Goal: Transaction & Acquisition: Book appointment/travel/reservation

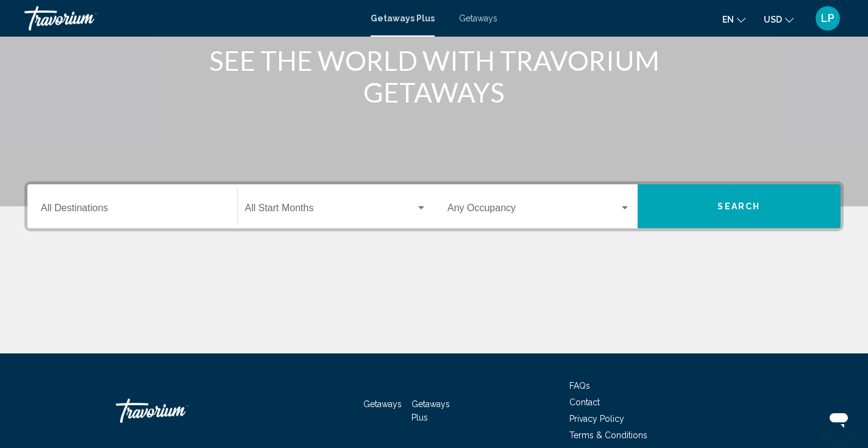
scroll to position [160, 0]
click at [158, 210] on input "Destination All Destinations" at bounding box center [132, 210] width 183 height 11
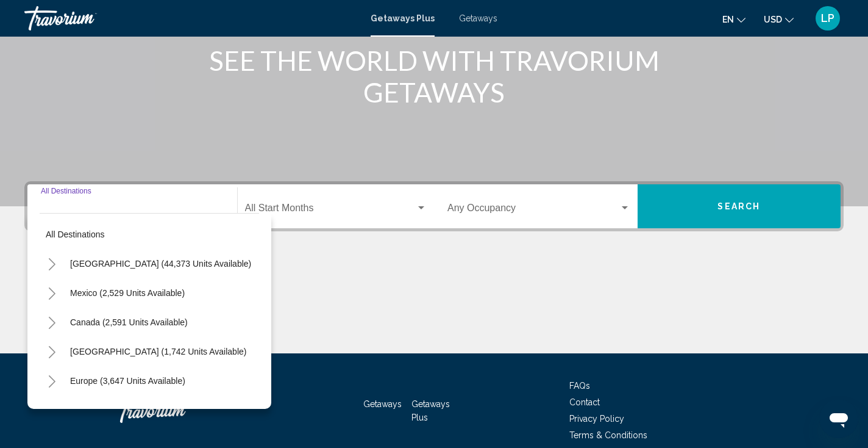
scroll to position [215, 0]
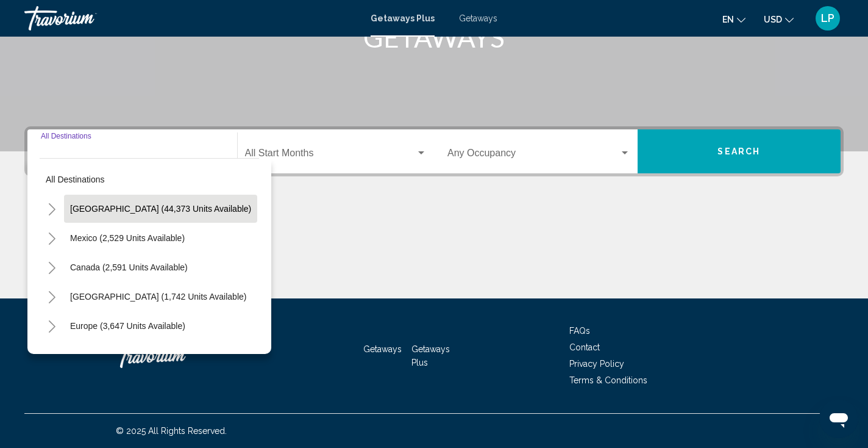
click at [158, 210] on span "United States (44,373 units available)" at bounding box center [160, 209] width 181 height 10
type input "**********"
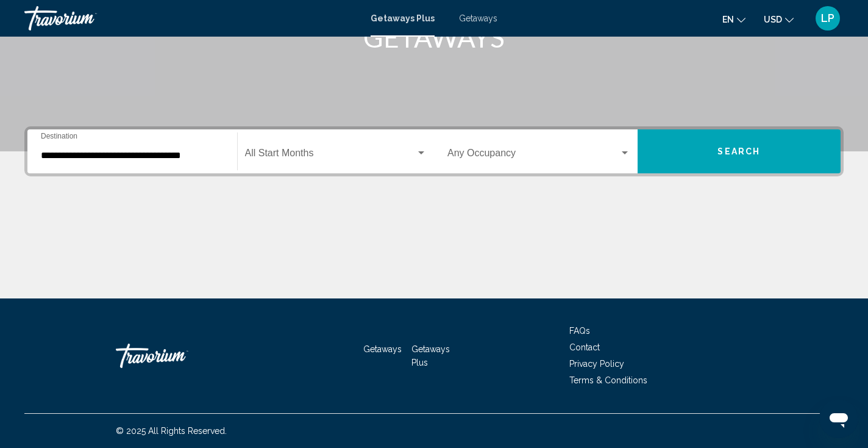
click at [358, 161] on div "Start Month All Start Months" at bounding box center [336, 151] width 182 height 38
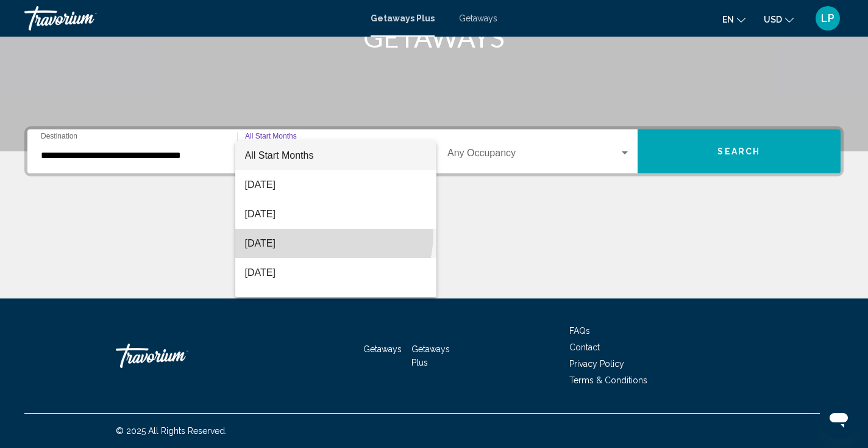
click at [333, 235] on span "October 2025" at bounding box center [336, 243] width 182 height 29
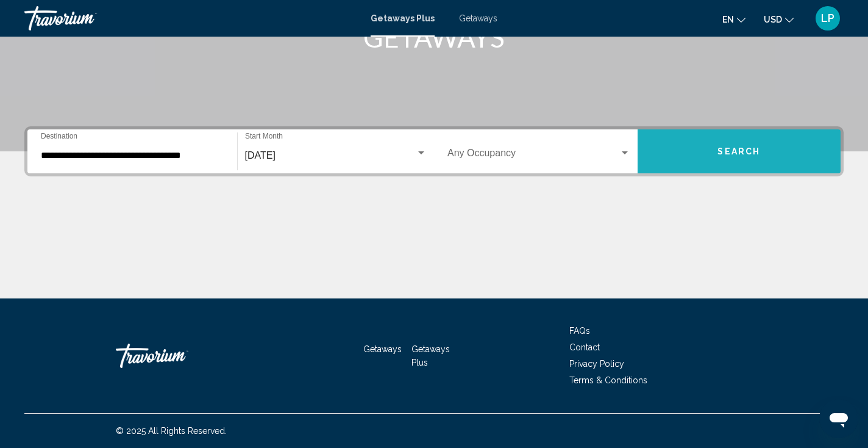
click at [668, 165] on button "Search" at bounding box center [740, 151] width 204 height 44
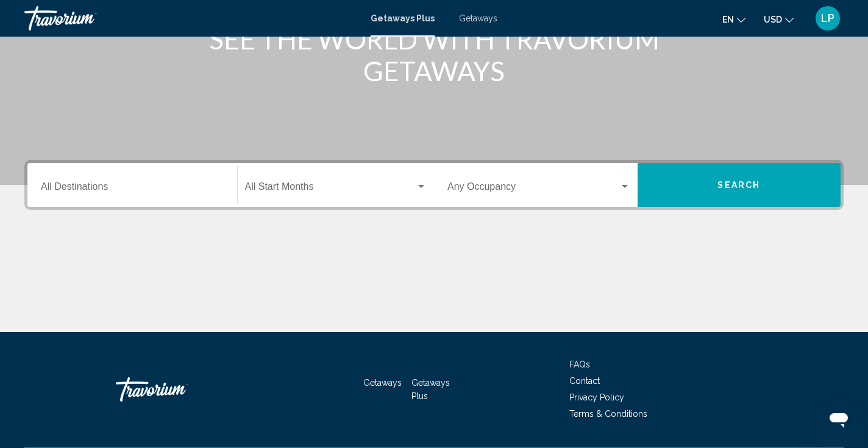
scroll to position [184, 0]
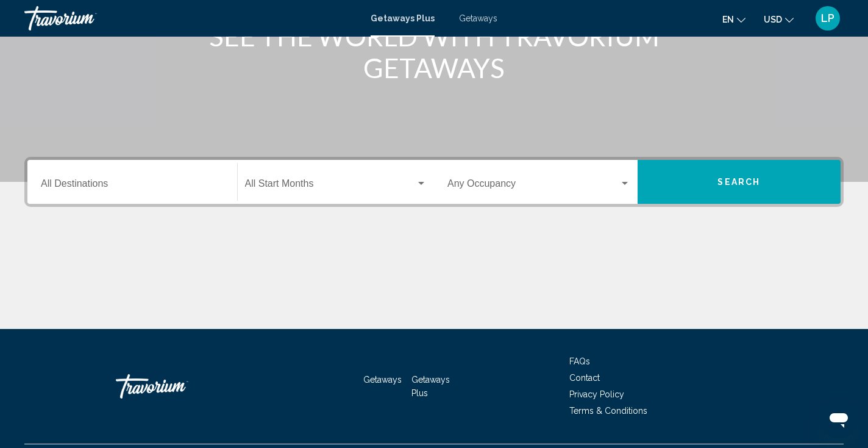
click at [177, 192] on div "Destination All Destinations" at bounding box center [132, 182] width 183 height 38
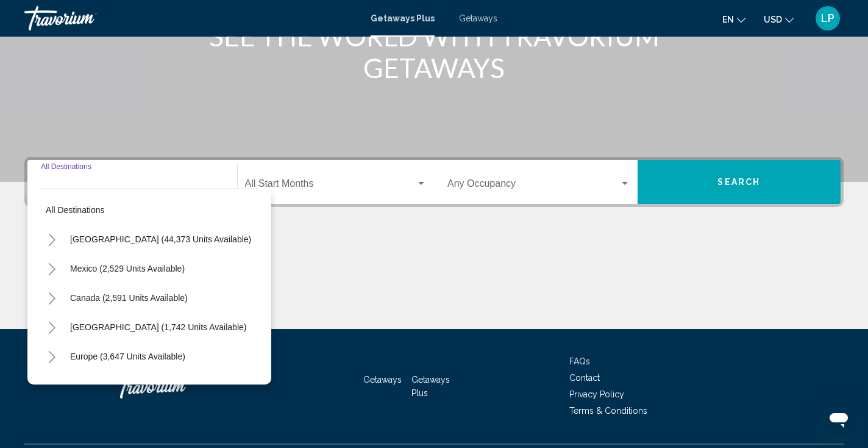
scroll to position [215, 0]
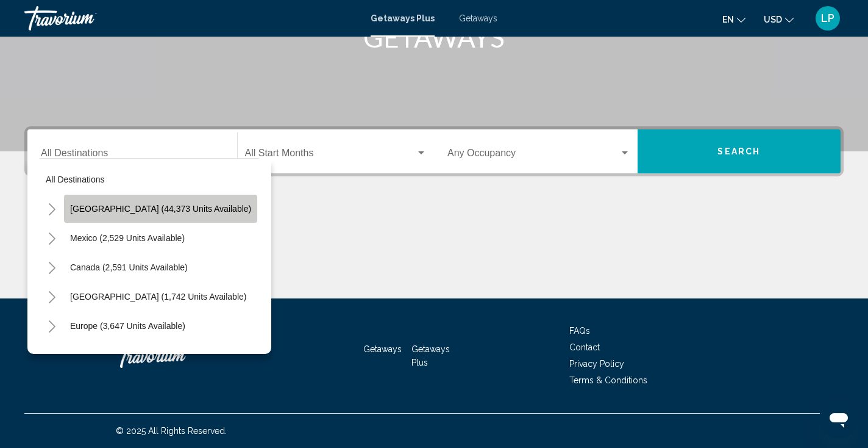
click at [171, 204] on span "[GEOGRAPHIC_DATA] (44,373 units available)" at bounding box center [160, 209] width 181 height 10
type input "**********"
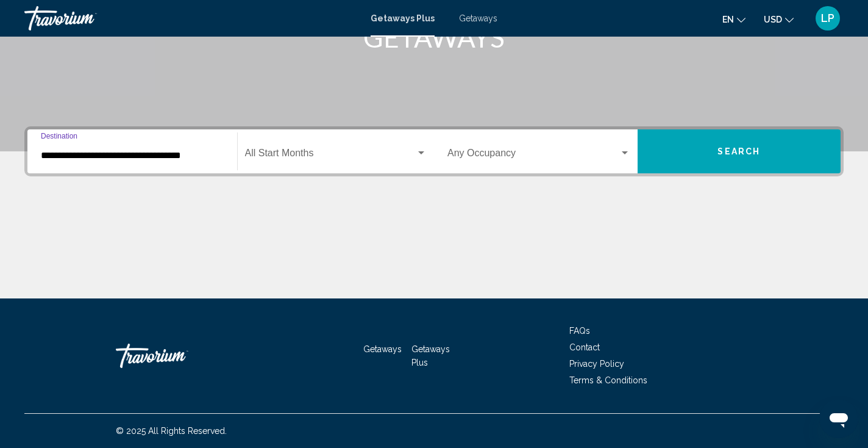
click at [399, 150] on span "Search widget" at bounding box center [330, 155] width 171 height 11
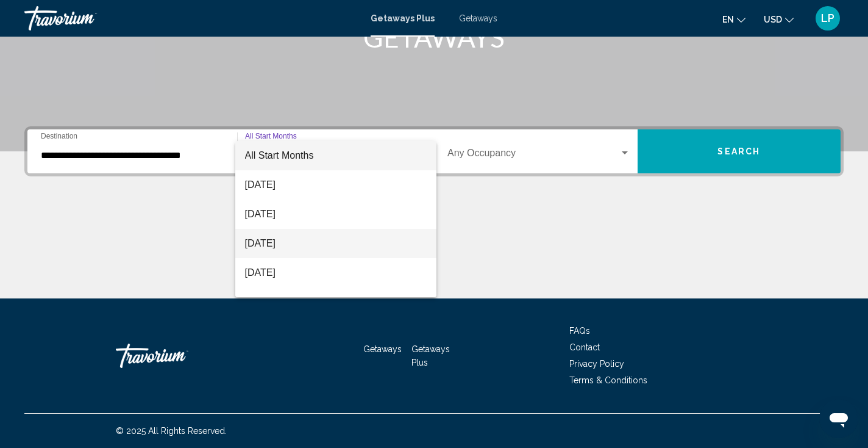
click at [343, 244] on span "October 2025" at bounding box center [336, 243] width 182 height 29
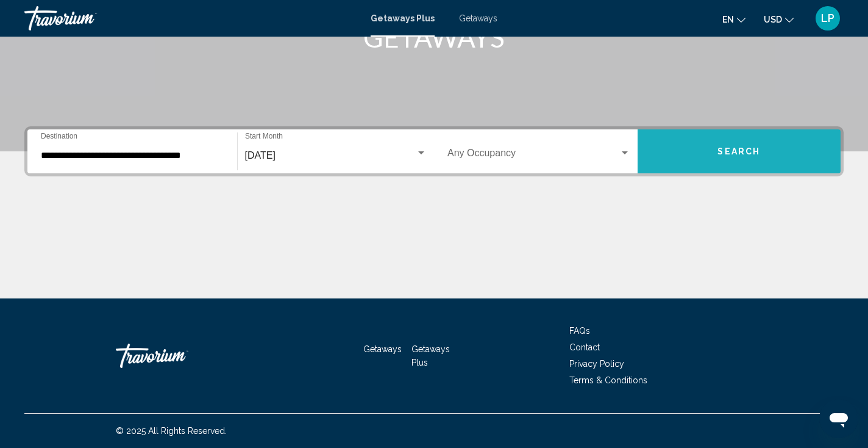
click at [668, 173] on button "Search" at bounding box center [740, 151] width 204 height 44
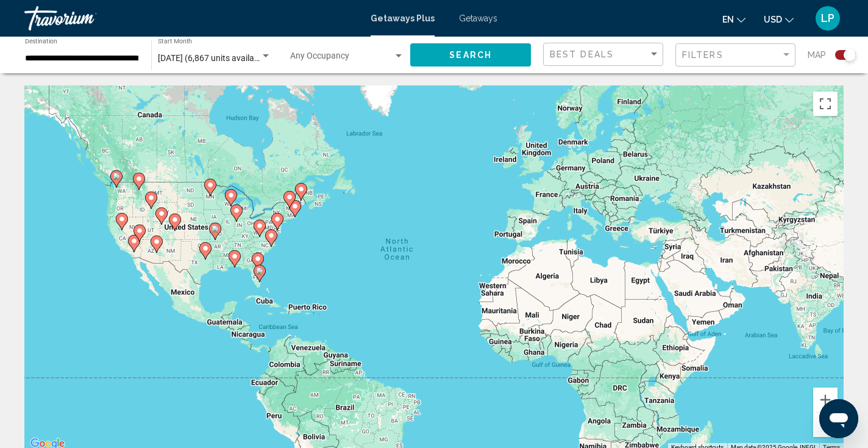
click at [129, 248] on gmp-advanced-marker "Main content" at bounding box center [134, 243] width 12 height 18
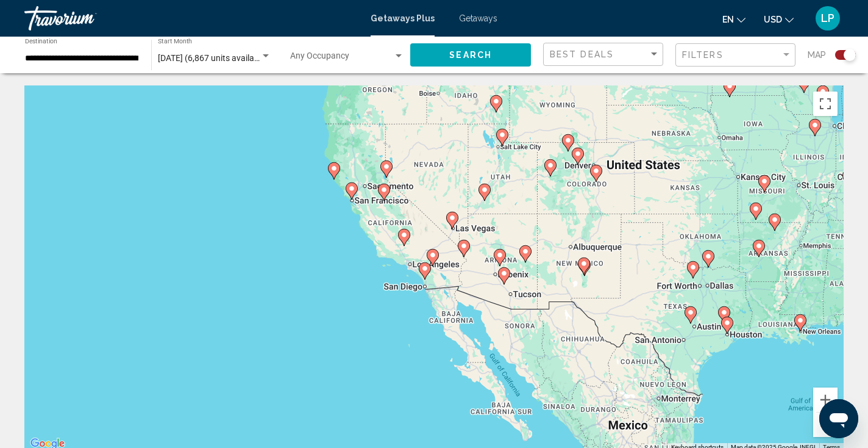
click at [425, 277] on icon "Main content" at bounding box center [424, 271] width 11 height 16
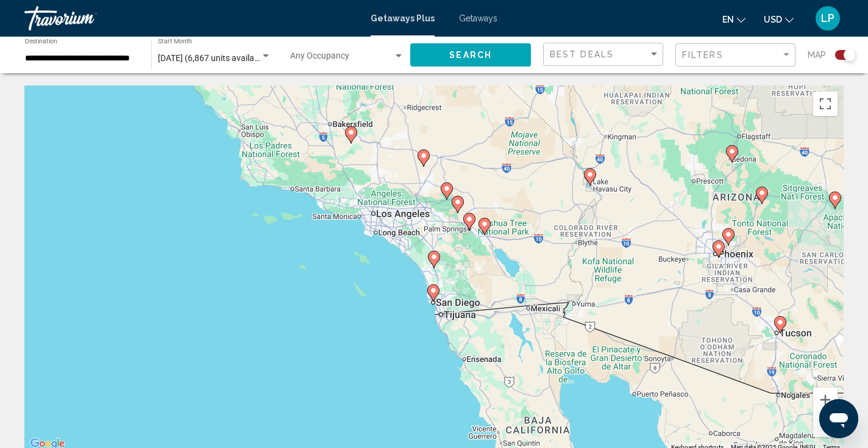
click at [434, 294] on icon "Main content" at bounding box center [433, 293] width 11 height 16
type input "**********"
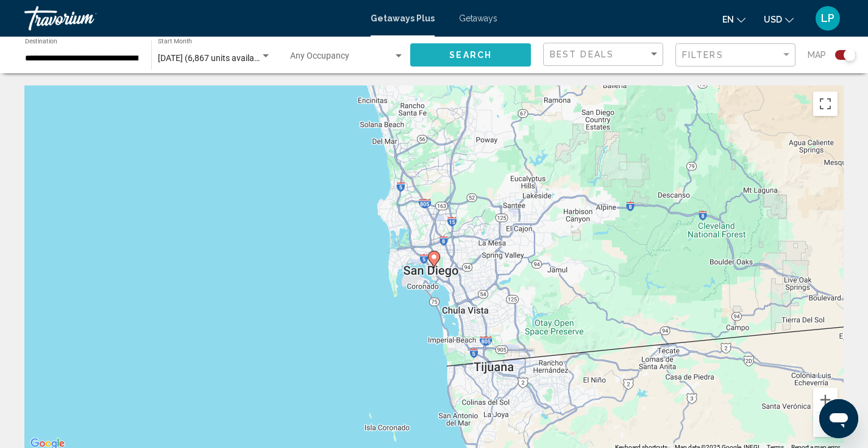
click at [478, 53] on span "Search" at bounding box center [470, 56] width 43 height 10
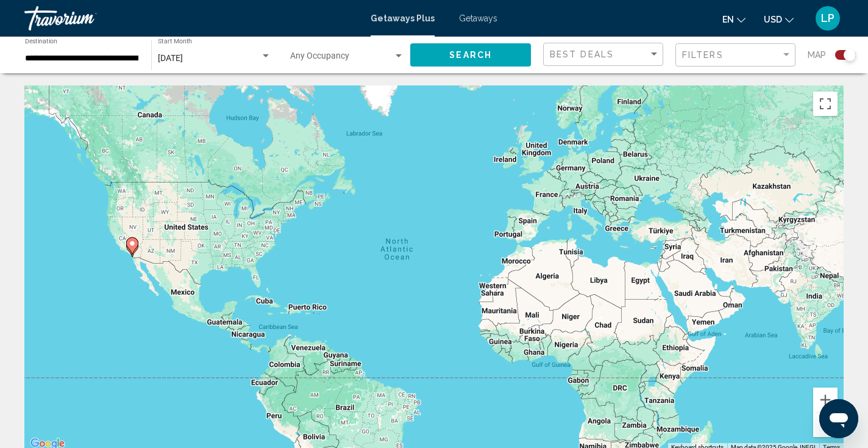
click at [134, 253] on gmp-advanced-marker "Main content" at bounding box center [132, 246] width 12 height 18
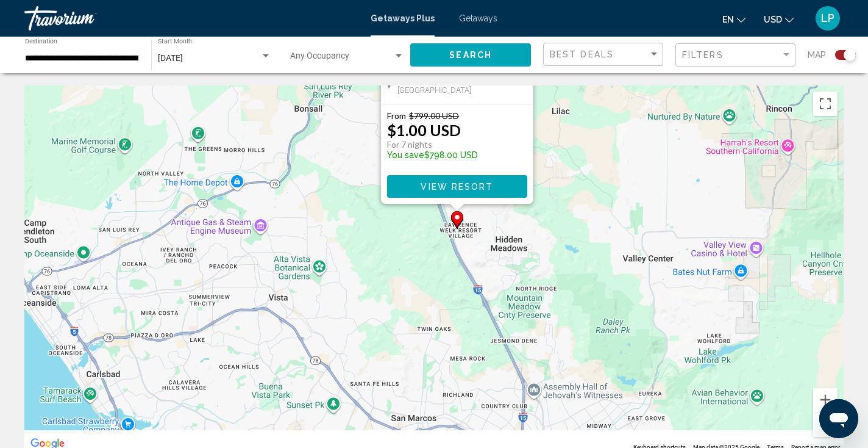
drag, startPoint x: 571, startPoint y: 324, endPoint x: 594, endPoint y: 119, distance: 206.8
click at [594, 119] on div "To activate drag with keyboard, press Alt + Enter. Once in keyboard drag state,…" at bounding box center [433, 268] width 819 height 366
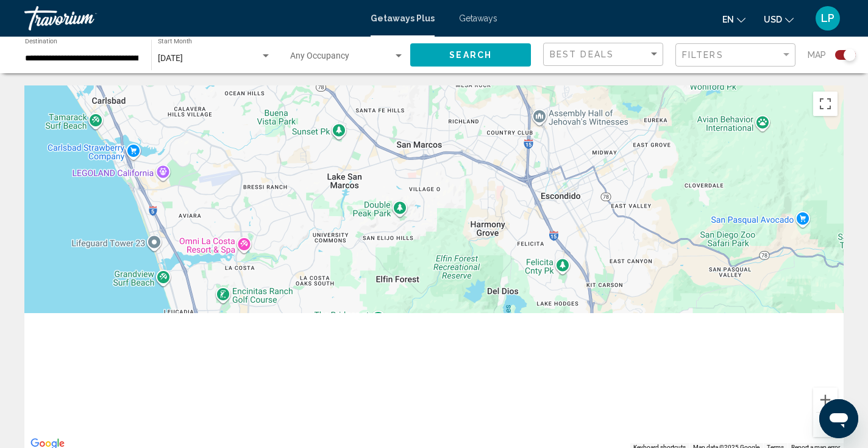
drag, startPoint x: 527, startPoint y: 235, endPoint x: 533, endPoint y: -65, distance: 300.0
click at [533, 0] on html "**********" at bounding box center [434, 224] width 868 height 448
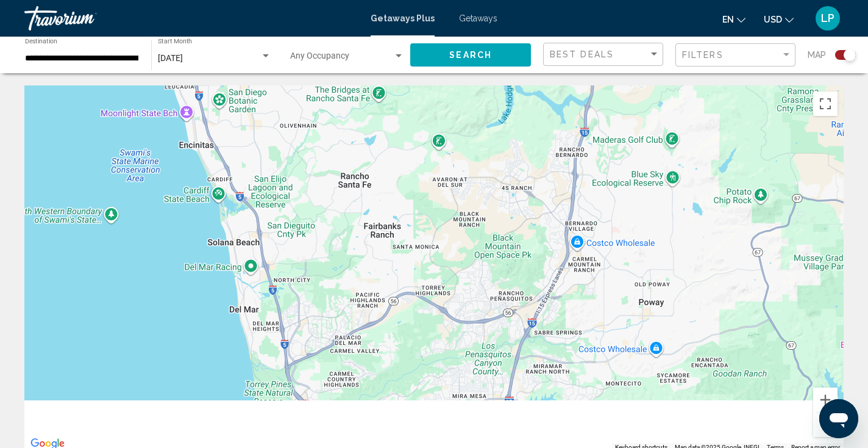
drag, startPoint x: 516, startPoint y: 251, endPoint x: 515, endPoint y: 48, distance: 203.6
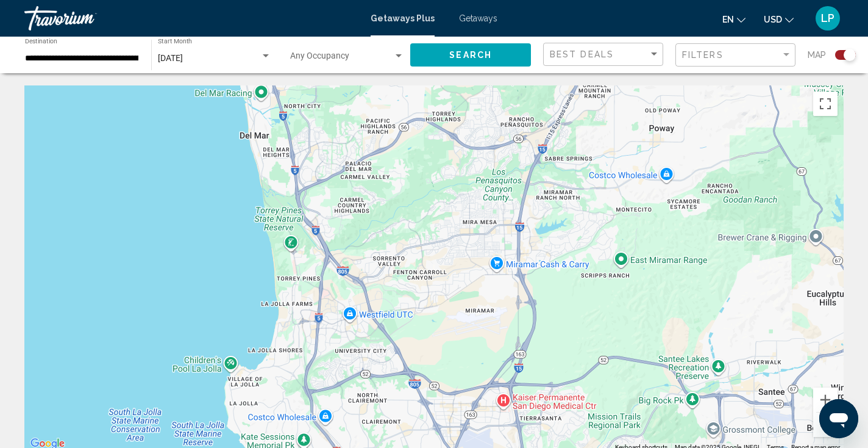
drag, startPoint x: 480, startPoint y: 221, endPoint x: 491, endPoint y: 50, distance: 171.1
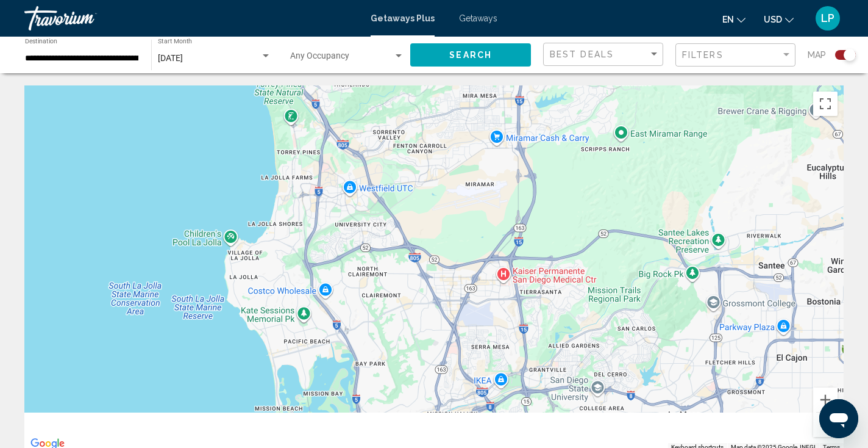
drag, startPoint x: 565, startPoint y: 290, endPoint x: 572, endPoint y: 65, distance: 225.1
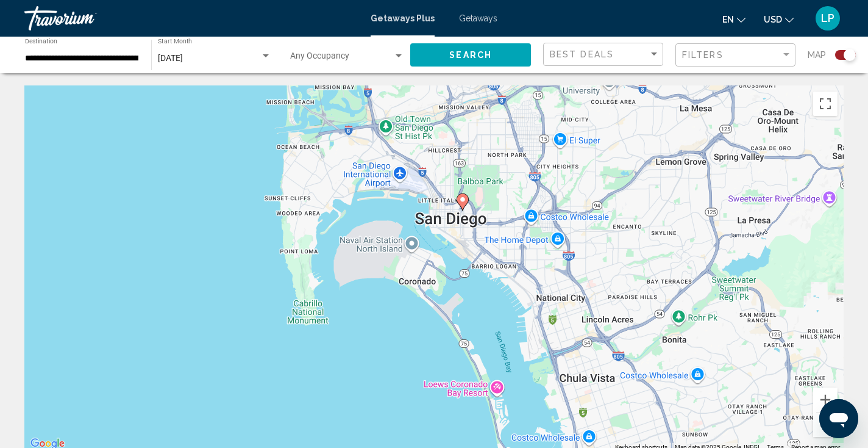
drag, startPoint x: 555, startPoint y: 285, endPoint x: 557, endPoint y: 106, distance: 178.6
click at [557, 106] on div "To activate drag with keyboard, press Alt + Enter. Once in keyboard drag state,…" at bounding box center [433, 268] width 819 height 366
click at [464, 199] on image "Main content" at bounding box center [462, 199] width 7 height 7
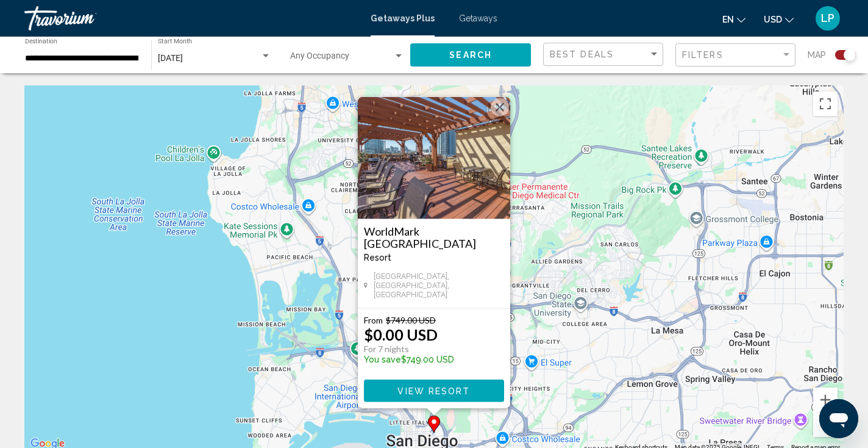
click at [457, 385] on span "View Resort" at bounding box center [434, 390] width 73 height 10
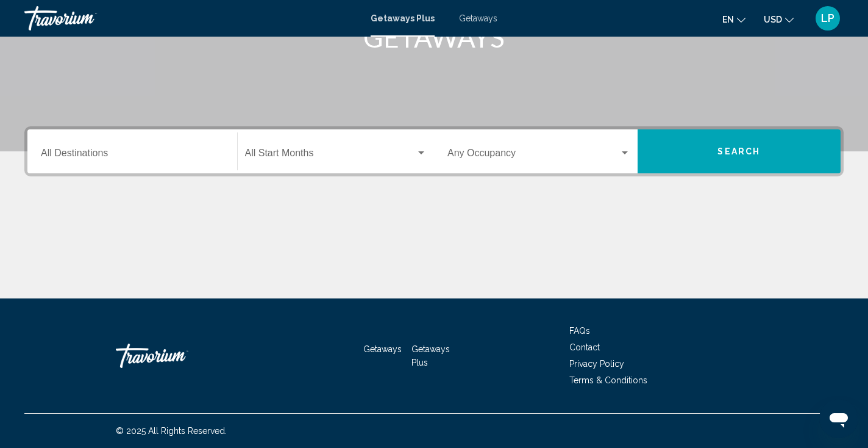
scroll to position [215, 0]
click at [149, 160] on input "Destination All Destinations" at bounding box center [132, 155] width 183 height 11
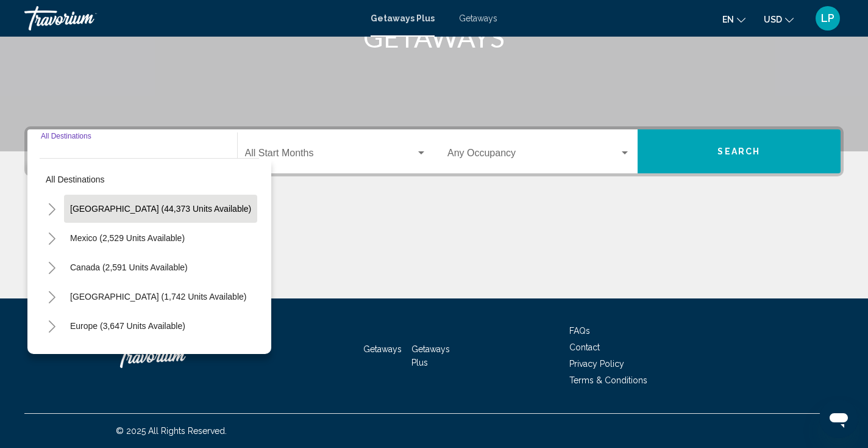
click at [144, 201] on button "United States (44,373 units available)" at bounding box center [160, 208] width 193 height 28
type input "**********"
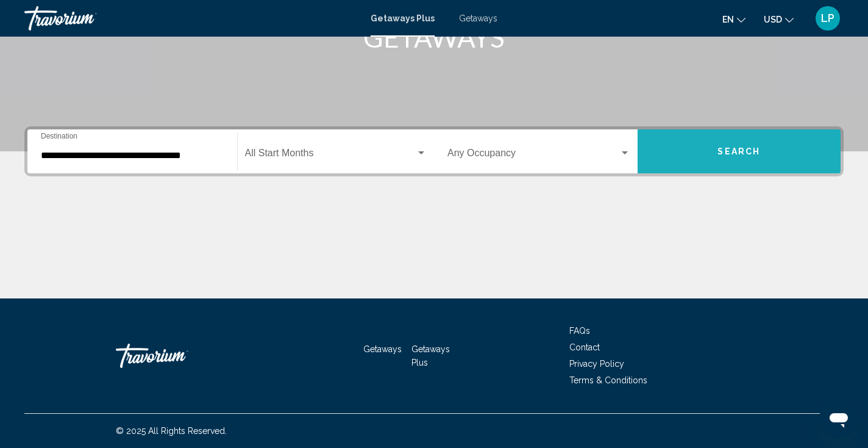
click at [716, 164] on button "Search" at bounding box center [740, 151] width 204 height 44
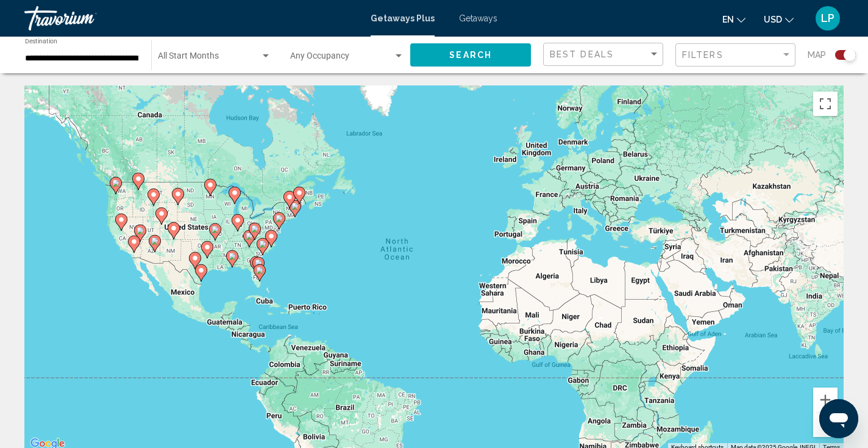
click at [131, 248] on gmp-advanced-marker "Main content" at bounding box center [134, 244] width 12 height 18
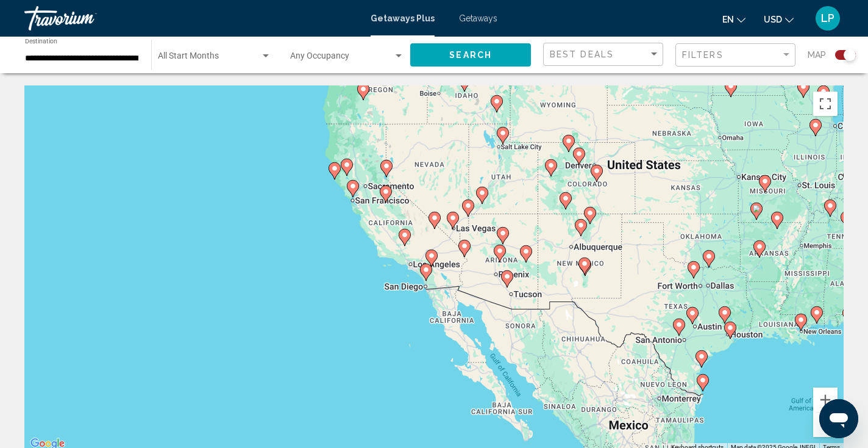
click at [431, 259] on image "Main content" at bounding box center [431, 255] width 7 height 7
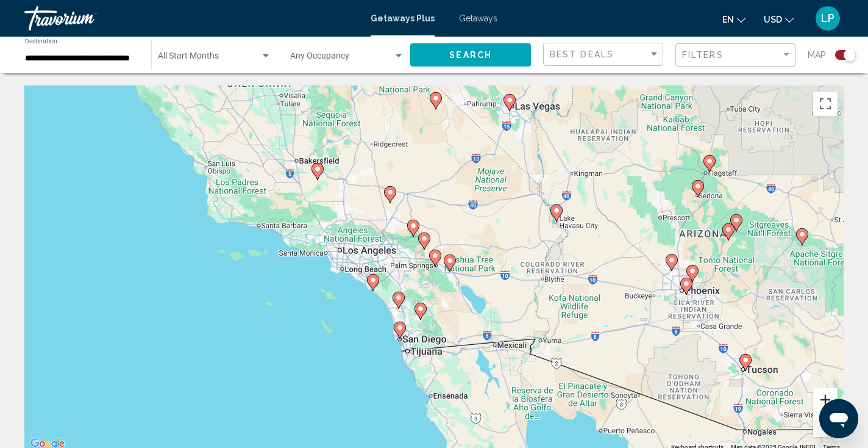
click at [822, 394] on button "Zoom in" at bounding box center [825, 399] width 24 height 24
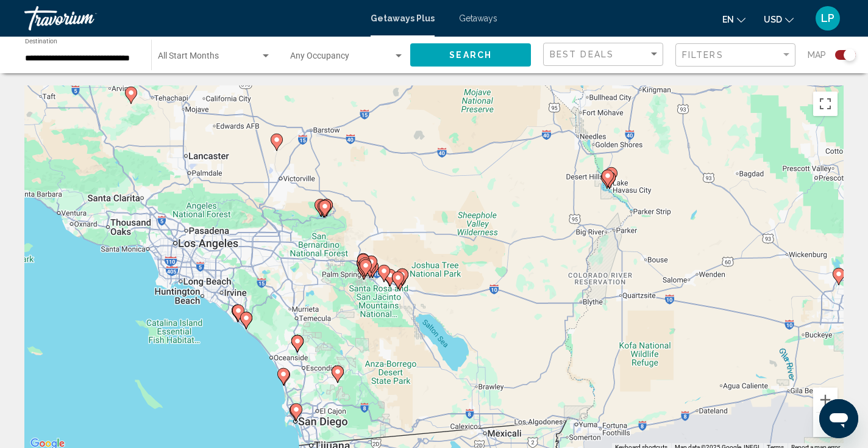
drag, startPoint x: 697, startPoint y: 298, endPoint x: 626, endPoint y: 309, distance: 72.8
click at [626, 309] on div "To navigate, press the arrow keys. To activate drag with keyboard, press Alt + …" at bounding box center [433, 268] width 819 height 366
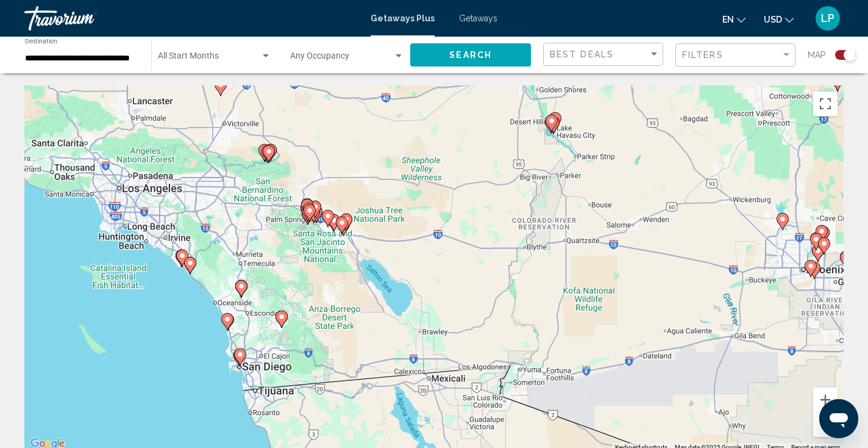
drag, startPoint x: 625, startPoint y: 309, endPoint x: 567, endPoint y: 251, distance: 82.3
click at [567, 251] on div "To navigate, press the arrow keys. To activate drag with keyboard, press Alt + …" at bounding box center [433, 268] width 819 height 366
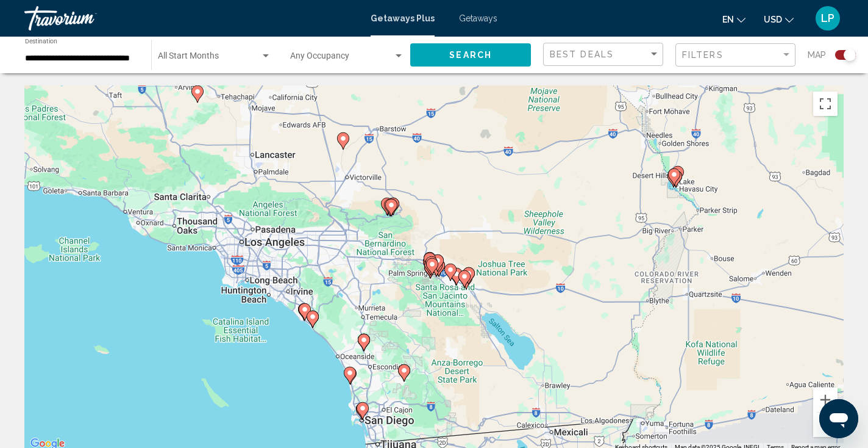
drag, startPoint x: 390, startPoint y: 279, endPoint x: 523, endPoint y: 337, distance: 145.0
click at [523, 337] on div "To navigate, press the arrow keys. To activate drag with keyboard, press Alt + …" at bounding box center [433, 268] width 819 height 366
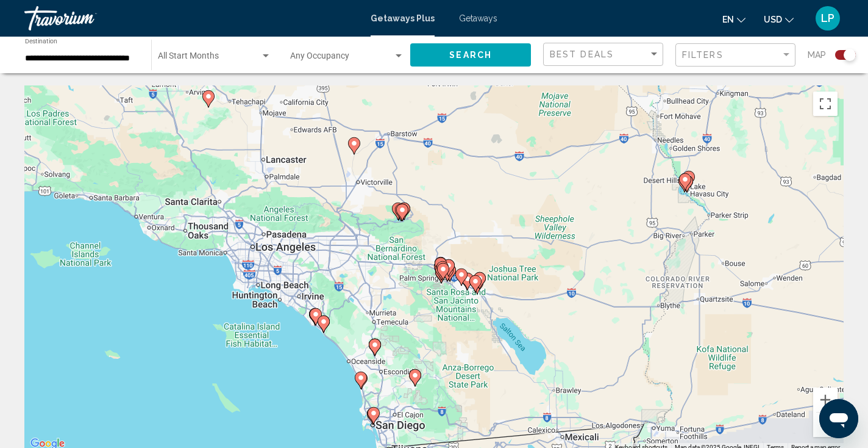
drag, startPoint x: 249, startPoint y: 181, endPoint x: 362, endPoint y: 294, distance: 159.1
click at [360, 293] on div "To navigate, press the arrow keys. To activate drag with keyboard, press Alt + …" at bounding box center [433, 268] width 819 height 366
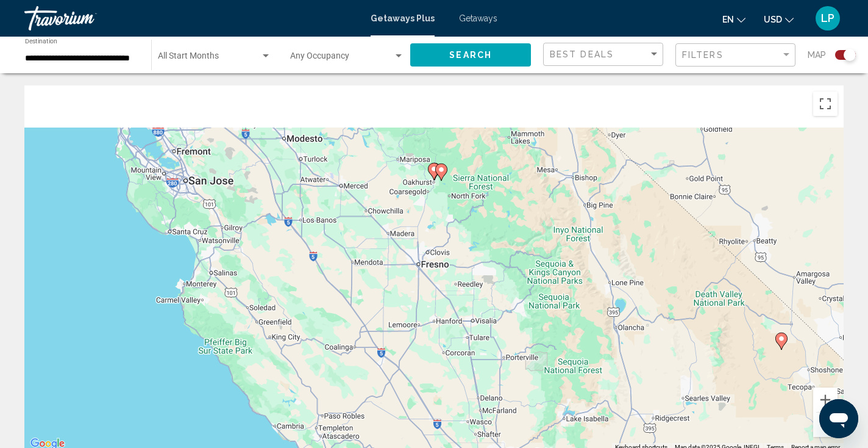
drag, startPoint x: 280, startPoint y: 148, endPoint x: 375, endPoint y: 310, distance: 187.2
click at [374, 307] on div "To navigate, press the arrow keys. To activate drag with keyboard, press Alt + …" at bounding box center [433, 268] width 819 height 366
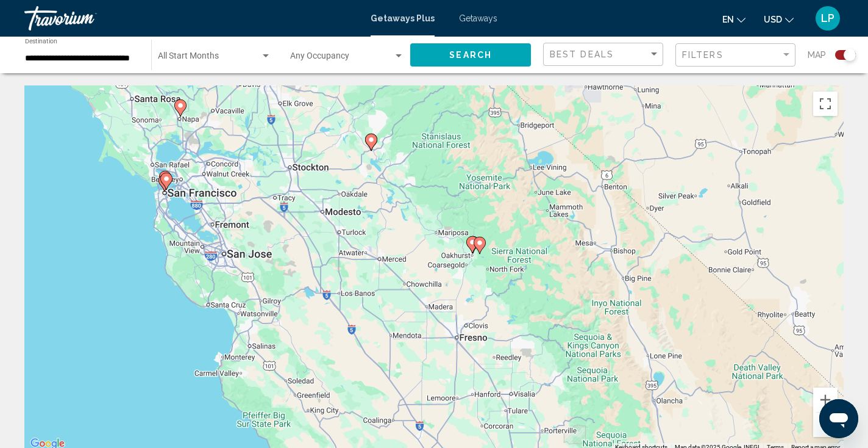
drag, startPoint x: 325, startPoint y: 218, endPoint x: 386, endPoint y: 280, distance: 86.7
click at [386, 280] on div "To navigate, press the arrow keys. To activate drag with keyboard, press Alt + …" at bounding box center [433, 268] width 819 height 366
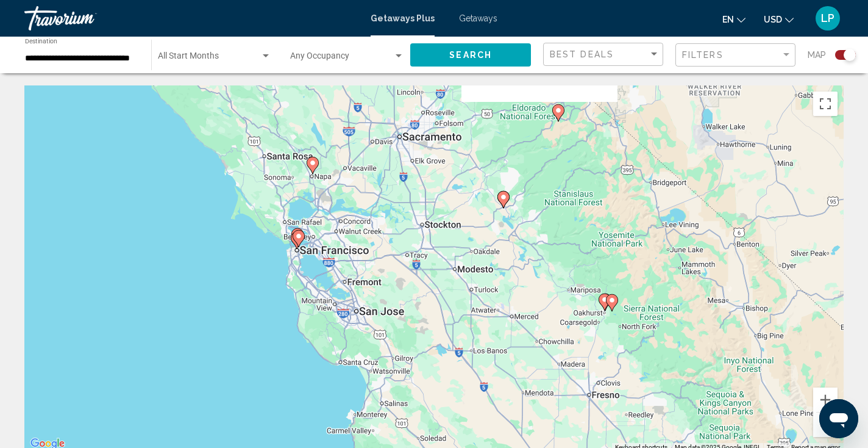
drag, startPoint x: 234, startPoint y: 237, endPoint x: 330, endPoint y: 265, distance: 101.1
click at [330, 265] on div "To navigate, press the arrow keys. To activate drag with keyboard, press Alt + …" at bounding box center [433, 268] width 819 height 366
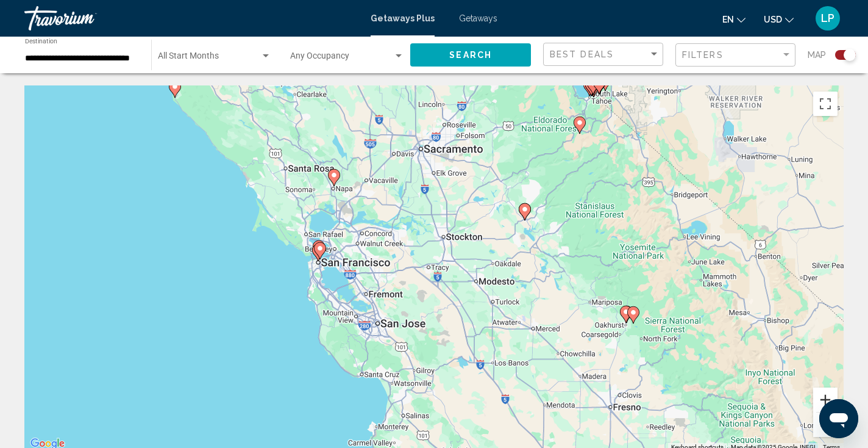
click at [822, 396] on button "Zoom in" at bounding box center [825, 399] width 24 height 24
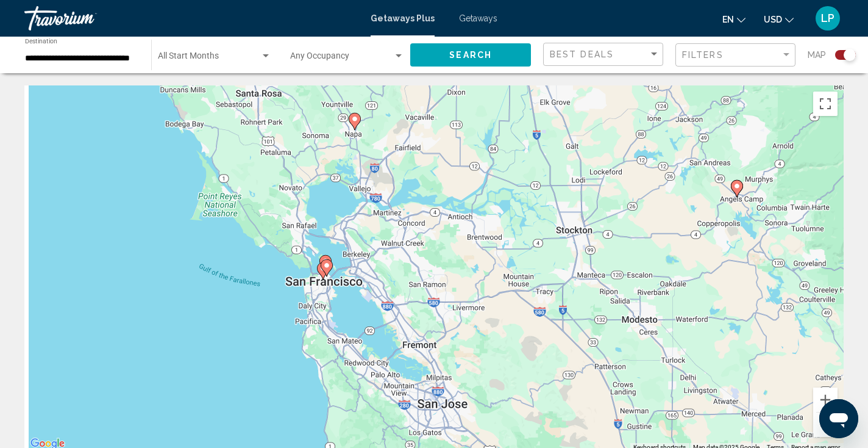
drag, startPoint x: 283, startPoint y: 284, endPoint x: 447, endPoint y: 316, distance: 167.2
click at [447, 316] on div "To navigate, press the arrow keys. To activate drag with keyboard, press Alt + …" at bounding box center [433, 268] width 819 height 366
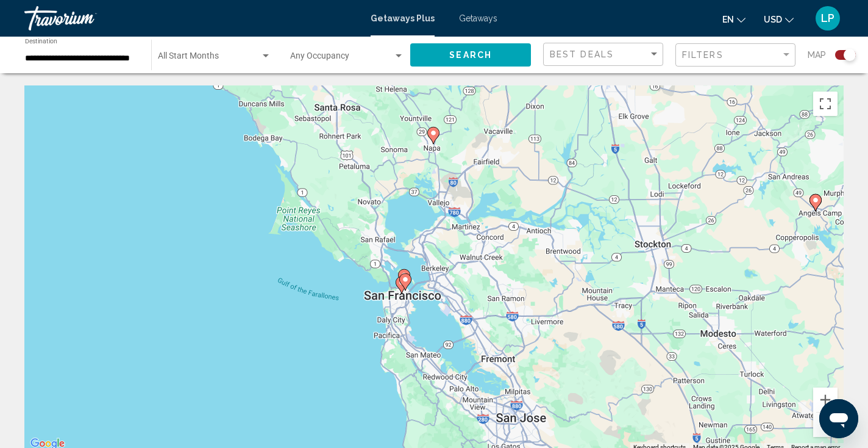
click at [407, 283] on icon "Main content" at bounding box center [405, 282] width 11 height 16
type input "**********"
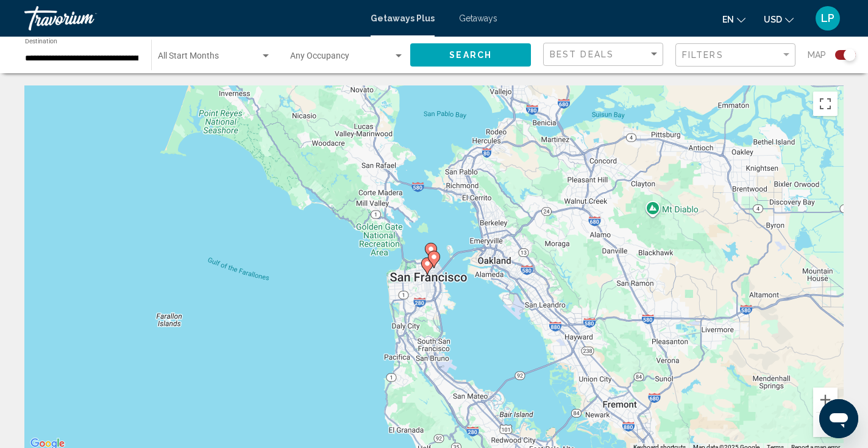
click at [424, 269] on gmp-advanced-marker "Main content" at bounding box center [427, 266] width 12 height 18
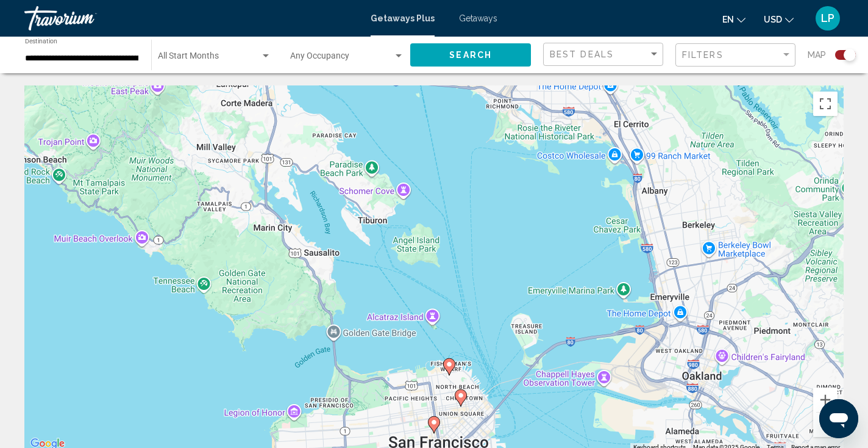
click at [449, 363] on image "Main content" at bounding box center [449, 363] width 7 height 7
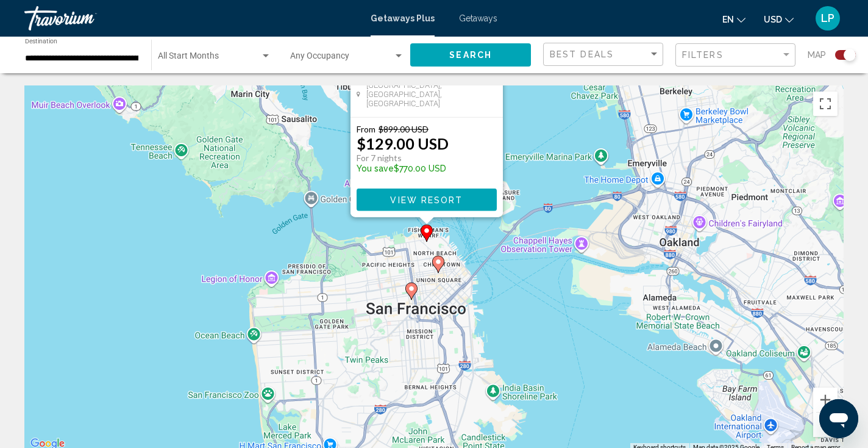
drag, startPoint x: 549, startPoint y: 403, endPoint x: 541, endPoint y: 207, distance: 195.9
click at [541, 207] on div "To activate drag with keyboard, press Alt + Enter. Once in keyboard drag state,…" at bounding box center [433, 268] width 819 height 366
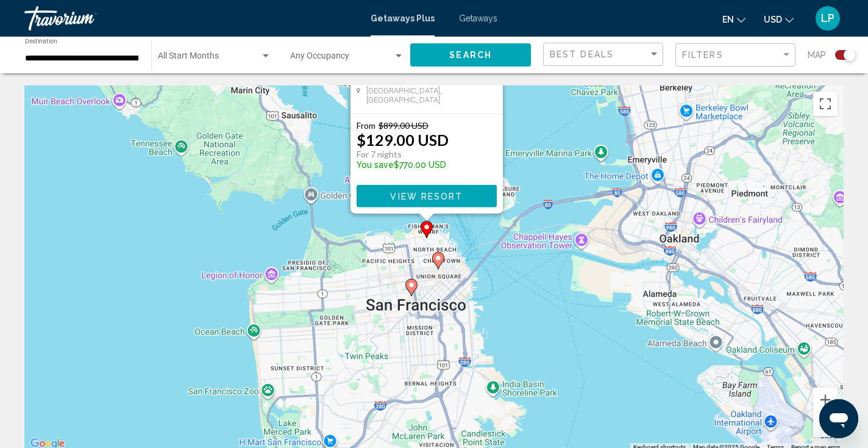
click at [439, 256] on image "Main content" at bounding box center [438, 257] width 7 height 7
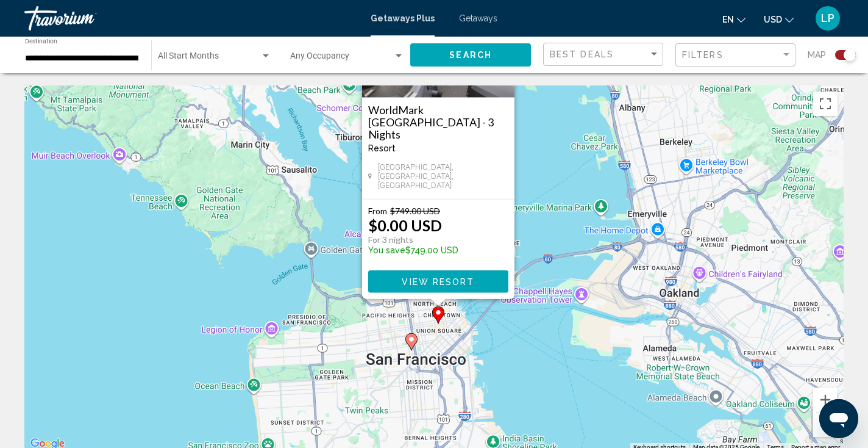
drag, startPoint x: 543, startPoint y: 328, endPoint x: 548, endPoint y: 187, distance: 140.9
click at [548, 187] on div "To activate drag with keyboard, press Alt + Enter. Once in keyboard drag state,…" at bounding box center [433, 268] width 819 height 366
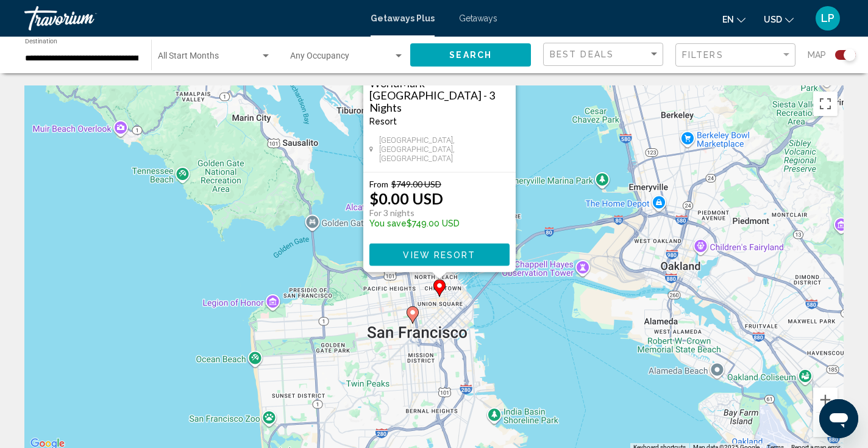
click at [416, 311] on image "Main content" at bounding box center [412, 311] width 7 height 7
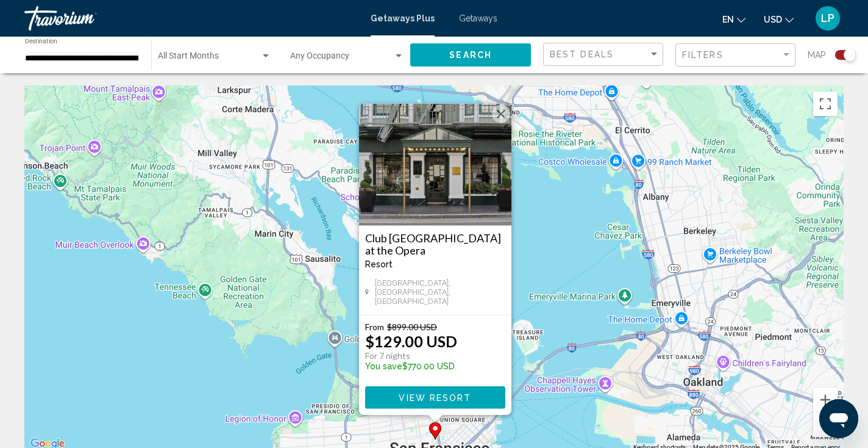
drag, startPoint x: 556, startPoint y: 250, endPoint x: 566, endPoint y: 448, distance: 198.4
click at [566, 447] on html "**********" at bounding box center [434, 224] width 868 height 448
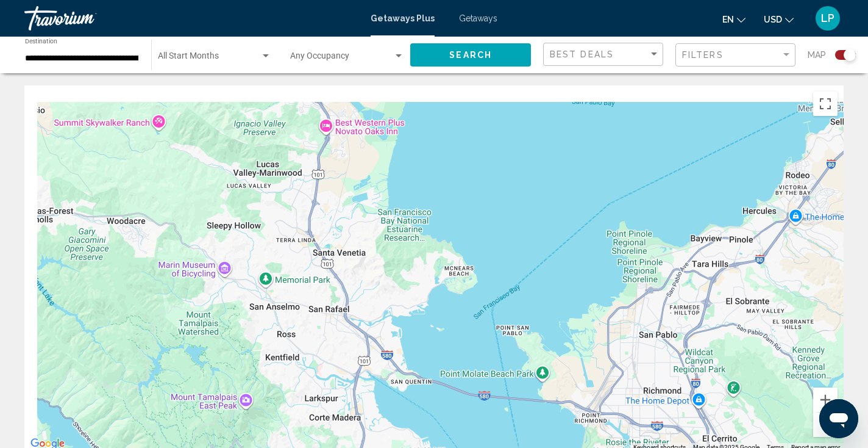
drag, startPoint x: 480, startPoint y: 319, endPoint x: 578, endPoint y: 358, distance: 105.4
click at [579, 358] on div "Main content" at bounding box center [433, 268] width 819 height 366
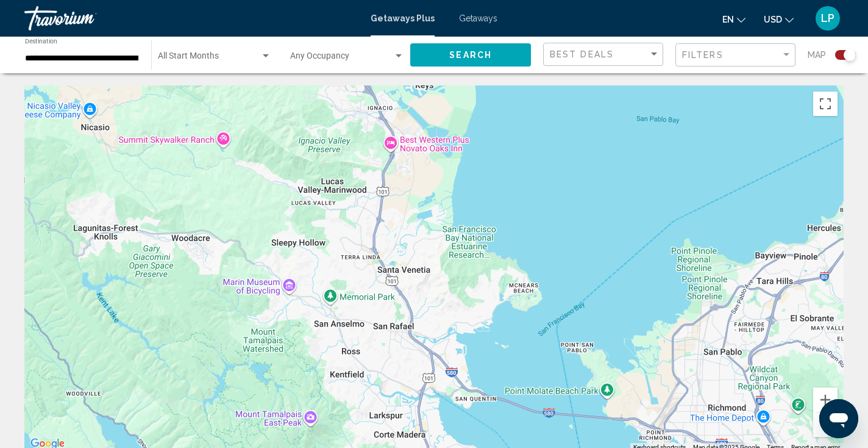
click at [819, 431] on button "Zoom out" at bounding box center [825, 424] width 24 height 24
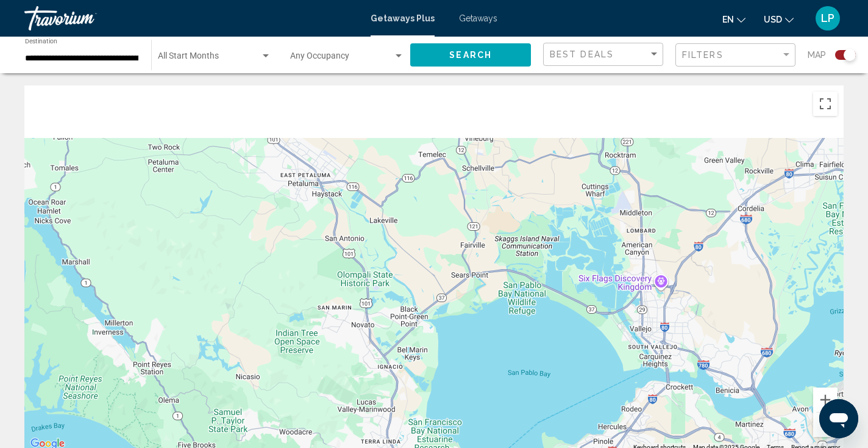
drag, startPoint x: 527, startPoint y: 168, endPoint x: 508, endPoint y: 354, distance: 186.3
click at [509, 354] on div "To activate drag with keyboard, press Alt + Enter. Once in keyboard drag state,…" at bounding box center [433, 268] width 819 height 366
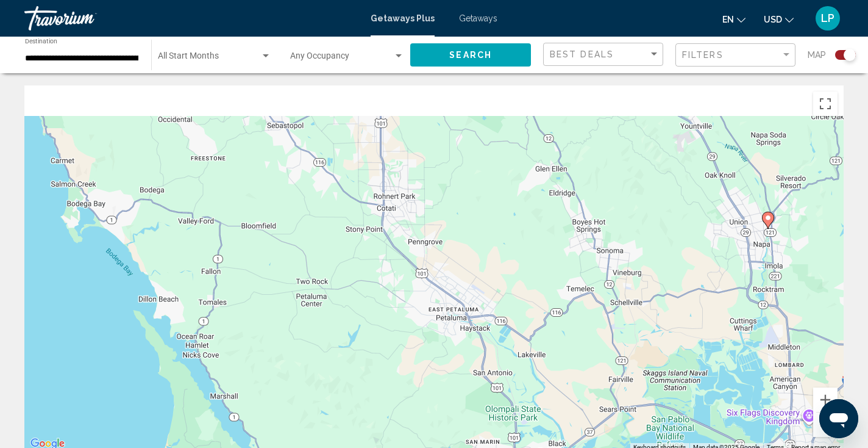
drag, startPoint x: 473, startPoint y: 254, endPoint x: 623, endPoint y: 383, distance: 198.5
click at [624, 384] on div "To activate drag with keyboard, press Alt + Enter. Once in keyboard drag state,…" at bounding box center [433, 268] width 819 height 366
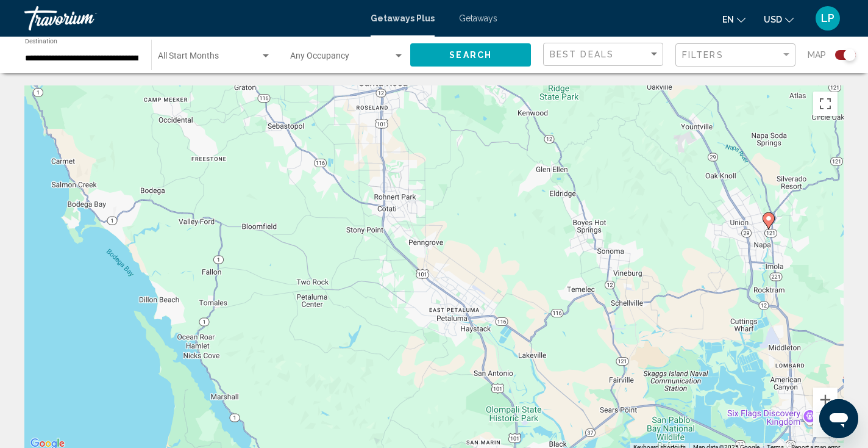
click at [770, 223] on icon "Main content" at bounding box center [768, 221] width 11 height 16
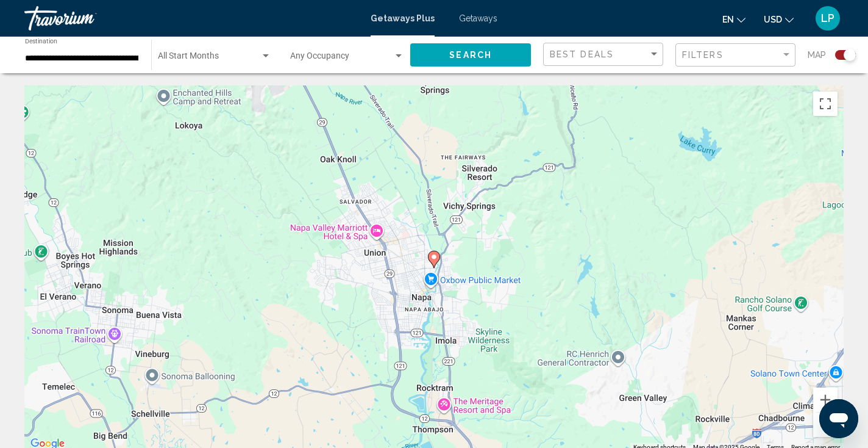
click at [434, 260] on image "Main content" at bounding box center [433, 256] width 7 height 7
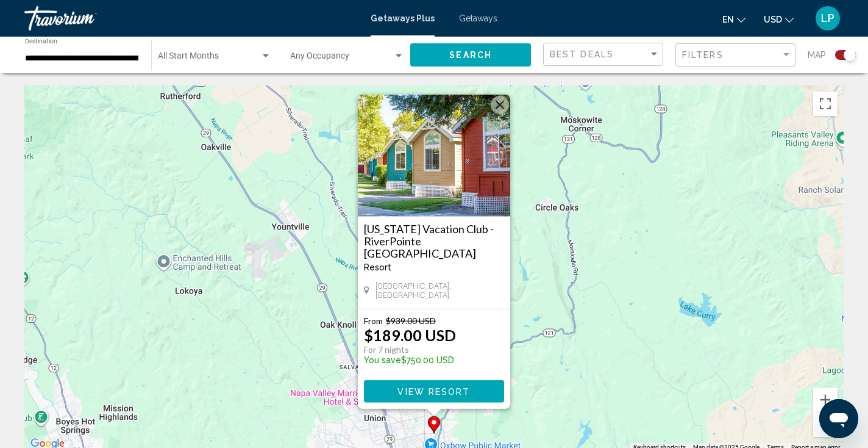
click at [490, 164] on img "Main content" at bounding box center [434, 156] width 152 height 122
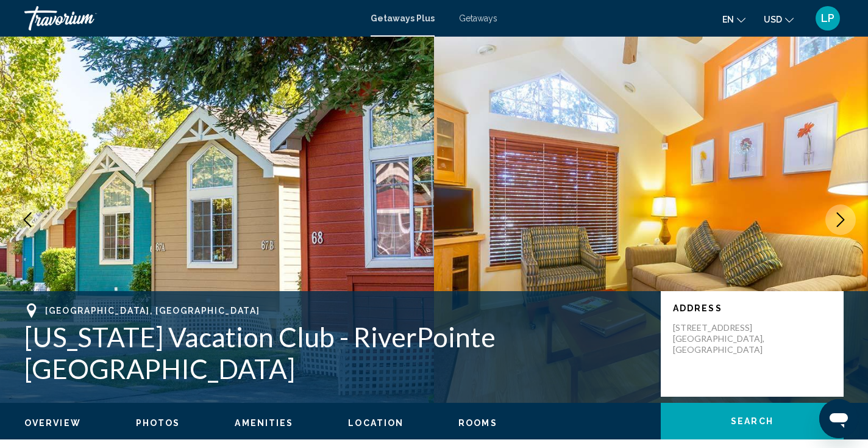
click at [841, 214] on icon "Next image" at bounding box center [840, 219] width 15 height 15
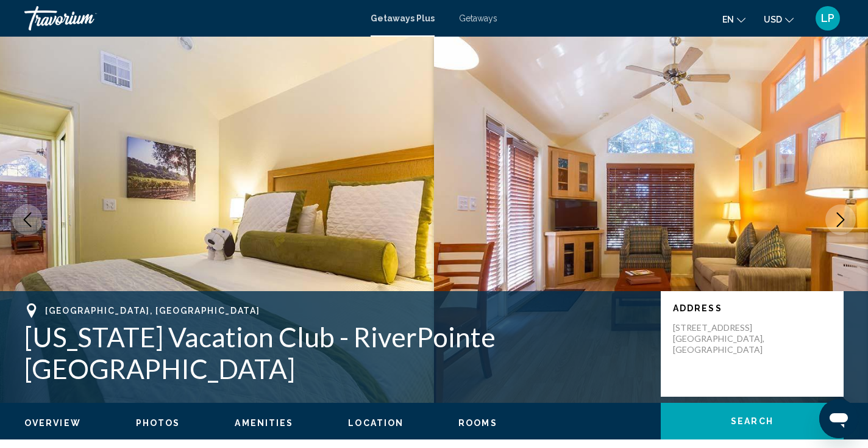
click at [841, 214] on icon "Next image" at bounding box center [840, 219] width 15 height 15
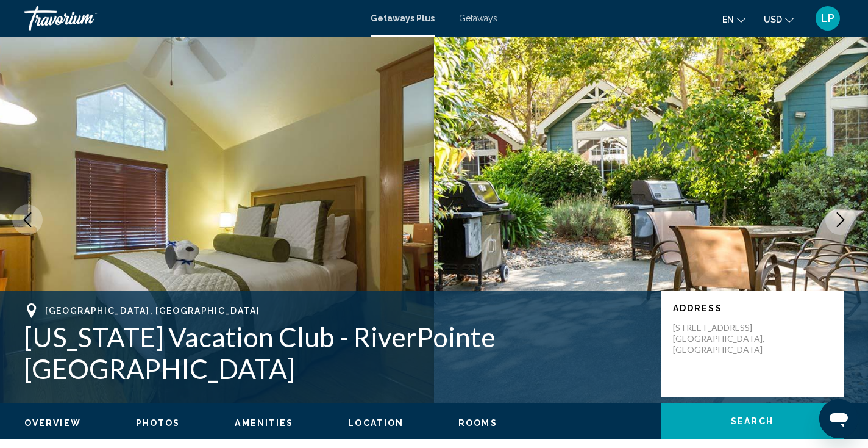
click at [841, 214] on icon "Next image" at bounding box center [840, 219] width 15 height 15
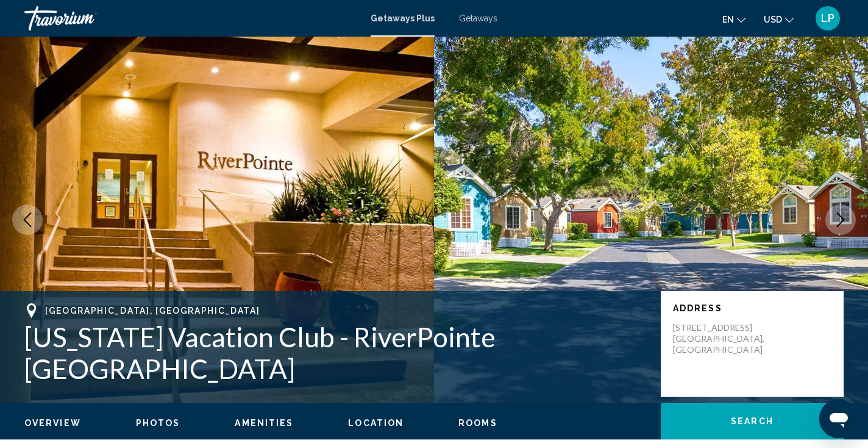
click at [841, 214] on icon "Next image" at bounding box center [840, 219] width 15 height 15
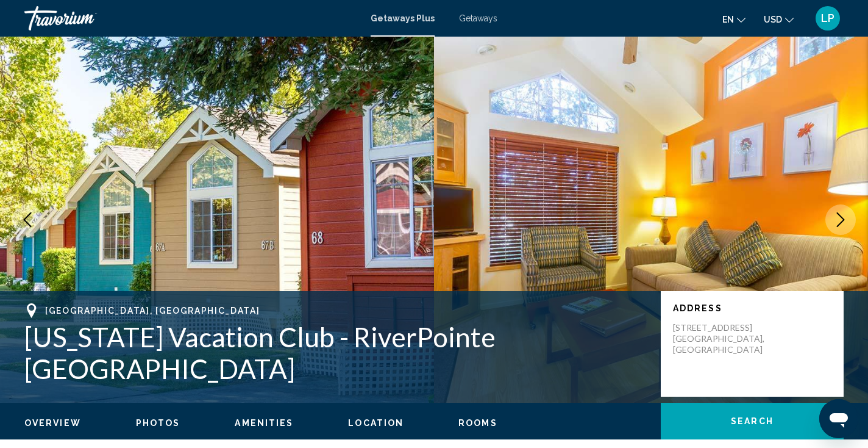
click at [841, 214] on icon "Next image" at bounding box center [840, 219] width 15 height 15
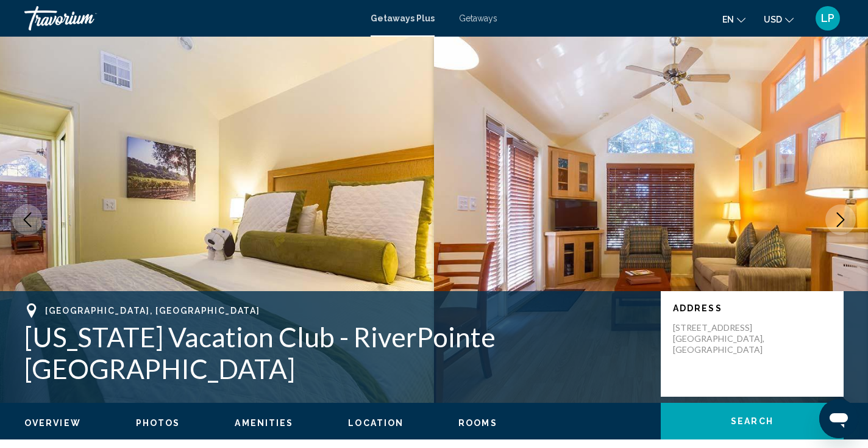
click at [841, 214] on icon "Next image" at bounding box center [840, 219] width 15 height 15
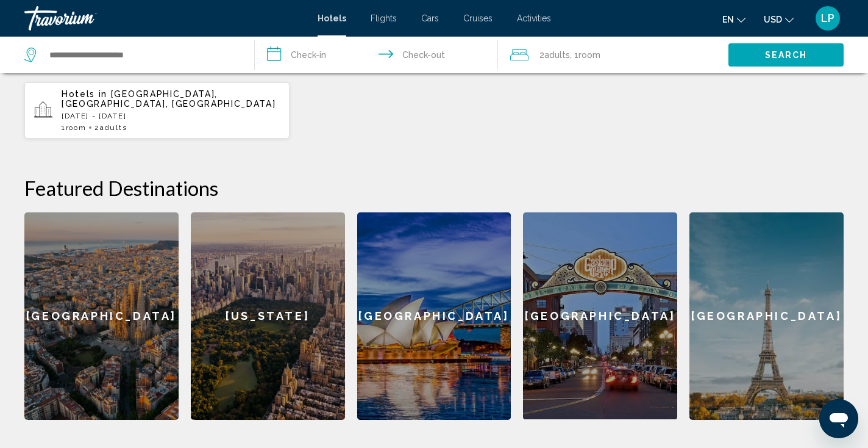
scroll to position [377, 0]
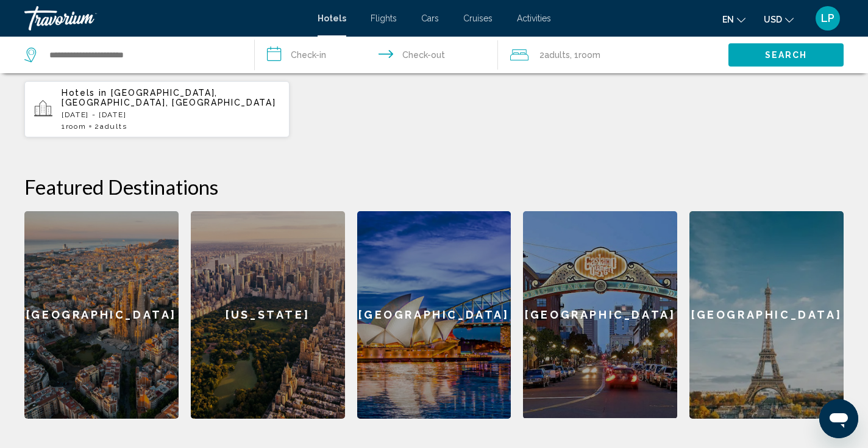
click at [590, 301] on div "[GEOGRAPHIC_DATA]" at bounding box center [600, 314] width 154 height 207
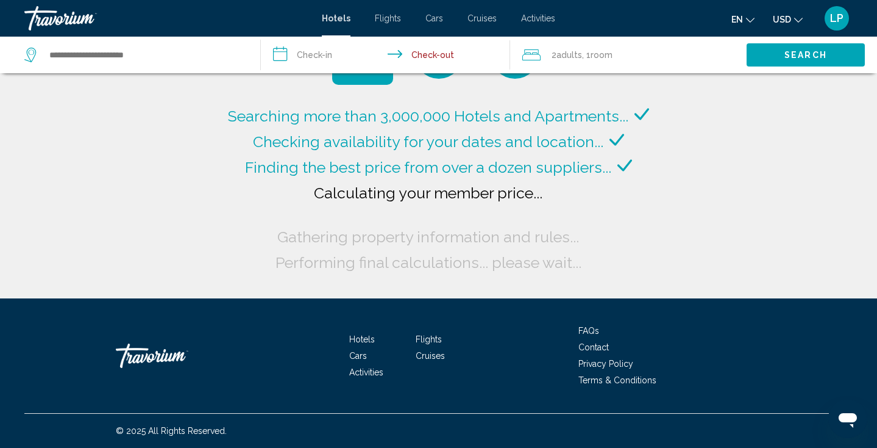
click at [313, 56] on input "**********" at bounding box center [388, 57] width 254 height 40
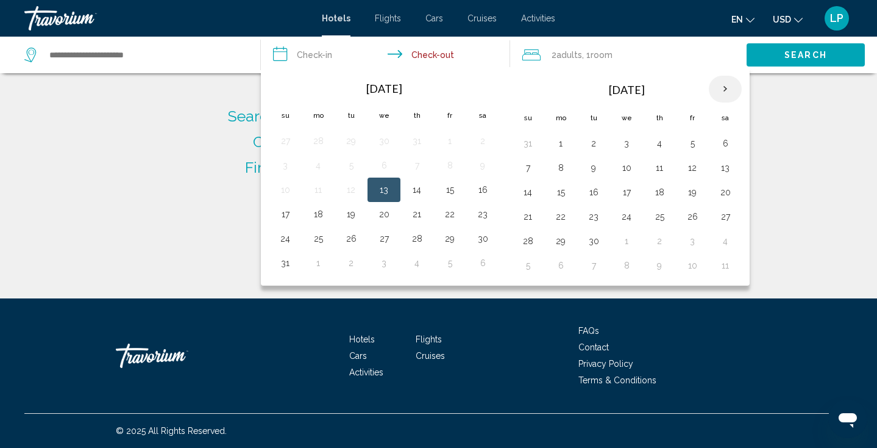
click at [723, 89] on th "Next month" at bounding box center [725, 89] width 33 height 27
click at [716, 220] on button "25" at bounding box center [726, 216] width 20 height 17
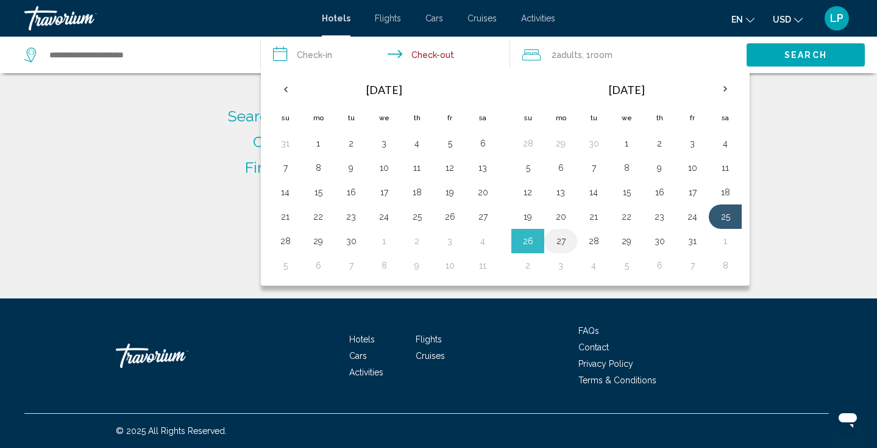
click at [564, 243] on button "27" at bounding box center [561, 240] width 20 height 17
type input "**********"
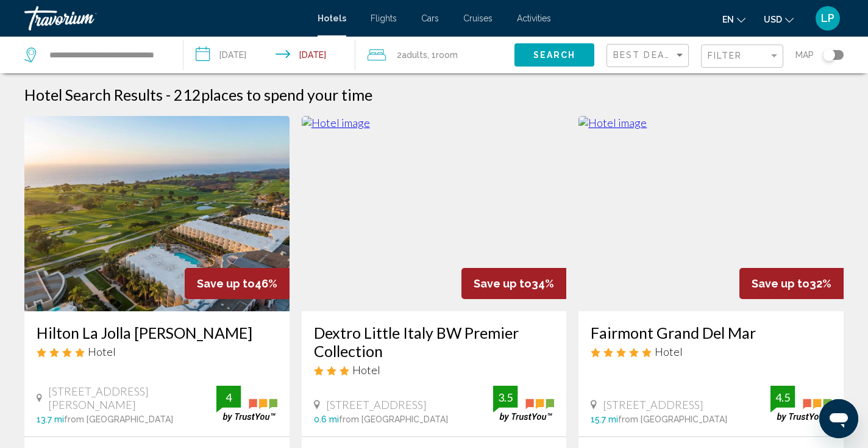
click at [332, 41] on input "**********" at bounding box center [272, 57] width 176 height 40
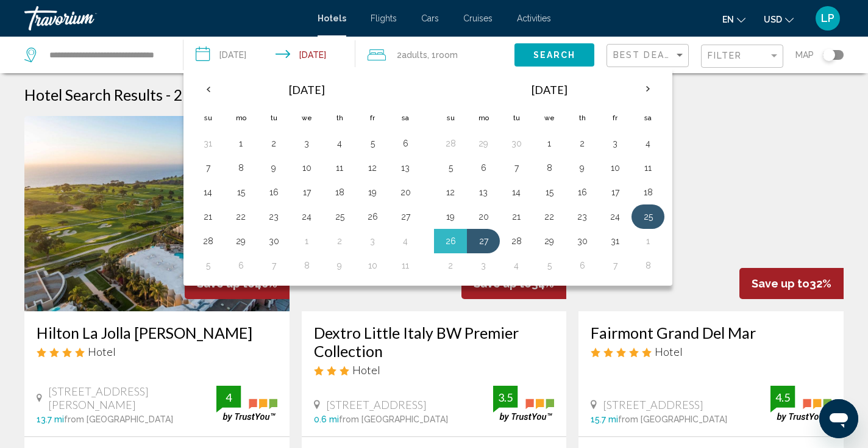
click at [646, 217] on button "25" at bounding box center [648, 216] width 20 height 17
click at [489, 240] on button "27" at bounding box center [484, 240] width 20 height 17
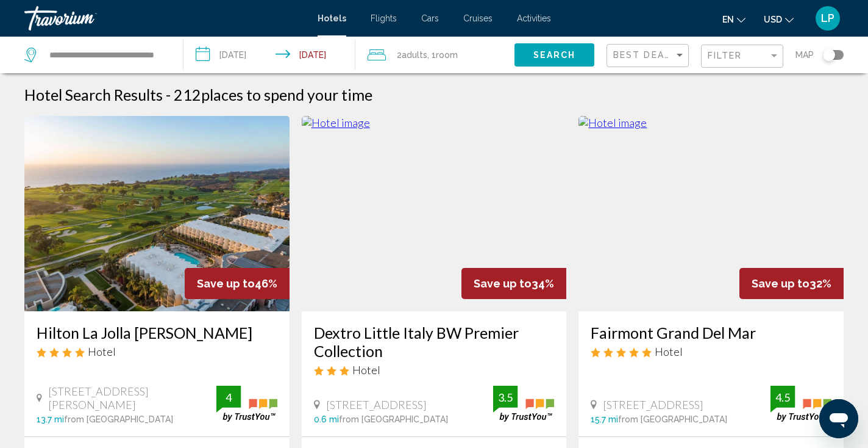
click at [294, 62] on input "**********" at bounding box center [272, 57] width 176 height 40
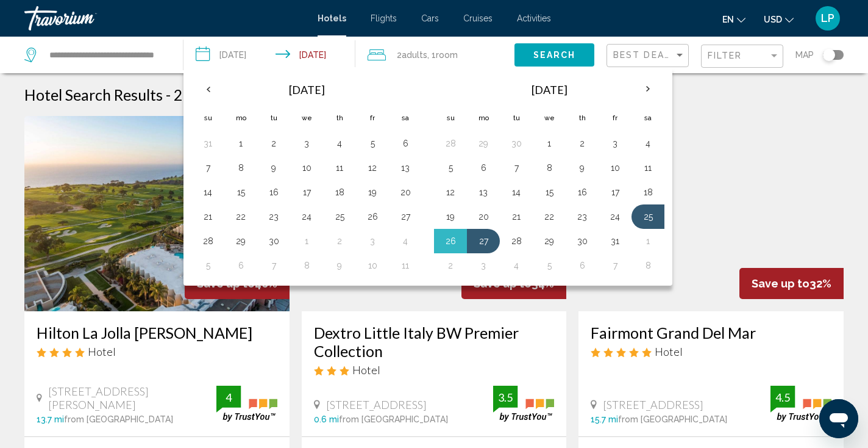
click at [547, 62] on button "Search" at bounding box center [555, 54] width 80 height 23
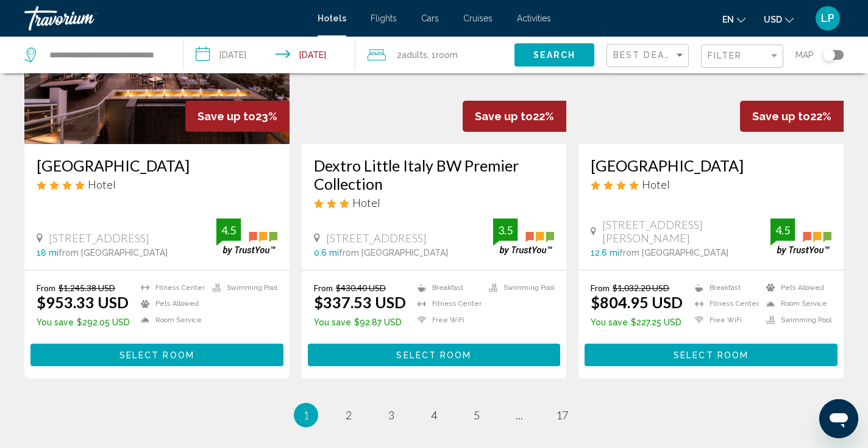
scroll to position [1538, 0]
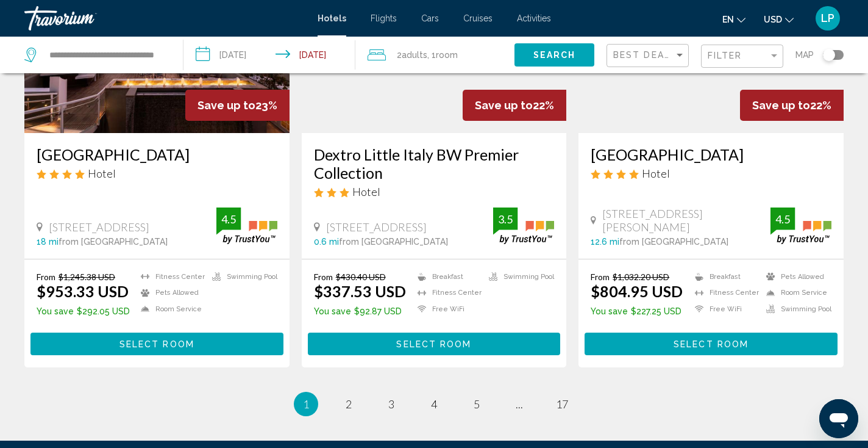
click at [838, 53] on div "Toggle map" at bounding box center [833, 55] width 21 height 10
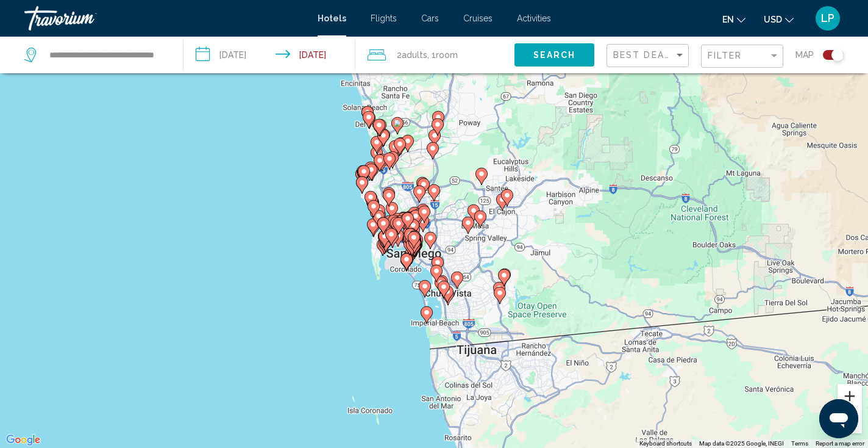
click at [852, 393] on button "Zoom in" at bounding box center [850, 395] width 24 height 24
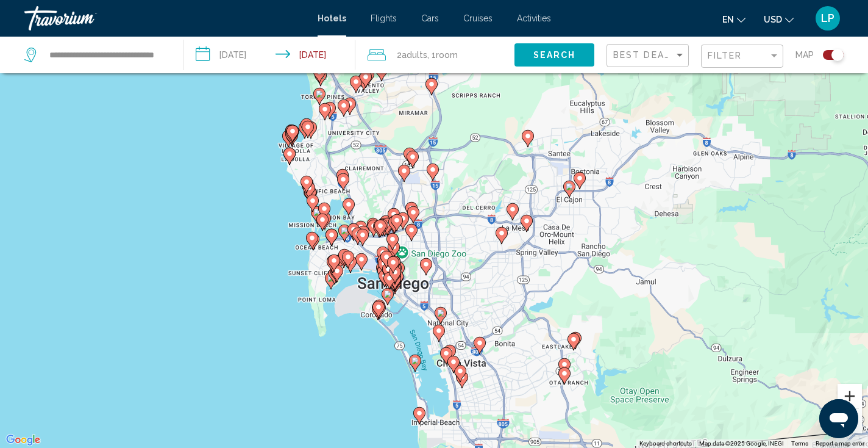
click at [852, 393] on button "Zoom in" at bounding box center [850, 395] width 24 height 24
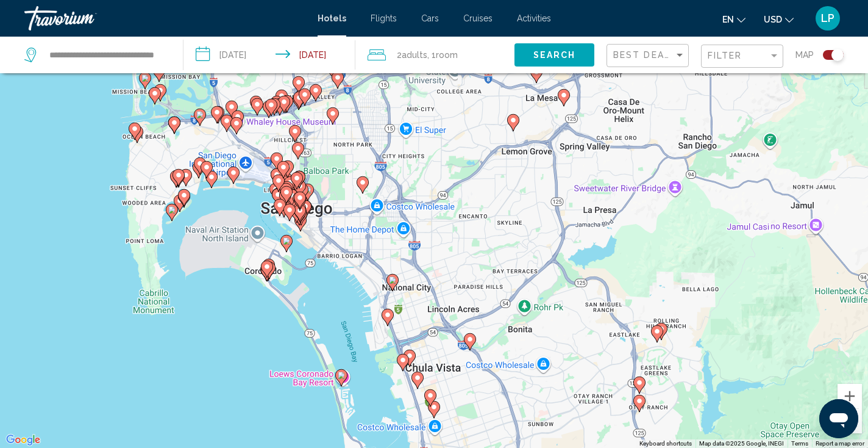
drag, startPoint x: 594, startPoint y: 355, endPoint x: 538, endPoint y: 219, distance: 147.1
click at [538, 219] on div "To activate drag with keyboard, press Alt + Enter. Once in keyboard drag state,…" at bounding box center [434, 224] width 868 height 448
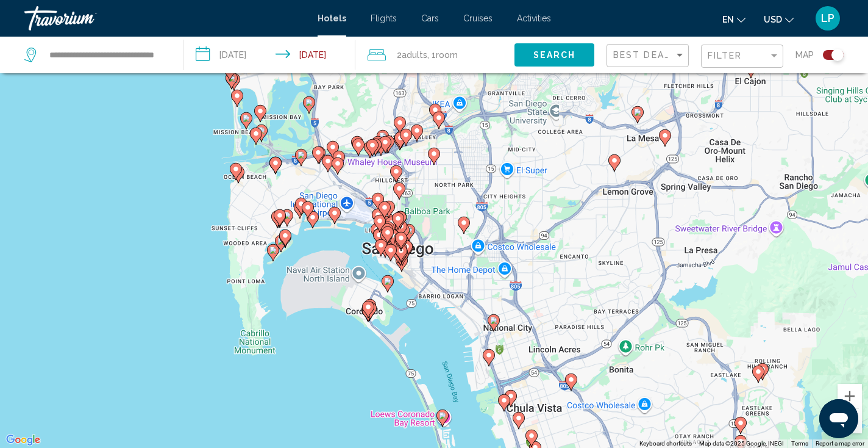
drag, startPoint x: 343, startPoint y: 246, endPoint x: 446, endPoint y: 287, distance: 110.8
click at [446, 287] on div "To activate drag with keyboard, press Alt + Enter. Once in keyboard drag state,…" at bounding box center [434, 224] width 868 height 448
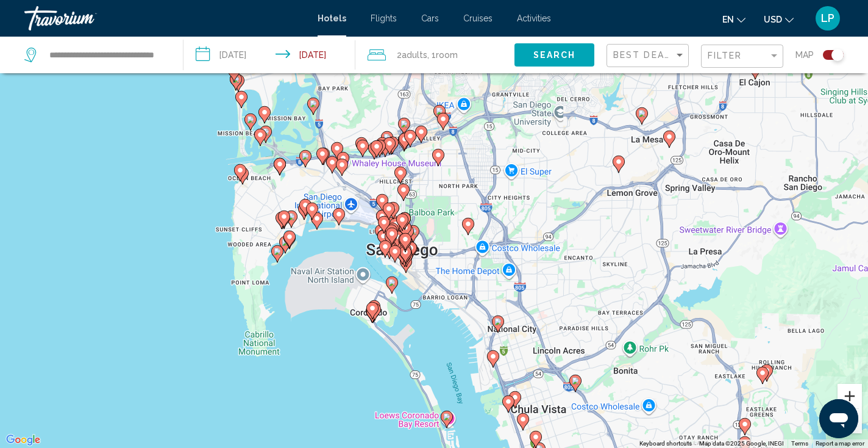
click at [847, 392] on button "Zoom in" at bounding box center [850, 395] width 24 height 24
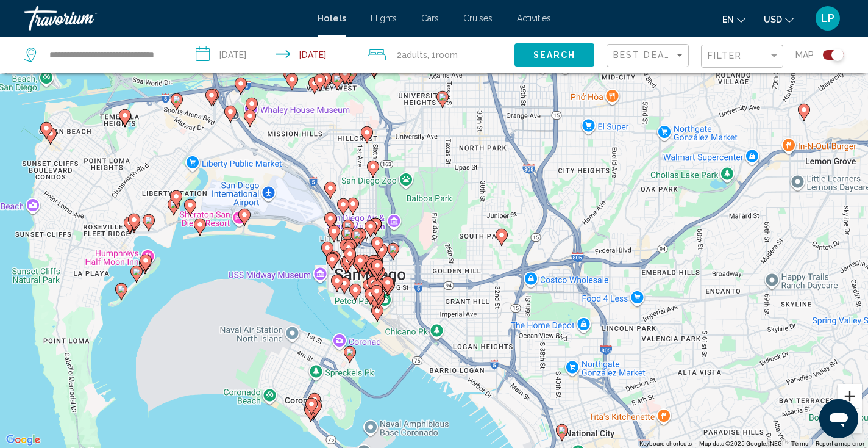
click at [847, 392] on button "Zoom in" at bounding box center [850, 395] width 24 height 24
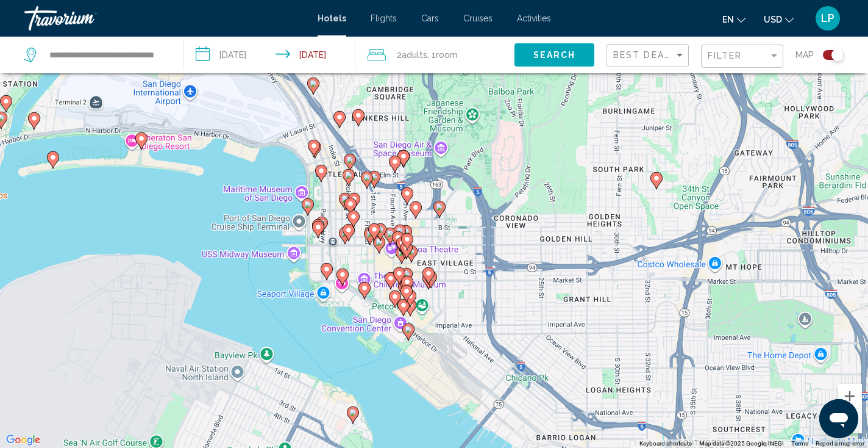
drag, startPoint x: 423, startPoint y: 397, endPoint x: 508, endPoint y: 316, distance: 118.2
click at [509, 316] on div "To activate drag with keyboard, press Alt + Enter. Once in keyboard drag state,…" at bounding box center [434, 224] width 868 height 448
click at [844, 392] on button "Zoom in" at bounding box center [850, 395] width 24 height 24
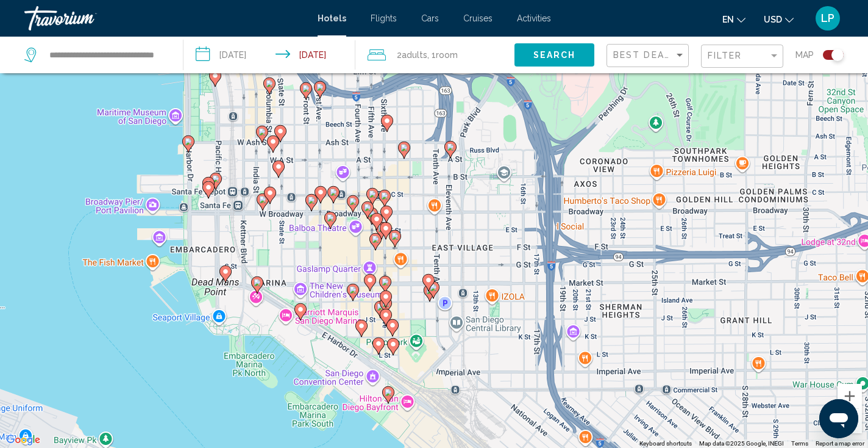
drag, startPoint x: 573, startPoint y: 398, endPoint x: 581, endPoint y: 341, distance: 57.3
click at [581, 341] on div "To activate drag with keyboard, press Alt + Enter. Once in keyboard drag state,…" at bounding box center [434, 224] width 868 height 448
click at [855, 391] on button "Zoom in" at bounding box center [850, 395] width 24 height 24
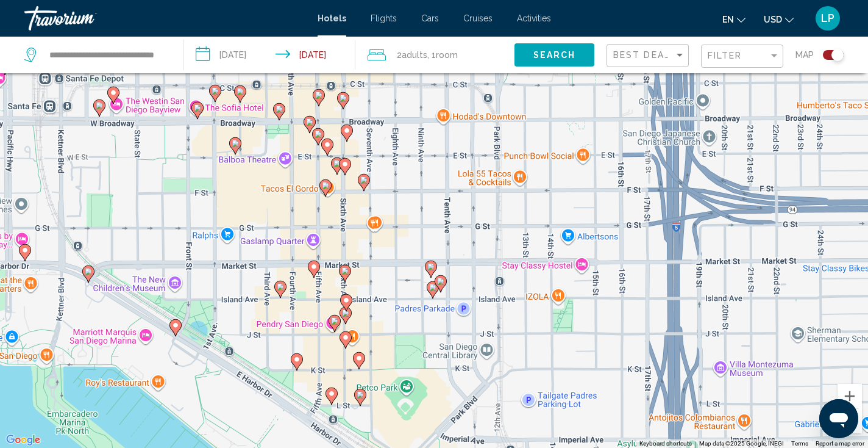
drag, startPoint x: 675, startPoint y: 421, endPoint x: 683, endPoint y: 340, distance: 80.9
click at [683, 340] on div "To activate drag with keyboard, press Alt + Enter. Once in keyboard drag state,…" at bounding box center [434, 224] width 868 height 448
click at [828, 52] on div "Toggle map" at bounding box center [833, 55] width 21 height 10
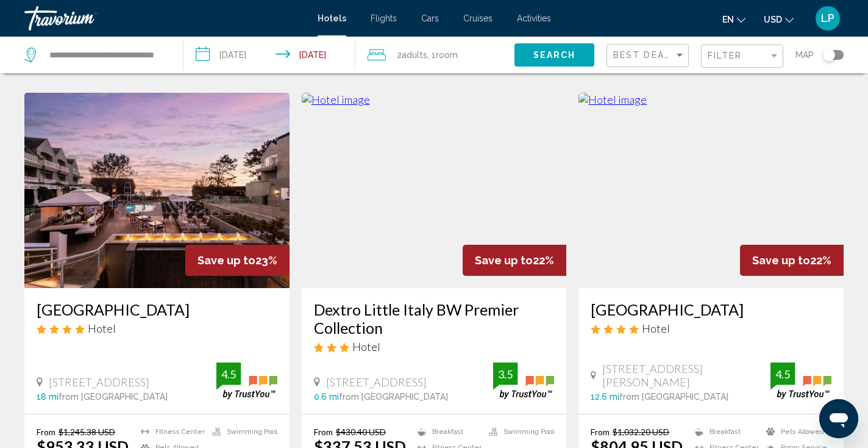
scroll to position [1663, 0]
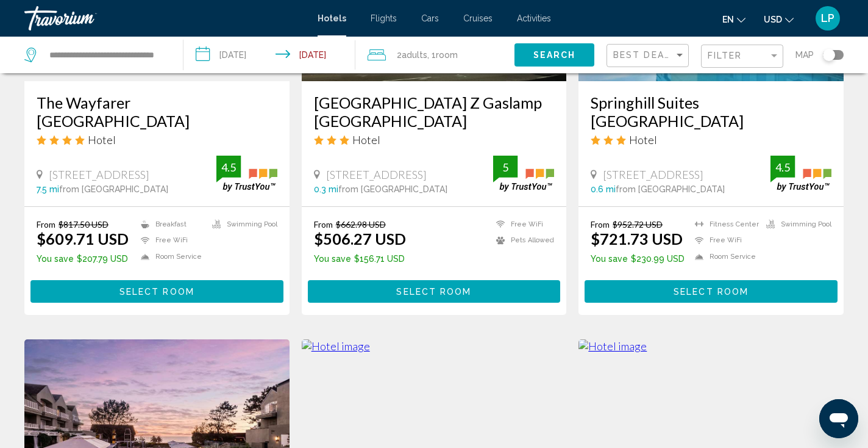
click at [834, 51] on div "Toggle map" at bounding box center [829, 55] width 12 height 12
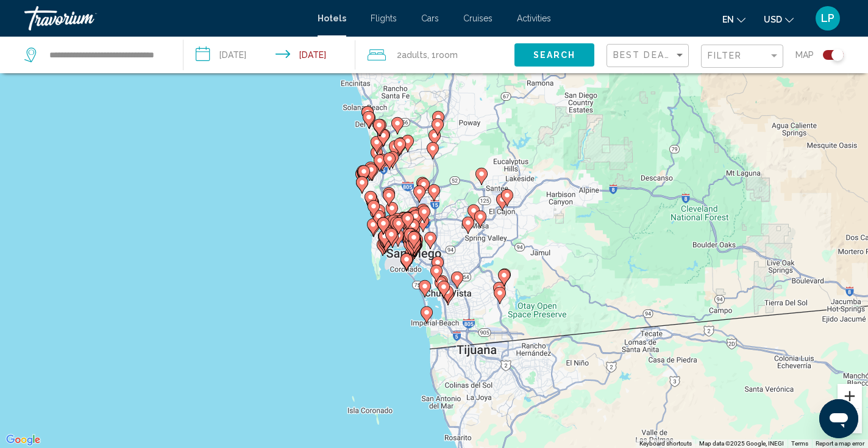
click at [855, 391] on button "Zoom in" at bounding box center [850, 395] width 24 height 24
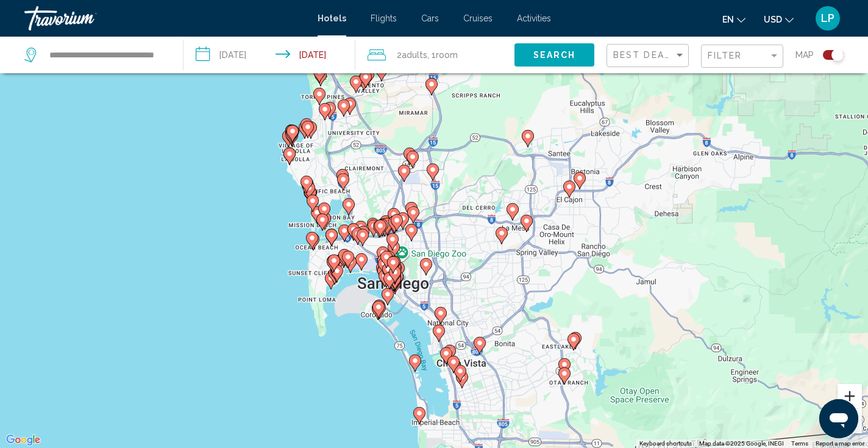
click at [855, 391] on button "Zoom in" at bounding box center [850, 395] width 24 height 24
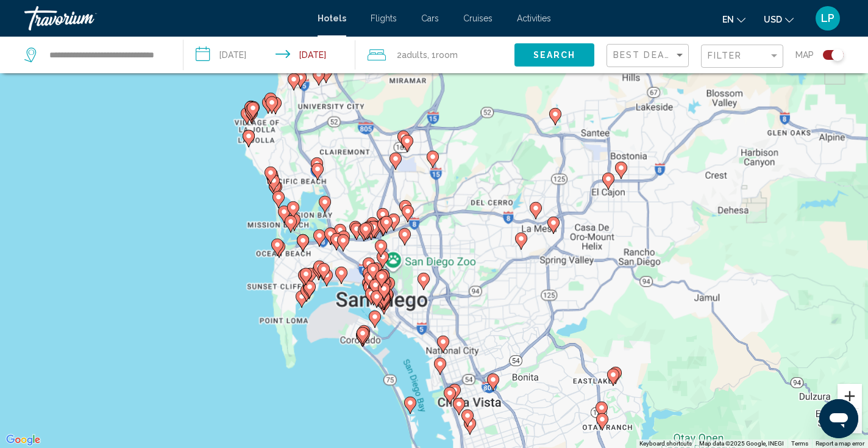
click at [855, 391] on button "Zoom in" at bounding box center [850, 395] width 24 height 24
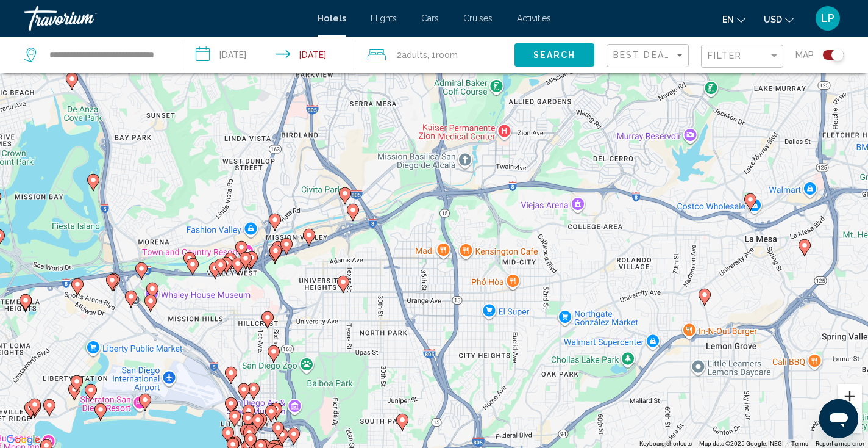
click at [855, 391] on button "Zoom in" at bounding box center [850, 395] width 24 height 24
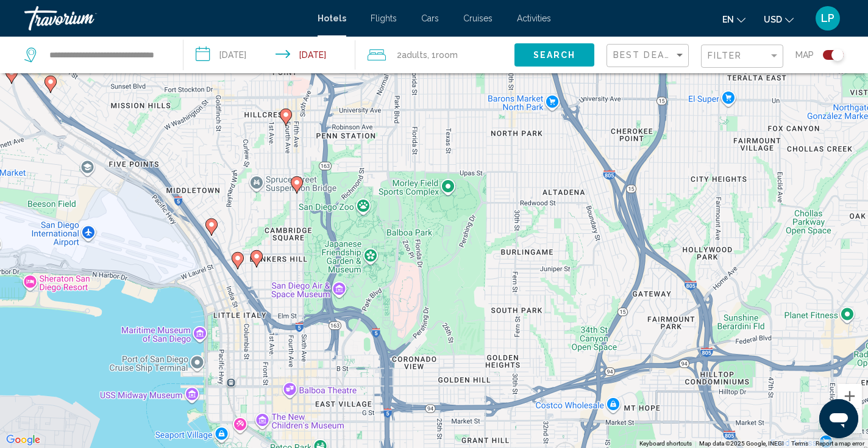
drag, startPoint x: 470, startPoint y: 380, endPoint x: 654, endPoint y: 68, distance: 361.9
click at [654, 68] on div "**********" at bounding box center [434, 260] width 868 height 521
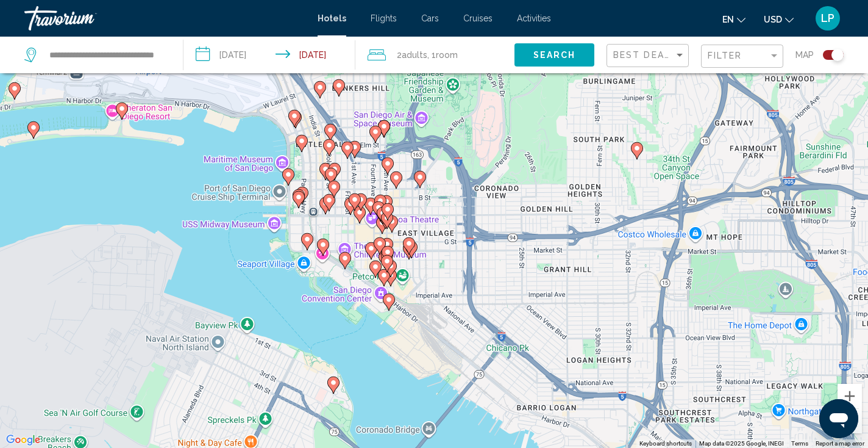
drag, startPoint x: 497, startPoint y: 212, endPoint x: 533, endPoint y: 72, distance: 144.8
click at [533, 72] on div "**********" at bounding box center [434, 260] width 868 height 521
click at [854, 393] on button "Zoom in" at bounding box center [850, 395] width 24 height 24
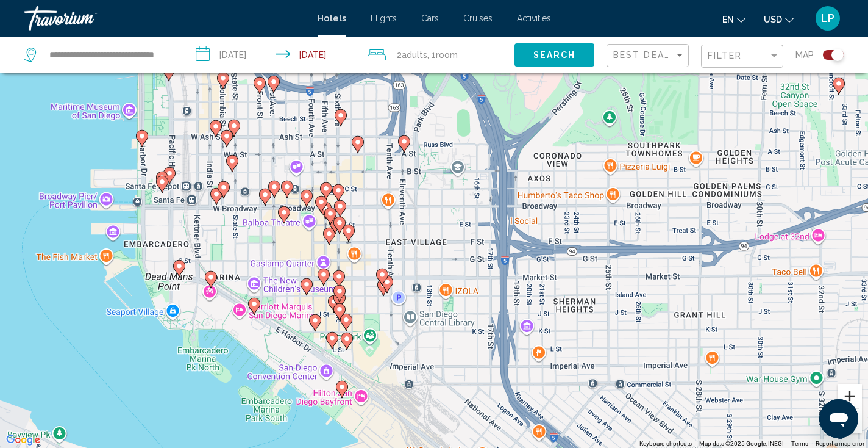
click at [854, 393] on button "Zoom in" at bounding box center [850, 395] width 24 height 24
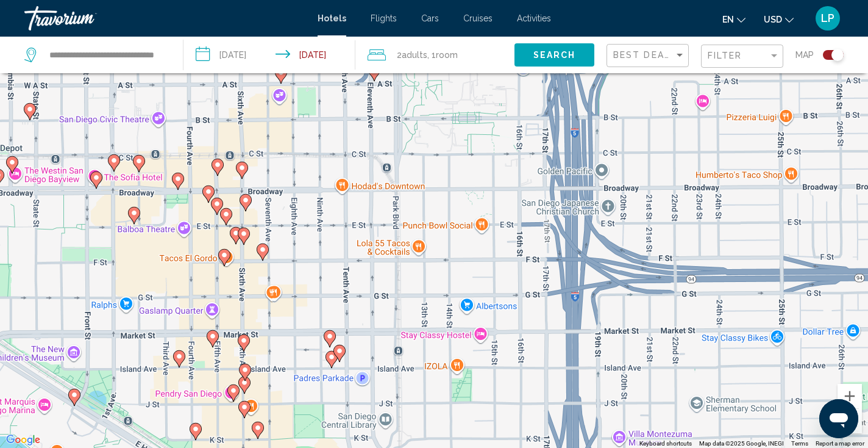
click at [212, 329] on gmp-advanced-marker "Main content" at bounding box center [213, 338] width 12 height 18
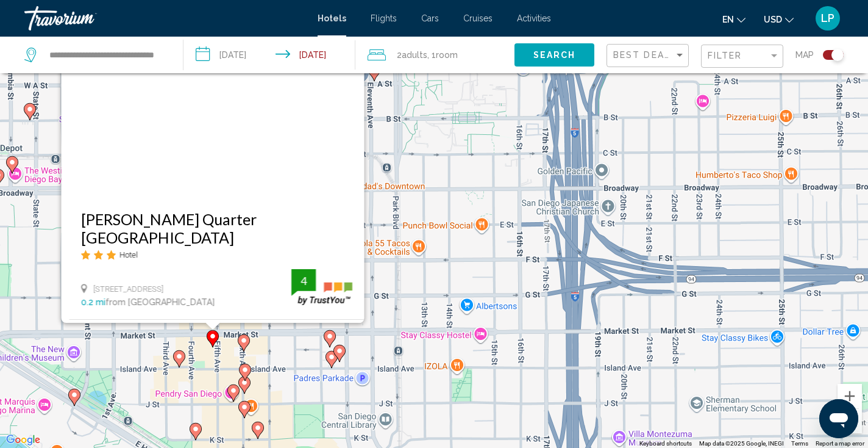
scroll to position [46, 0]
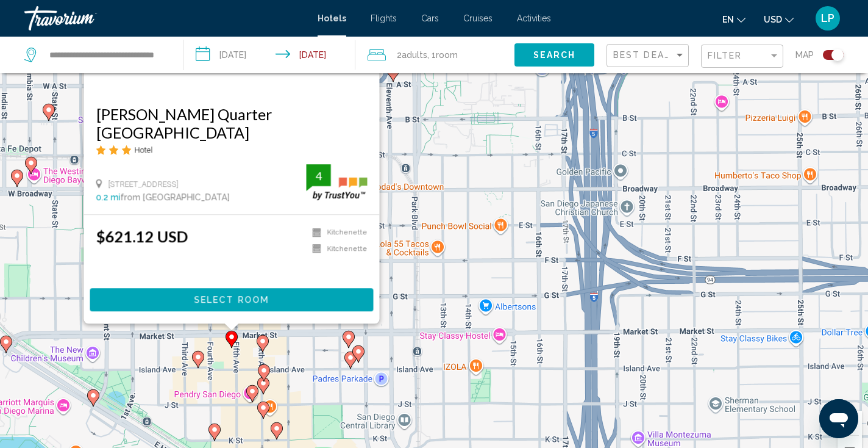
drag, startPoint x: 386, startPoint y: 370, endPoint x: 405, endPoint y: 250, distance: 121.6
click at [405, 250] on div "To activate drag with keyboard, press Alt + Enter. Once in keyboard drag state,…" at bounding box center [434, 251] width 868 height 448
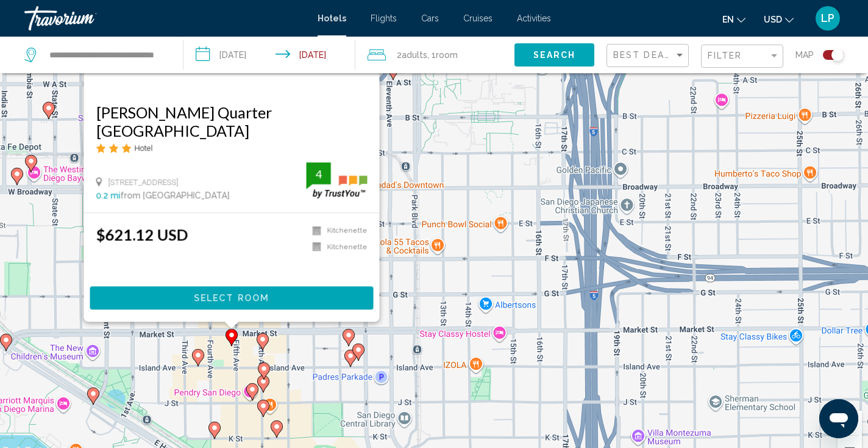
click at [265, 343] on icon "Main content" at bounding box center [262, 341] width 11 height 16
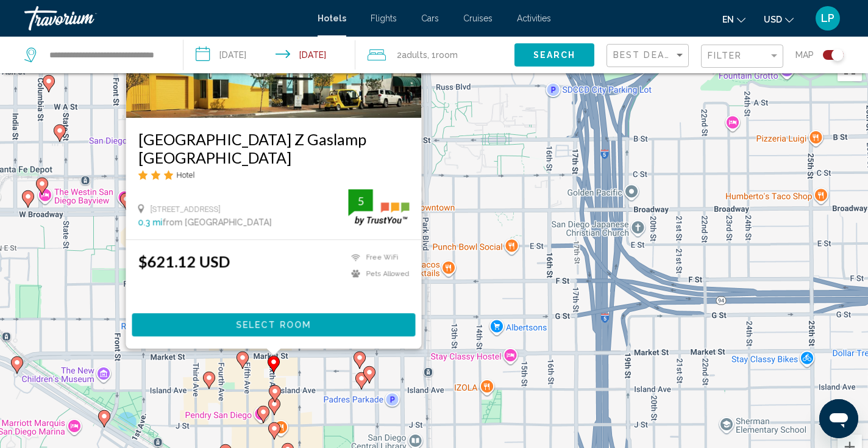
drag, startPoint x: 456, startPoint y: 297, endPoint x: 482, endPoint y: 136, distance: 163.1
click at [482, 137] on div "To activate drag with keyboard, press Alt + Enter. Once in keyboard drag state,…" at bounding box center [434, 275] width 868 height 448
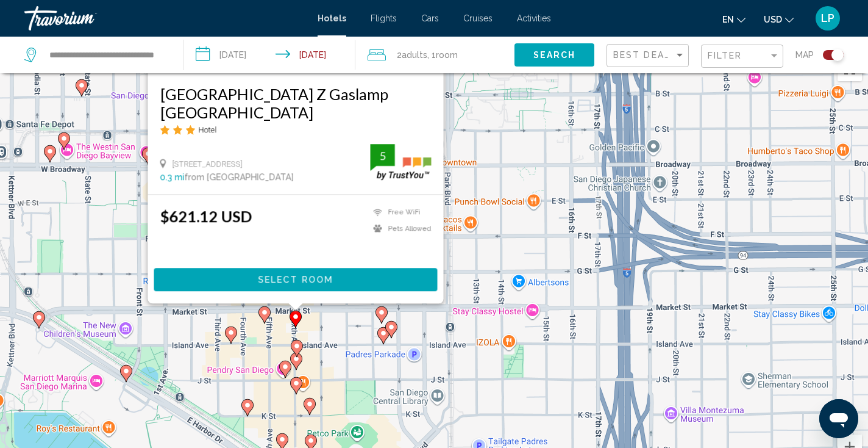
click at [240, 335] on div "To activate drag with keyboard, press Alt + Enter. Once in keyboard drag state,…" at bounding box center [434, 275] width 868 height 448
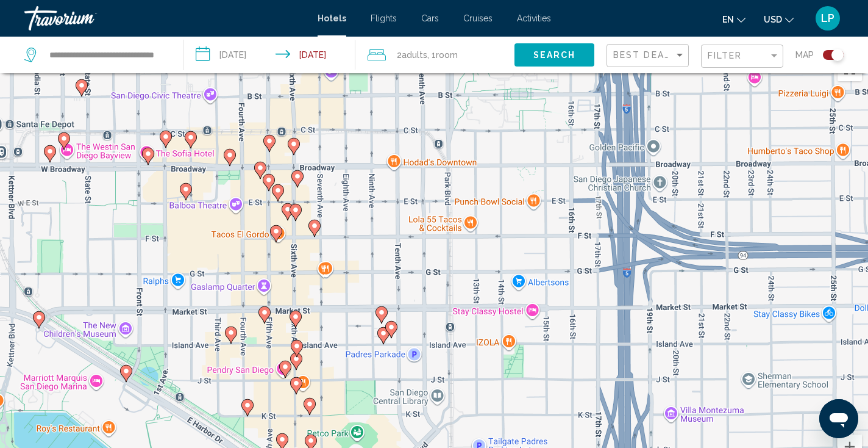
click at [231, 337] on icon "Main content" at bounding box center [231, 335] width 11 height 16
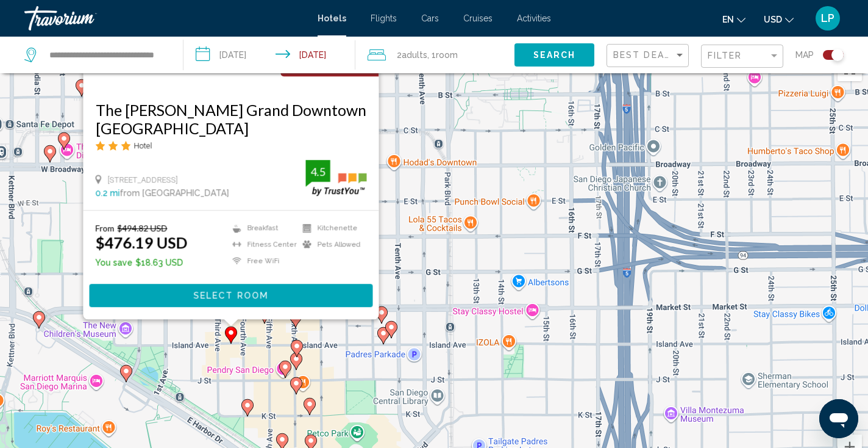
scroll to position [0, 0]
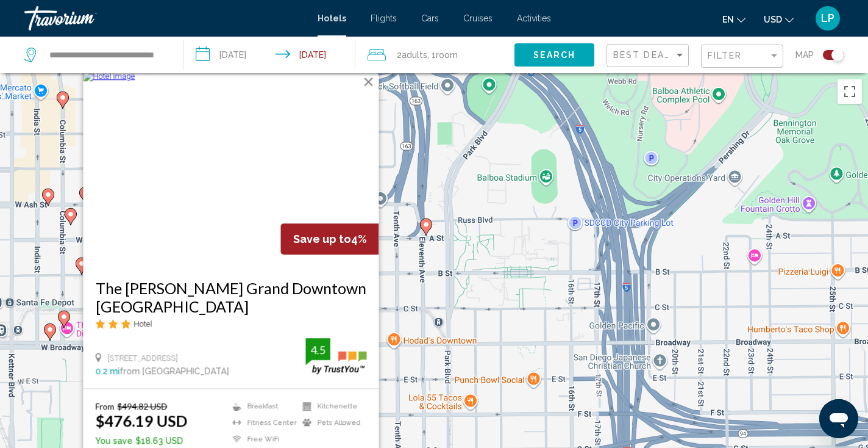
click at [374, 87] on button "Close" at bounding box center [369, 82] width 18 height 18
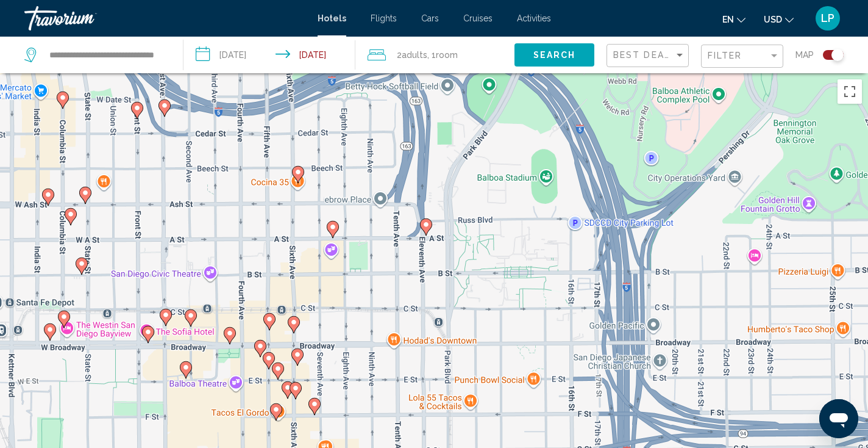
click at [269, 356] on image "Main content" at bounding box center [268, 357] width 7 height 7
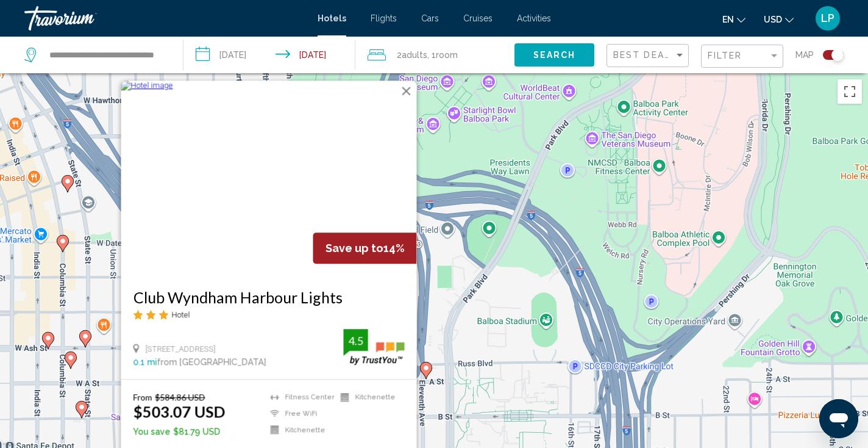
click at [407, 88] on button "Close" at bounding box center [407, 91] width 18 height 18
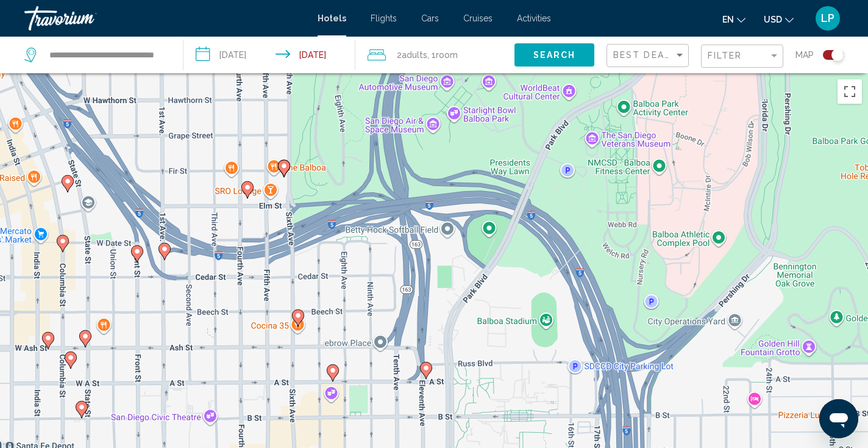
click at [299, 313] on image "Main content" at bounding box center [297, 315] width 7 height 7
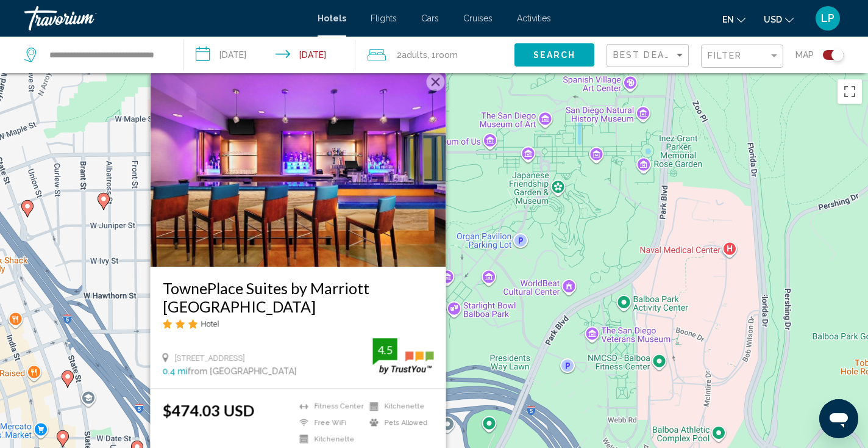
click at [438, 82] on button "Close" at bounding box center [436, 82] width 18 height 18
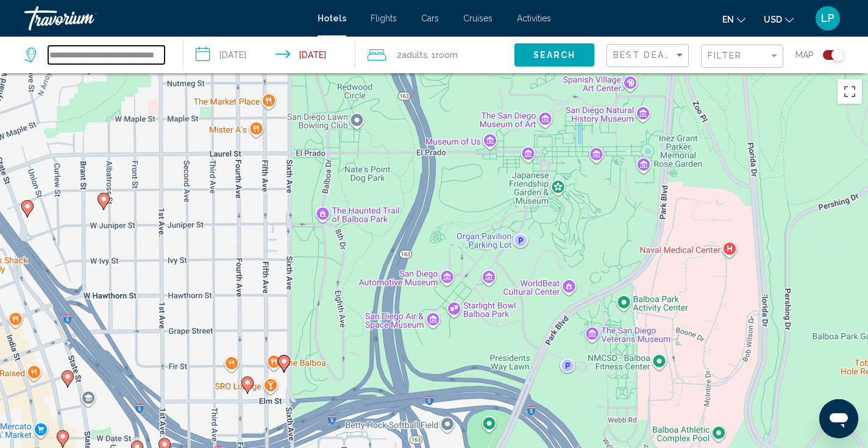
click at [122, 55] on input "**********" at bounding box center [106, 55] width 116 height 18
drag, startPoint x: 162, startPoint y: 57, endPoint x: 26, endPoint y: 67, distance: 137.0
click at [26, 67] on div "**********" at bounding box center [97, 55] width 146 height 37
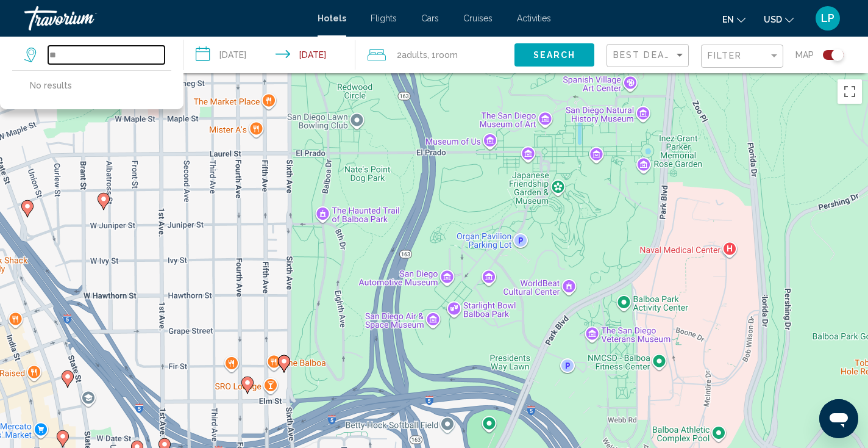
type input "*"
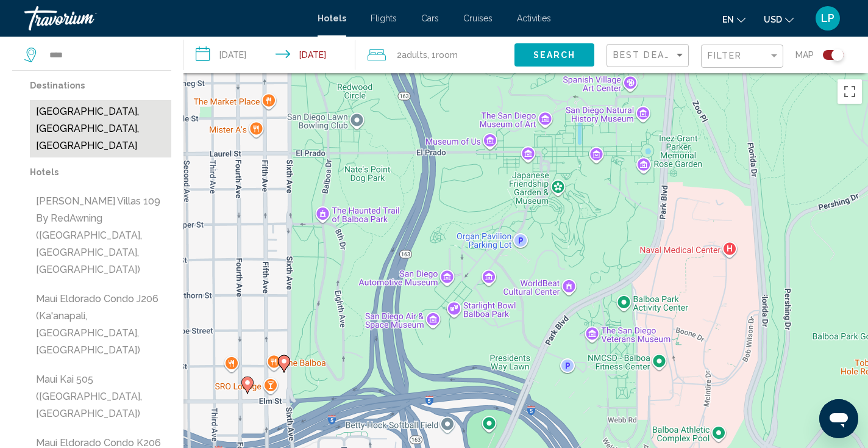
click at [82, 116] on button "[GEOGRAPHIC_DATA], [GEOGRAPHIC_DATA], [GEOGRAPHIC_DATA]" at bounding box center [100, 128] width 141 height 57
type input "**********"
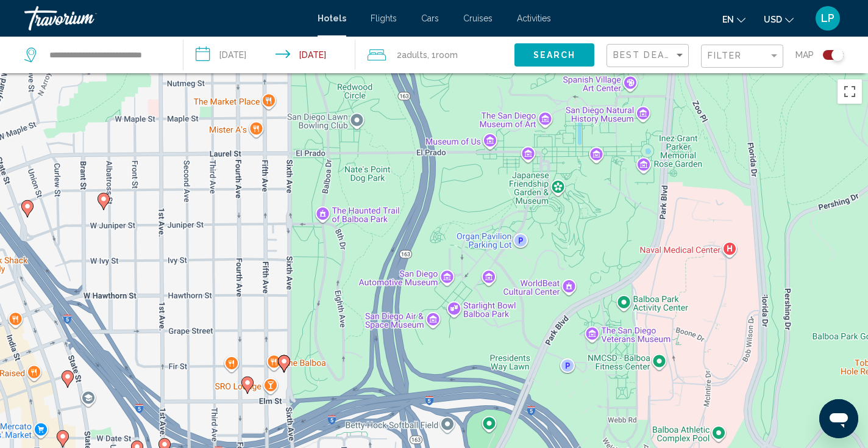
click at [262, 49] on input "**********" at bounding box center [272, 57] width 176 height 40
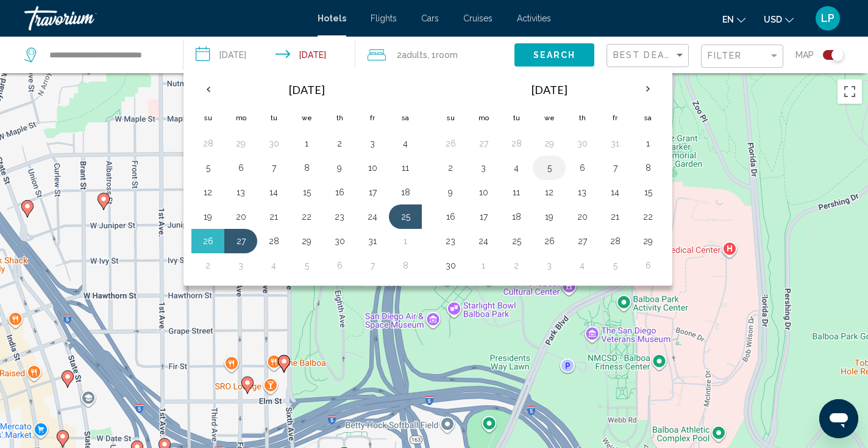
click at [554, 165] on button "5" at bounding box center [550, 167] width 20 height 17
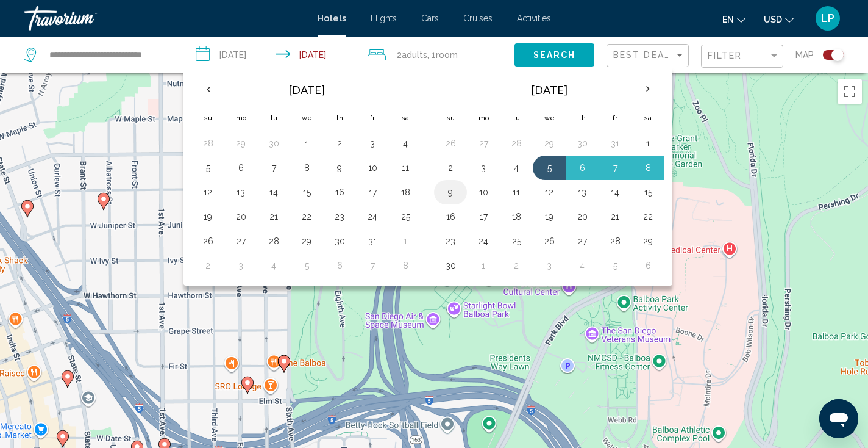
click at [451, 196] on button "9" at bounding box center [451, 192] width 20 height 17
type input "**********"
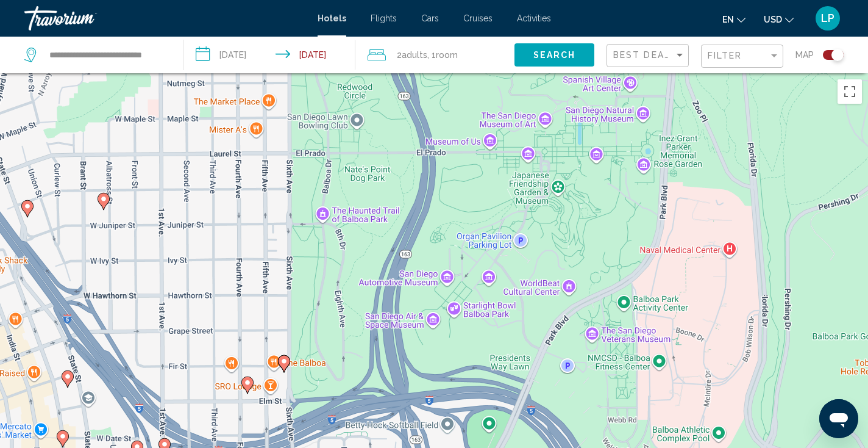
click at [554, 65] on button "Search" at bounding box center [555, 54] width 80 height 23
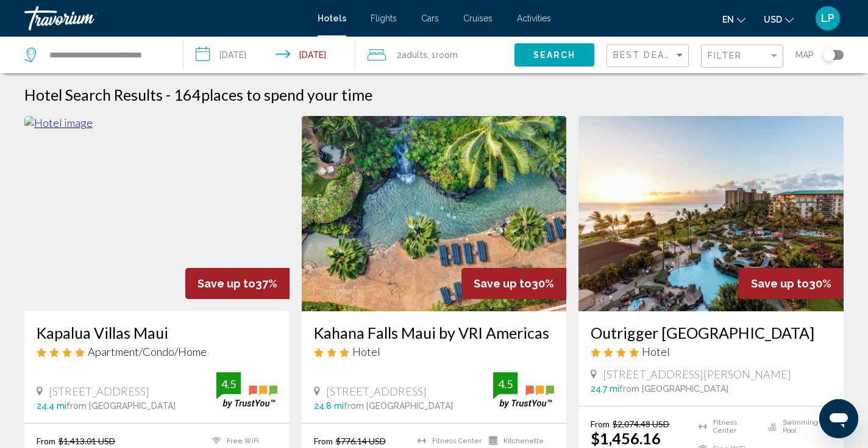
click at [838, 54] on div "Toggle map" at bounding box center [833, 55] width 21 height 10
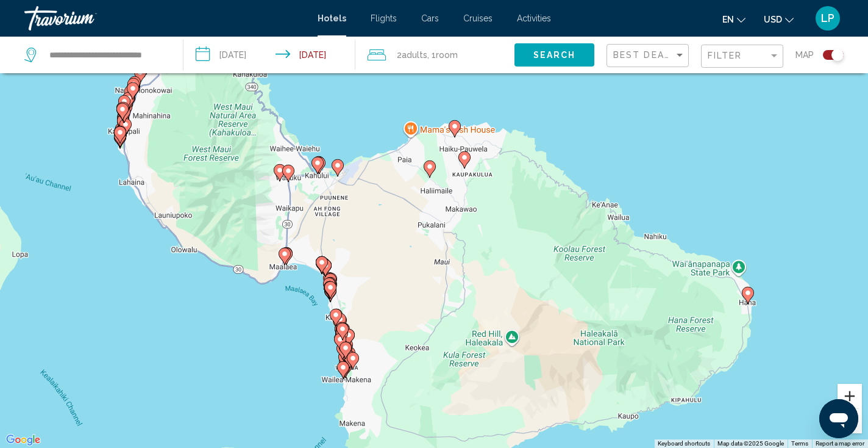
click at [855, 394] on button "Zoom in" at bounding box center [850, 395] width 24 height 24
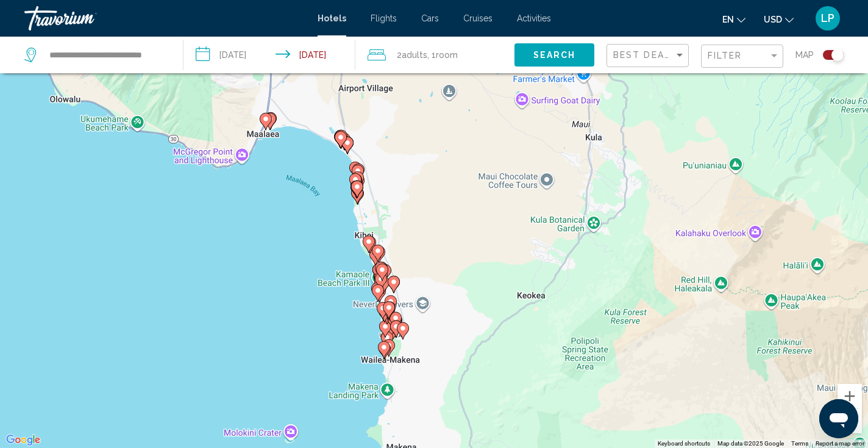
drag, startPoint x: 631, startPoint y: 261, endPoint x: 760, endPoint y: 86, distance: 217.5
click at [760, 86] on div "To activate drag with keyboard, press Alt + Enter. Once in keyboard drag state,…" at bounding box center [434, 224] width 868 height 448
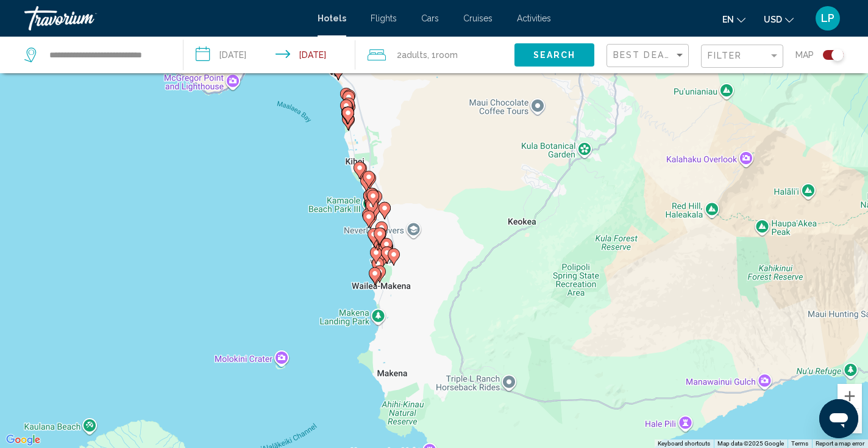
drag, startPoint x: 717, startPoint y: 194, endPoint x: 704, endPoint y: 118, distance: 78.0
click at [704, 118] on div "To activate drag with keyboard, press Alt + Enter. Once in keyboard drag state,…" at bounding box center [434, 224] width 868 height 448
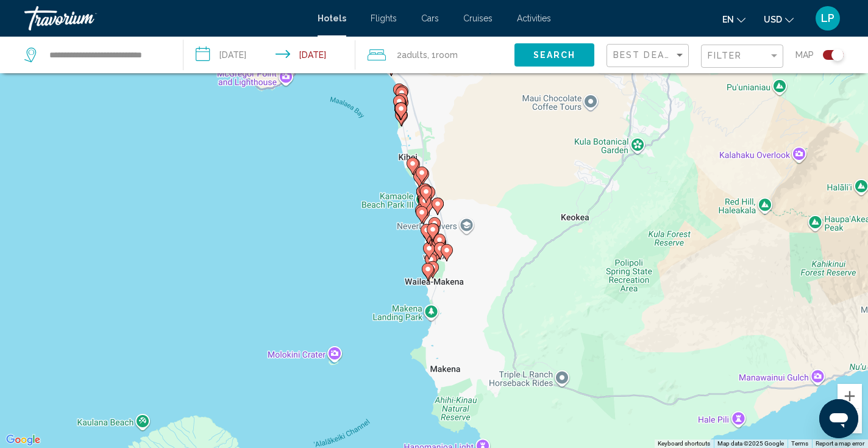
drag, startPoint x: 437, startPoint y: 168, endPoint x: 493, endPoint y: 165, distance: 56.8
click at [493, 165] on div "To activate drag with keyboard, press Alt + Enter. Once in keyboard drag state,…" at bounding box center [434, 224] width 868 height 448
click at [854, 393] on button "Zoom in" at bounding box center [850, 395] width 24 height 24
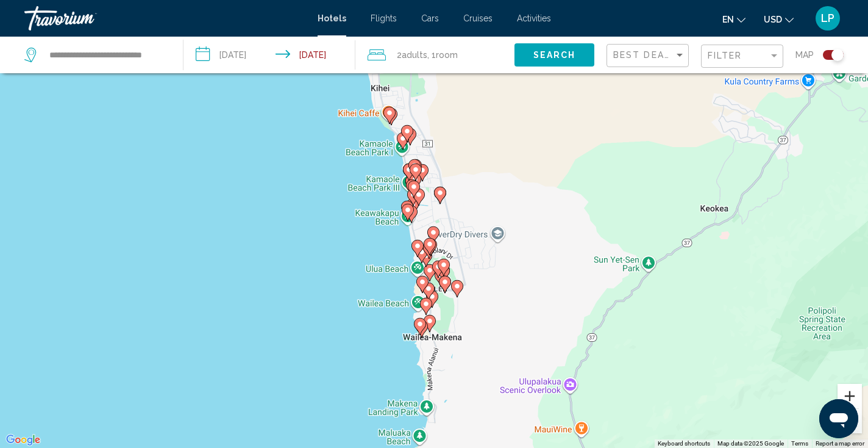
click at [854, 393] on button "Zoom in" at bounding box center [850, 395] width 24 height 24
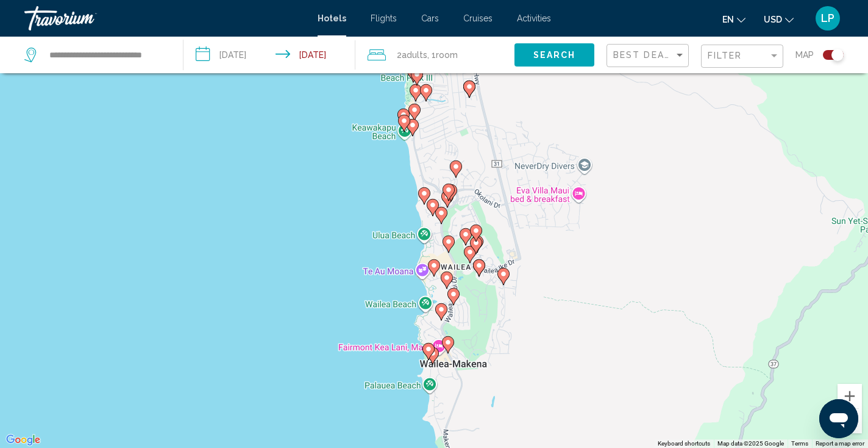
drag, startPoint x: 585, startPoint y: 375, endPoint x: 608, endPoint y: 284, distance: 93.6
click at [608, 284] on div "To activate drag with keyboard, press Alt + Enter. Once in keyboard drag state,…" at bounding box center [434, 224] width 868 height 448
click at [449, 338] on image "Main content" at bounding box center [447, 340] width 7 height 7
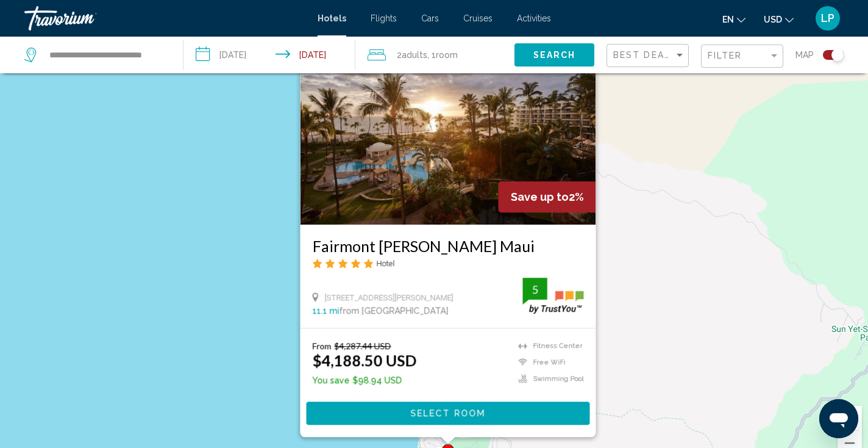
click at [638, 380] on div "To activate drag with keyboard, press Alt + Enter. Once in keyboard drag state,…" at bounding box center [434, 246] width 868 height 448
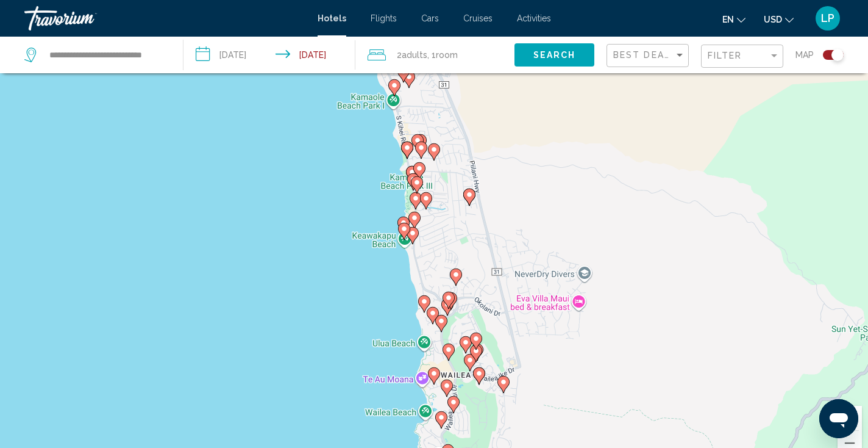
click at [502, 387] on icon "Main content" at bounding box center [503, 384] width 11 height 16
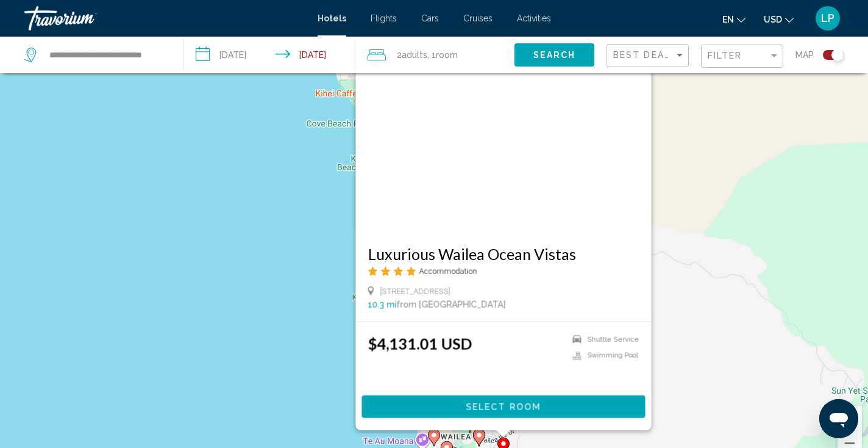
click at [302, 330] on div "To activate drag with keyboard, press Alt + Enter. Once in keyboard drag state,…" at bounding box center [434, 246] width 868 height 448
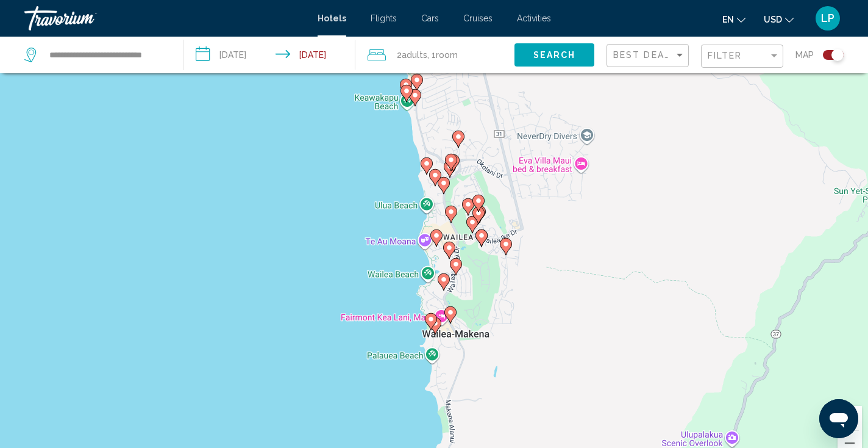
drag, startPoint x: 555, startPoint y: 346, endPoint x: 557, endPoint y: 146, distance: 200.6
click at [557, 146] on div "To activate drag with keyboard, press Alt + Enter. Once in keyboard drag state,…" at bounding box center [434, 246] width 868 height 448
click at [859, 423] on button "Zoom in" at bounding box center [850, 417] width 24 height 24
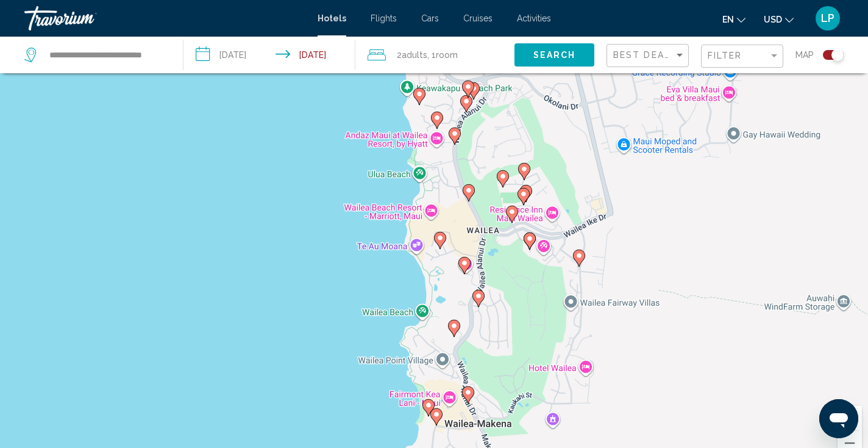
click at [426, 402] on image "Main content" at bounding box center [428, 404] width 7 height 7
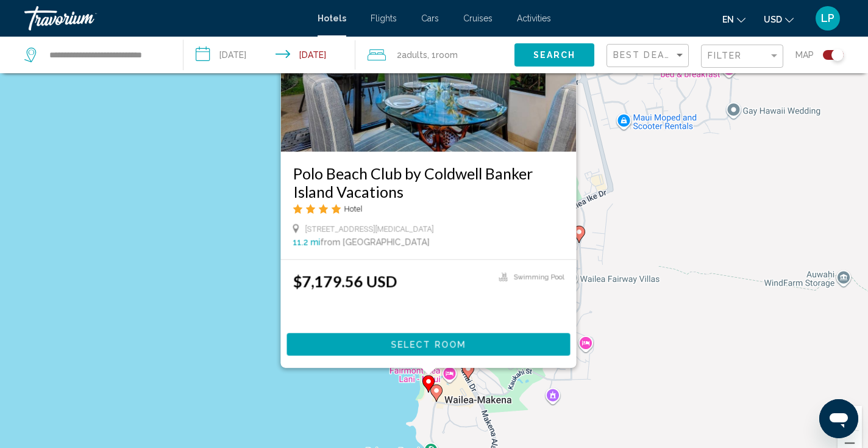
drag, startPoint x: 587, startPoint y: 383, endPoint x: 588, endPoint y: 275, distance: 107.9
click at [589, 275] on div "To activate drag with keyboard, press Alt + Enter. Once in keyboard drag state,…" at bounding box center [434, 246] width 868 height 448
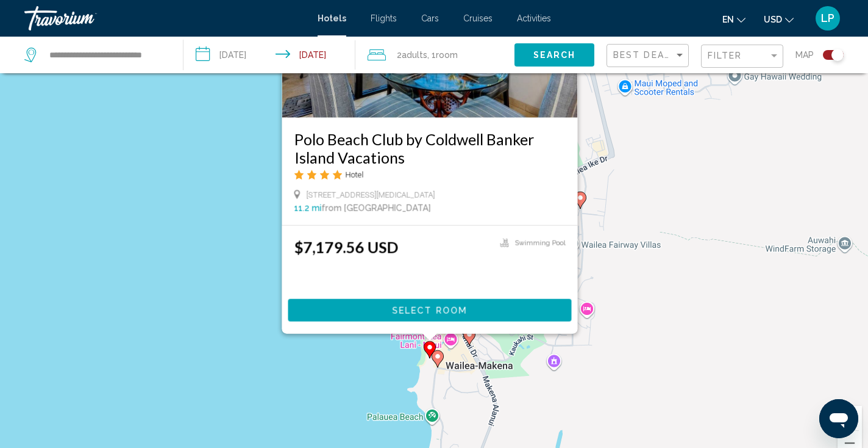
click at [438, 353] on image "Main content" at bounding box center [437, 355] width 7 height 7
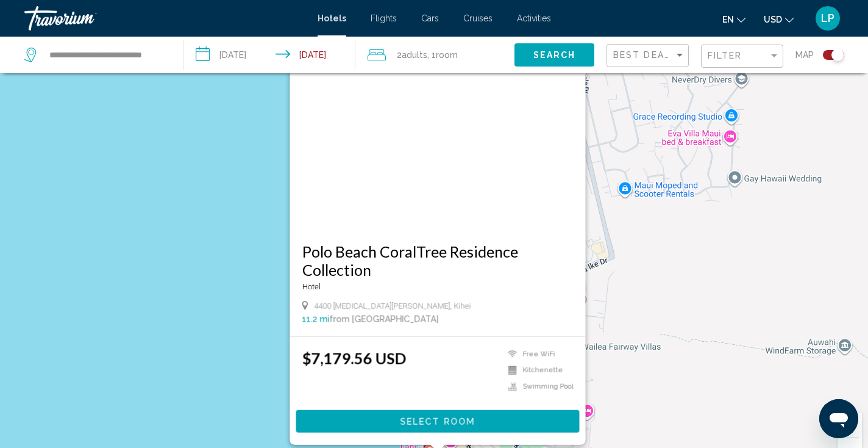
click at [615, 362] on div "To activate drag with keyboard, press Alt + Enter. Once in keyboard drag state,…" at bounding box center [434, 253] width 868 height 448
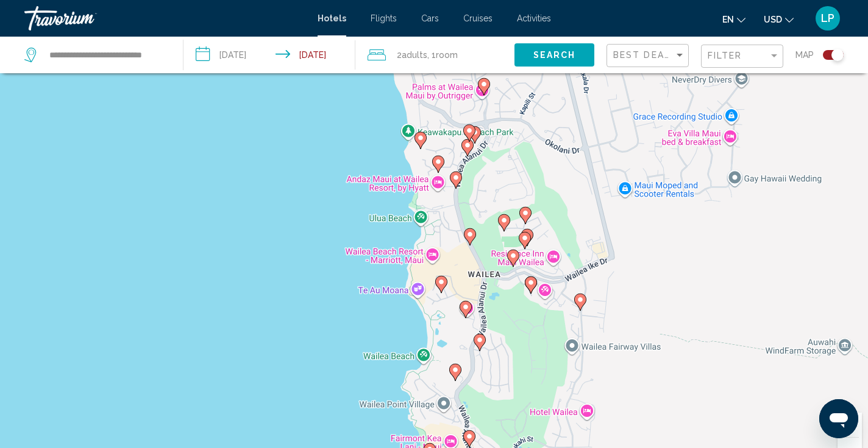
click at [469, 443] on icon "Main content" at bounding box center [469, 438] width 11 height 16
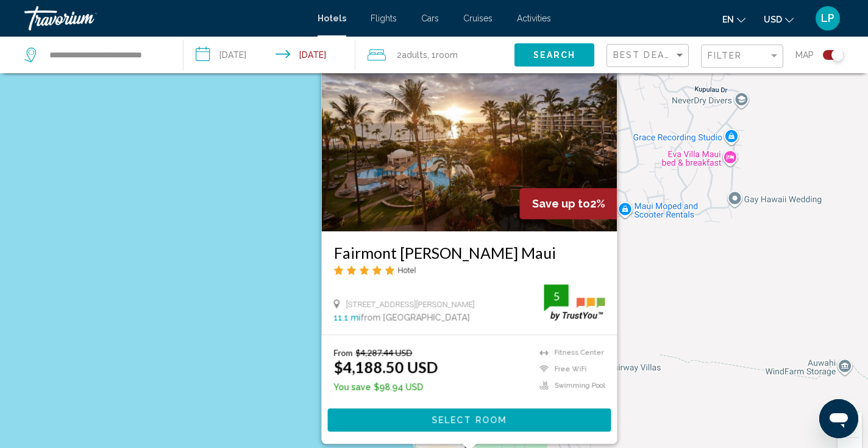
click at [635, 349] on div "To activate drag with keyboard, press Alt + Enter. Once in keyboard drag state,…" at bounding box center [434, 253] width 868 height 448
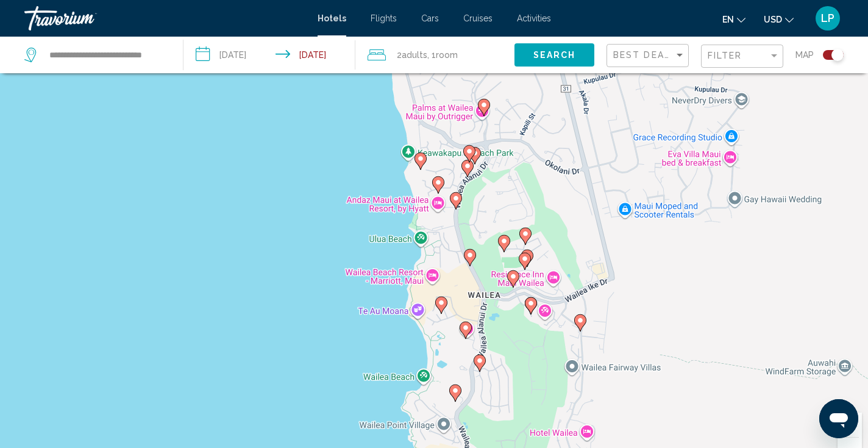
click at [458, 387] on icon "Main content" at bounding box center [455, 393] width 11 height 16
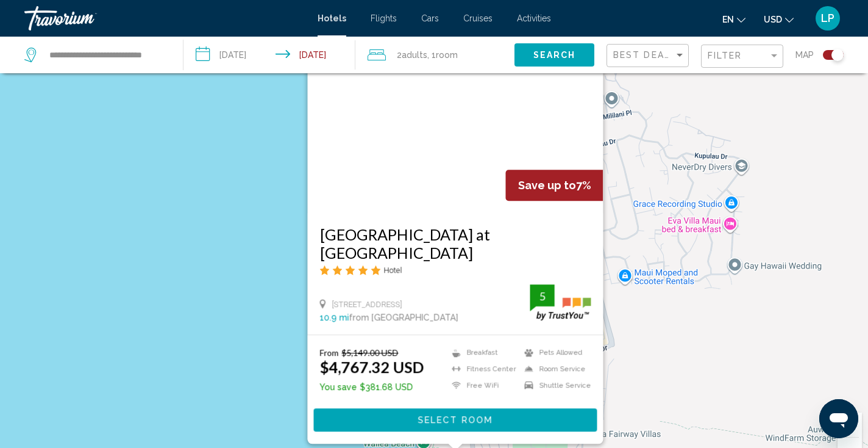
click at [665, 341] on div "To activate drag with keyboard, press Alt + Enter. Once in keyboard drag state,…" at bounding box center [434, 253] width 868 height 448
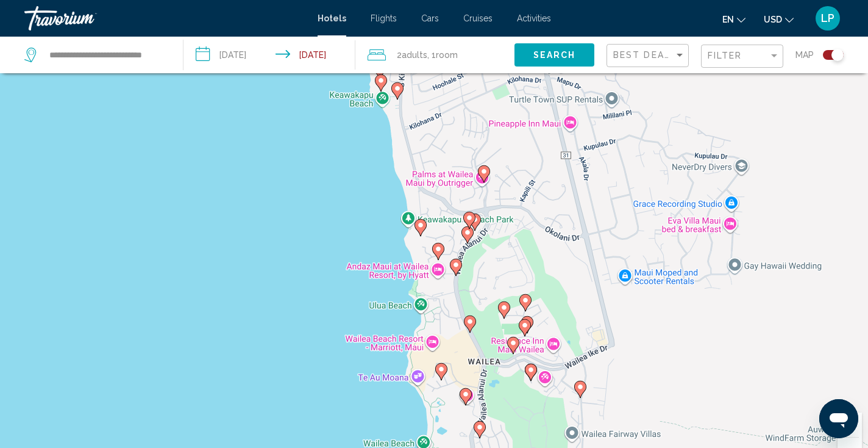
click at [483, 427] on icon "Main content" at bounding box center [479, 429] width 11 height 16
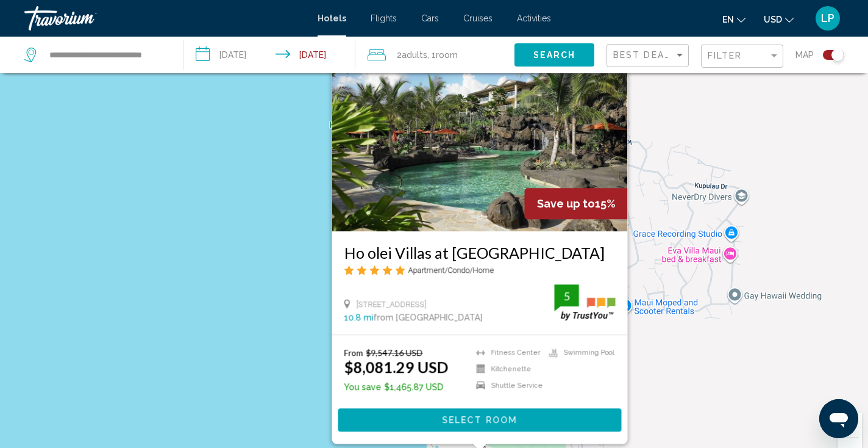
click at [657, 344] on div "To activate drag with keyboard, press Alt + Enter. Once in keyboard drag state,…" at bounding box center [434, 253] width 868 height 448
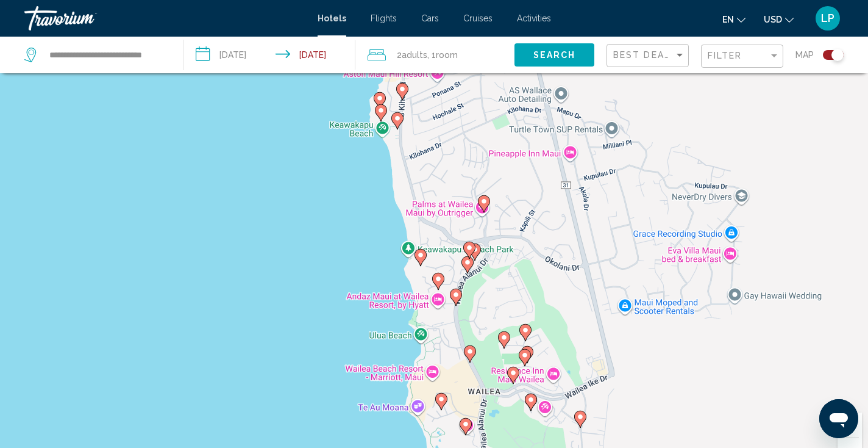
click at [441, 401] on image "Main content" at bounding box center [441, 398] width 7 height 7
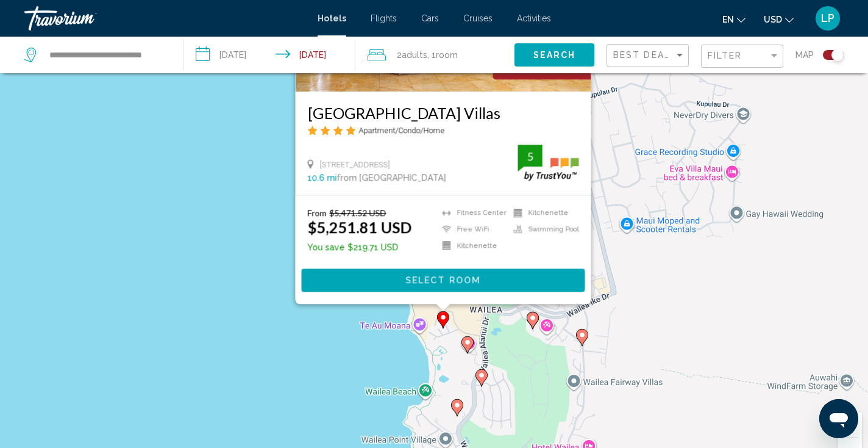
drag, startPoint x: 617, startPoint y: 392, endPoint x: 618, endPoint y: 241, distance: 151.2
click at [618, 241] on div "To activate drag with keyboard, press Alt + Enter. Once in keyboard drag state,…" at bounding box center [434, 253] width 868 height 448
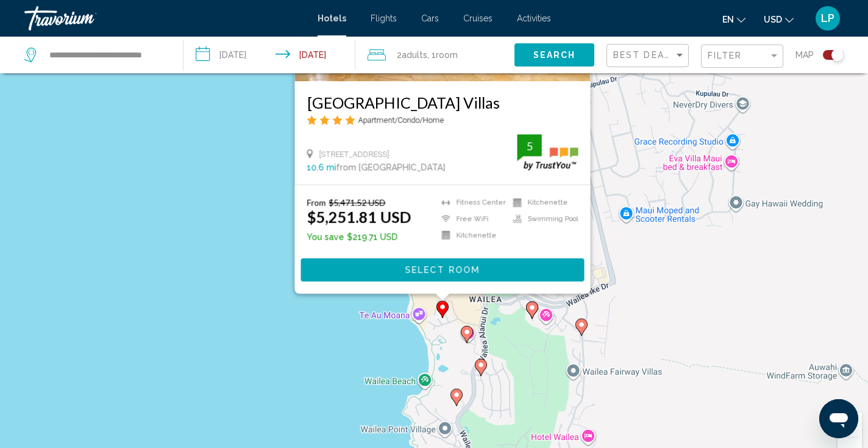
click at [468, 335] on image "Main content" at bounding box center [466, 331] width 7 height 7
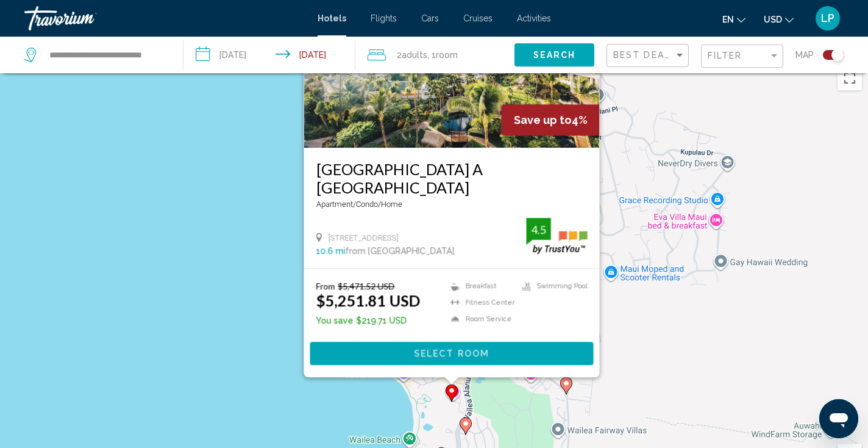
drag, startPoint x: 649, startPoint y: 342, endPoint x: 633, endPoint y: 235, distance: 108.5
click at [633, 235] on div "To activate drag with keyboard, press Alt + Enter. Once in keyboard drag state,…" at bounding box center [434, 284] width 868 height 448
click at [629, 367] on div "To activate drag with keyboard, press Alt + Enter. Once in keyboard drag state,…" at bounding box center [434, 284] width 868 height 448
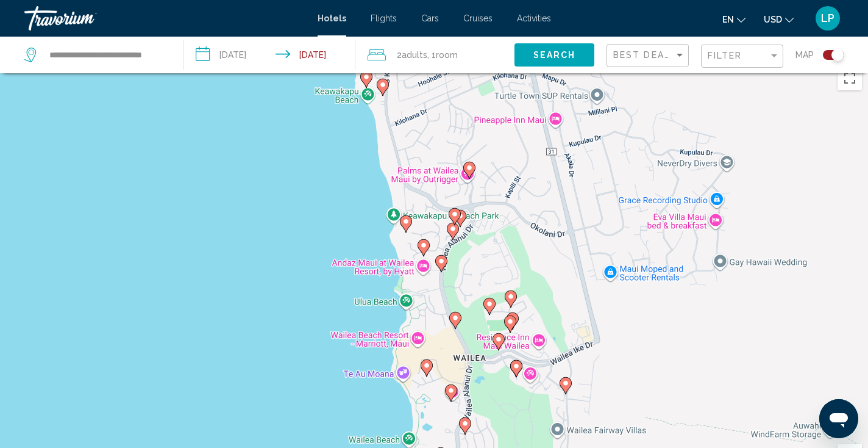
click at [572, 387] on div "To activate drag with keyboard, press Alt + Enter. Once in keyboard drag state,…" at bounding box center [434, 284] width 868 height 448
click at [568, 383] on image "Main content" at bounding box center [565, 382] width 7 height 7
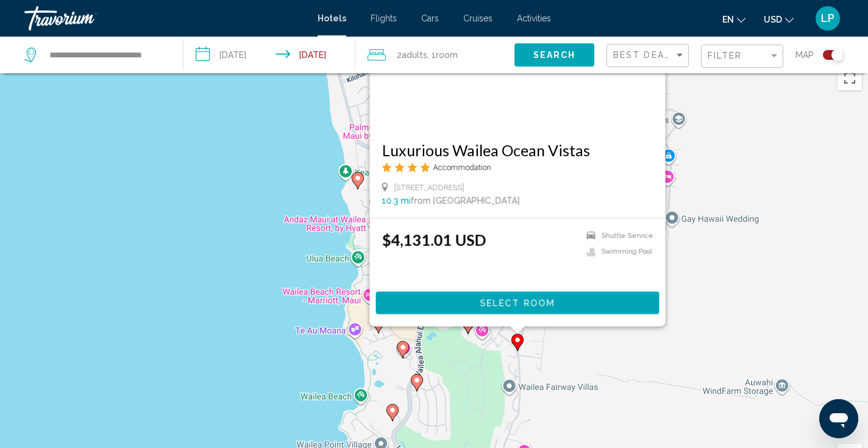
drag, startPoint x: 351, startPoint y: 353, endPoint x: 302, endPoint y: 210, distance: 151.3
click at [302, 210] on div "To activate drag with keyboard, press Alt + Enter. Once in keyboard drag state,…" at bounding box center [434, 284] width 868 height 448
click at [296, 340] on div "To activate drag with keyboard, press Alt + Enter. Once in keyboard drag state,…" at bounding box center [434, 284] width 868 height 448
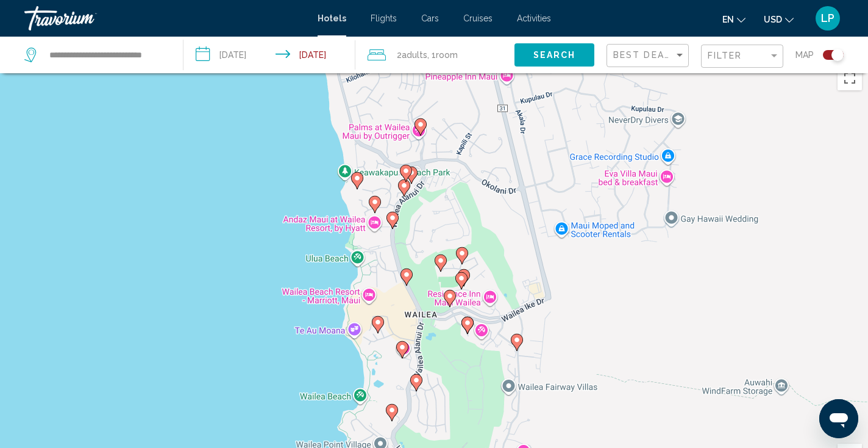
click at [469, 319] on icon "Main content" at bounding box center [467, 325] width 11 height 16
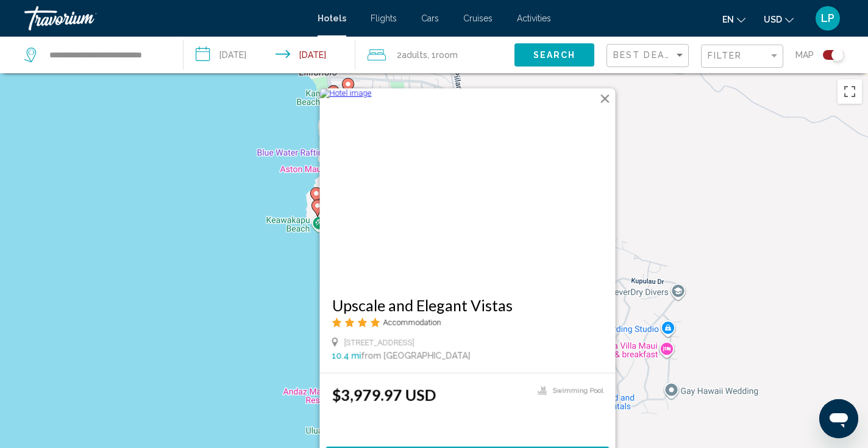
click at [683, 332] on div "To activate drag with keyboard, press Alt + Enter. Once in keyboard drag state,…" at bounding box center [434, 297] width 868 height 448
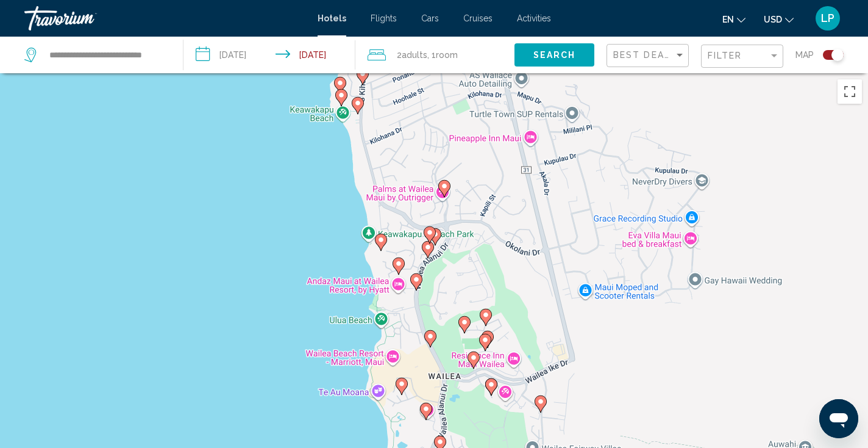
drag, startPoint x: 463, startPoint y: 397, endPoint x: 487, endPoint y: 285, distance: 114.7
click at [487, 285] on div "To activate drag with keyboard, press Alt + Enter. Once in keyboard drag state,…" at bounding box center [434, 297] width 868 height 448
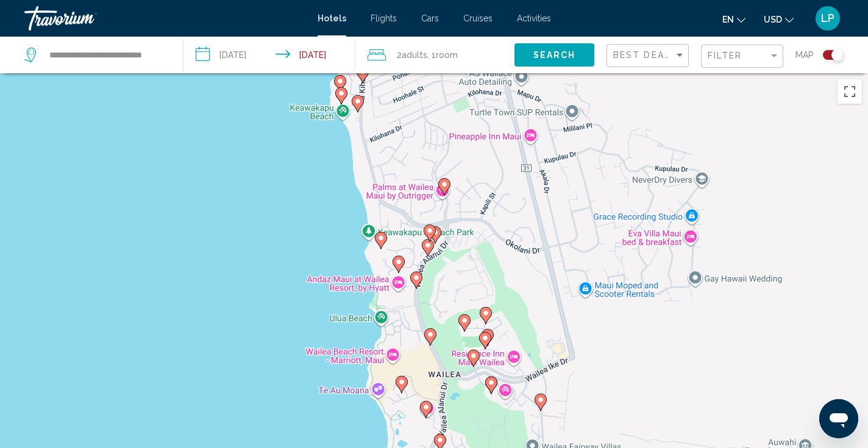
click at [473, 354] on image "Main content" at bounding box center [473, 355] width 7 height 7
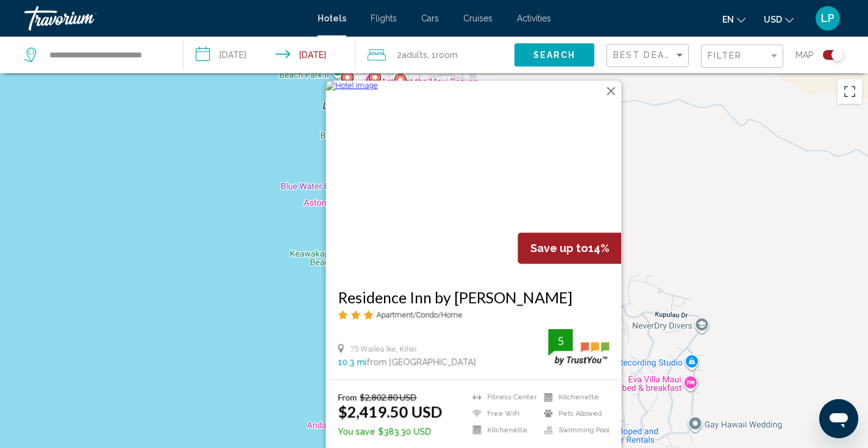
click at [288, 346] on div "To activate drag with keyboard, press Alt + Enter. Once in keyboard drag state,…" at bounding box center [434, 297] width 868 height 448
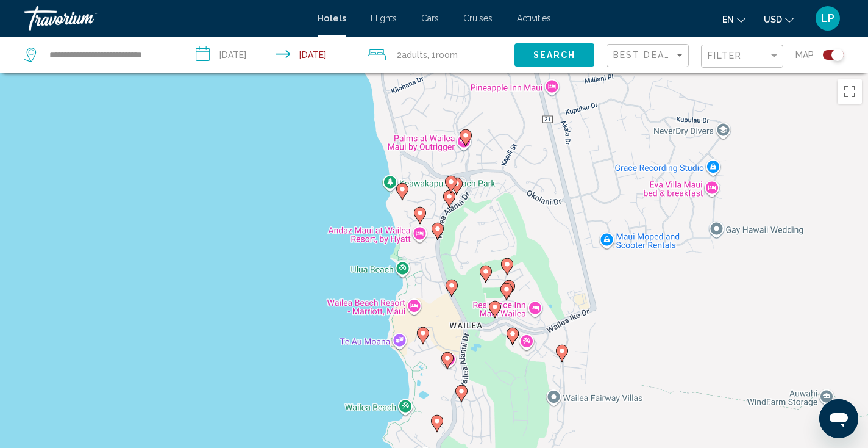
drag, startPoint x: 551, startPoint y: 401, endPoint x: 574, endPoint y: 194, distance: 207.4
click at [574, 194] on div "To activate drag with keyboard, press Alt + Enter. Once in keyboard drag state,…" at bounding box center [434, 297] width 868 height 448
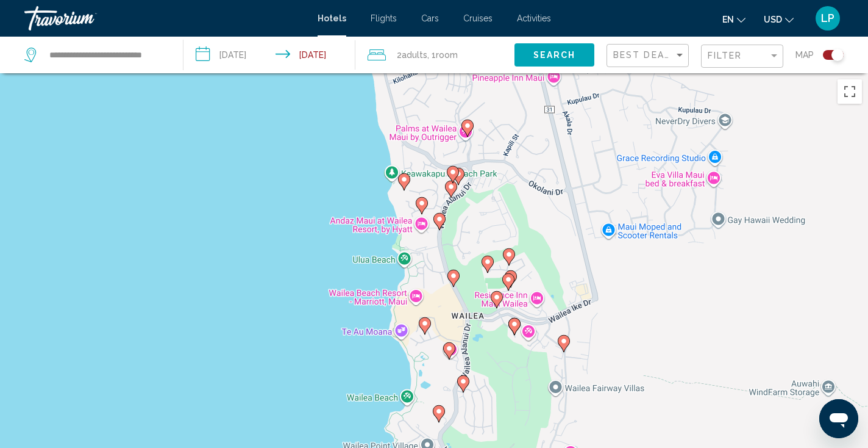
click at [509, 277] on image "Main content" at bounding box center [508, 279] width 7 height 7
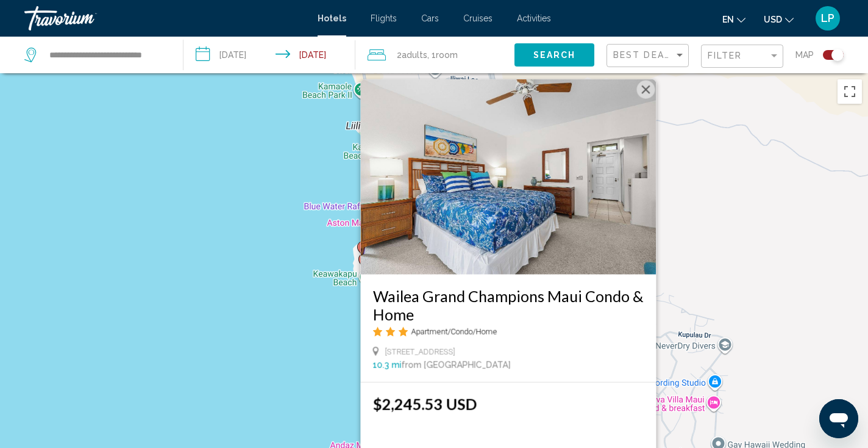
click at [334, 325] on div "To activate drag with keyboard, press Alt + Enter. Once in keyboard drag state,…" at bounding box center [434, 297] width 868 height 448
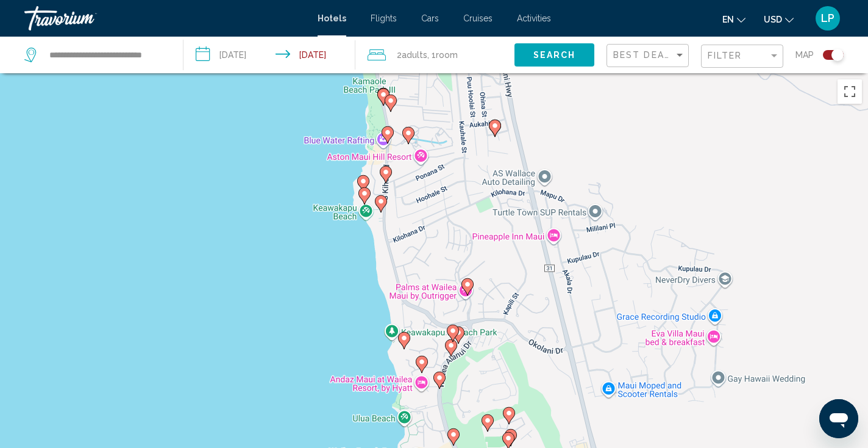
drag, startPoint x: 572, startPoint y: 396, endPoint x: 568, endPoint y: 227, distance: 169.0
click at [568, 227] on div "To activate drag with keyboard, press Alt + Enter. Once in keyboard drag state,…" at bounding box center [434, 297] width 868 height 448
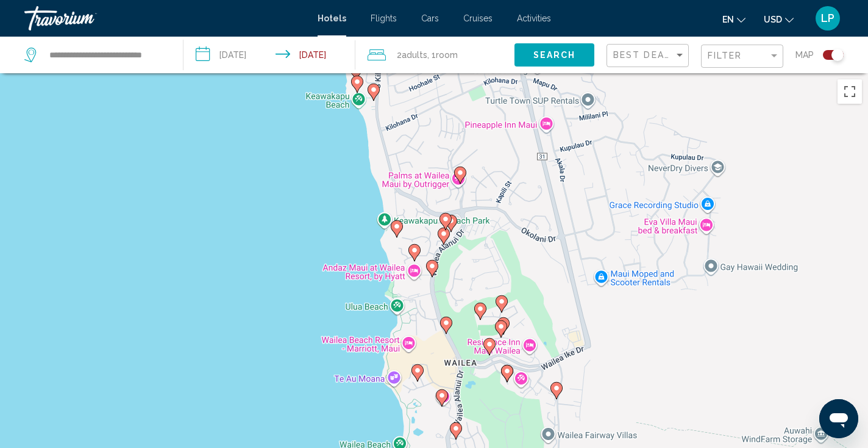
click at [507, 318] on icon "Main content" at bounding box center [503, 326] width 11 height 16
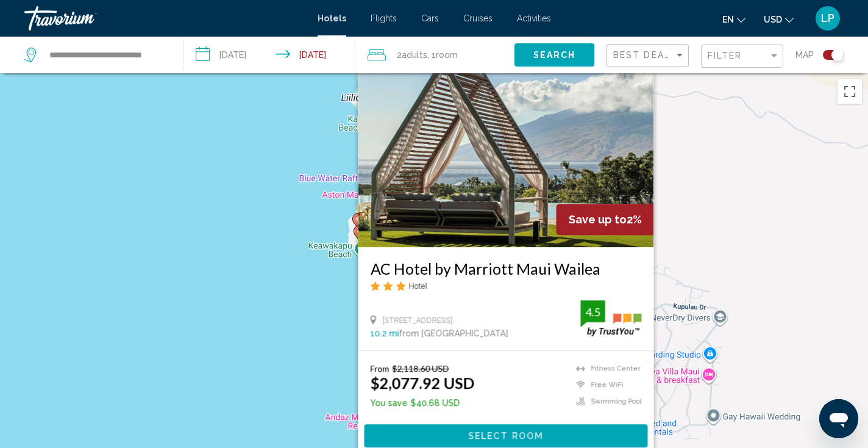
drag, startPoint x: 297, startPoint y: 347, endPoint x: 299, endPoint y: 316, distance: 30.5
click at [299, 316] on div "To activate drag with keyboard, press Alt + Enter. Once in keyboard drag state,…" at bounding box center [434, 297] width 868 height 448
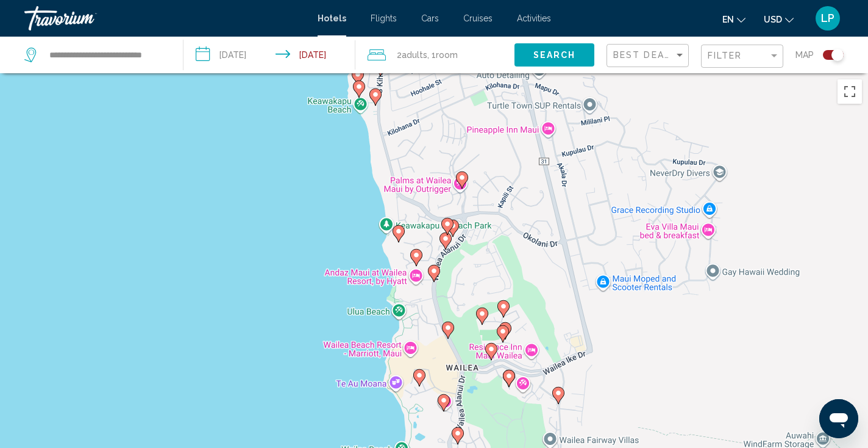
drag, startPoint x: 549, startPoint y: 394, endPoint x: 549, endPoint y: 239, distance: 155.5
click at [549, 239] on div "To activate drag with keyboard, press Alt + Enter. Once in keyboard drag state,…" at bounding box center [434, 297] width 868 height 448
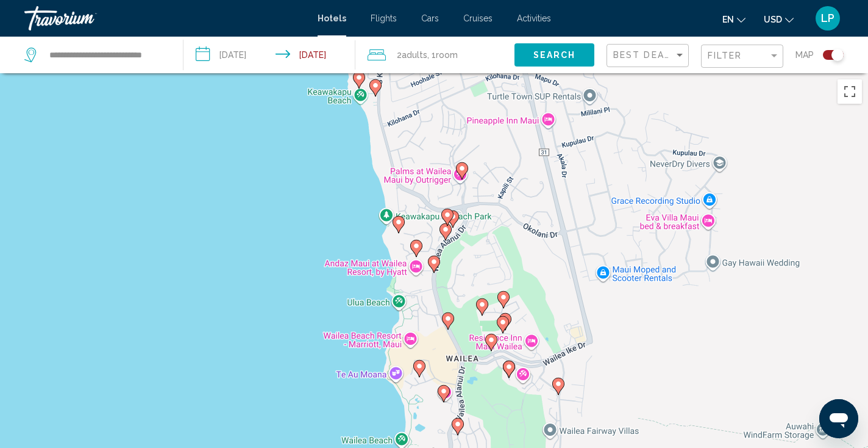
click at [503, 300] on image "Main content" at bounding box center [503, 296] width 7 height 7
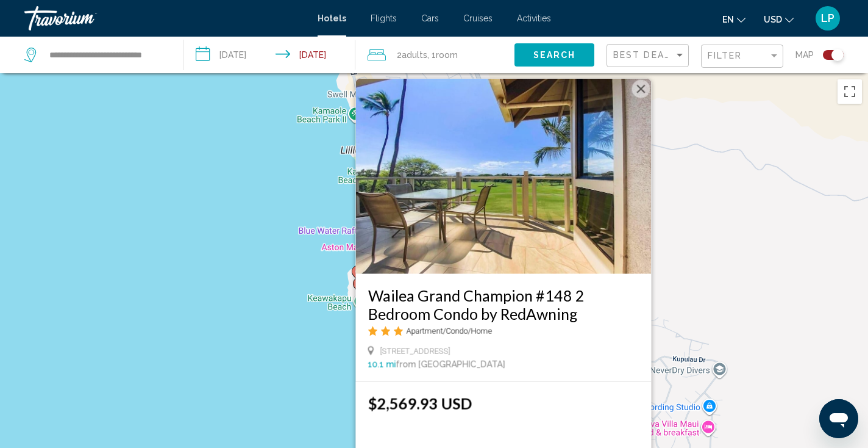
click at [299, 398] on div "To activate drag with keyboard, press Alt + Enter. Once in keyboard drag state,…" at bounding box center [434, 297] width 868 height 448
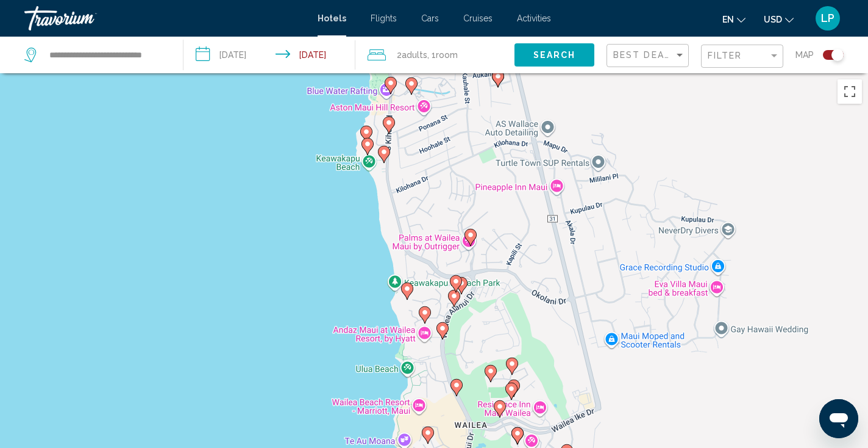
drag, startPoint x: 299, startPoint y: 398, endPoint x: 315, endPoint y: 215, distance: 183.6
click at [315, 215] on div "To activate drag with keyboard, press Alt + Enter. Once in keyboard drag state,…" at bounding box center [434, 297] width 868 height 448
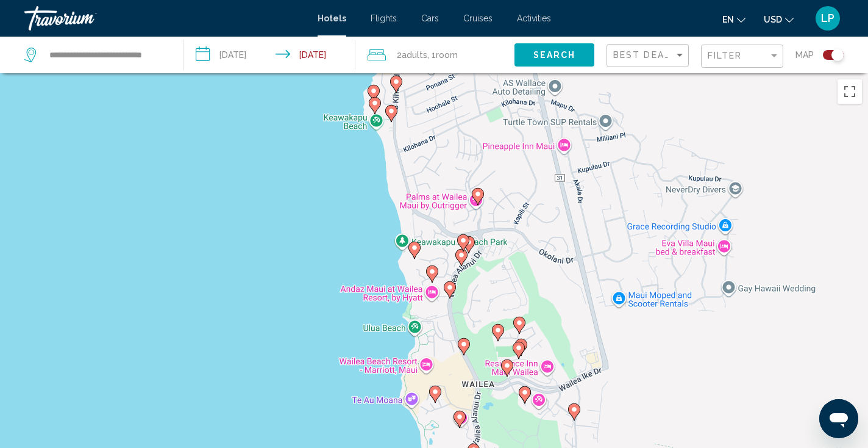
click at [497, 326] on icon "Main content" at bounding box center [498, 332] width 11 height 16
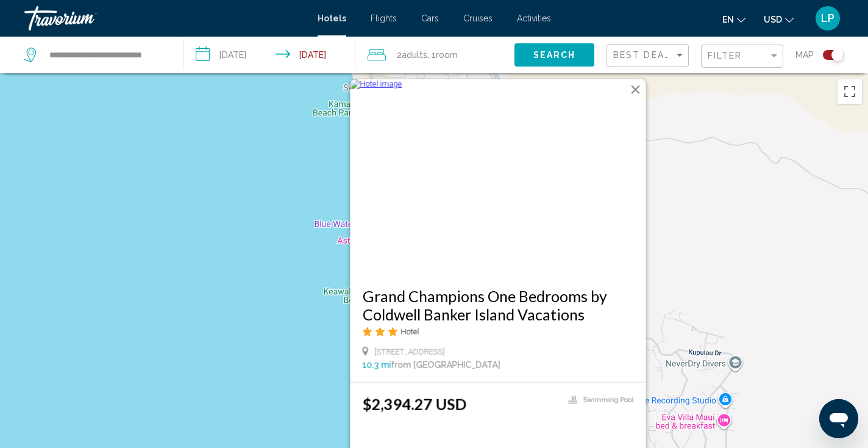
click at [298, 335] on div "To activate drag with keyboard, press Alt + Enter. Once in keyboard drag state,…" at bounding box center [434, 297] width 868 height 448
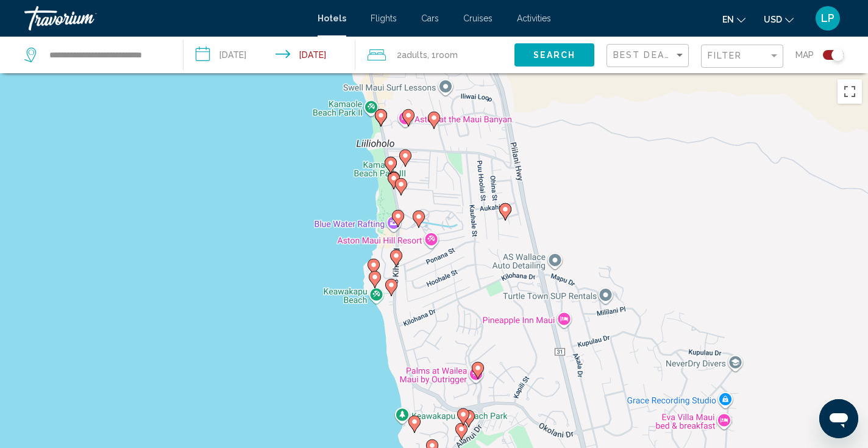
click at [415, 419] on image "Main content" at bounding box center [414, 421] width 7 height 7
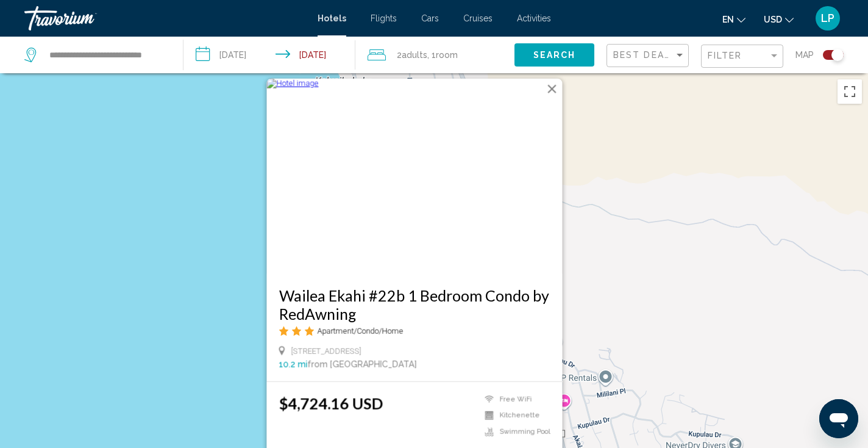
click at [229, 392] on div "To activate drag with keyboard, press Alt + Enter. Once in keyboard drag state,…" at bounding box center [434, 297] width 868 height 448
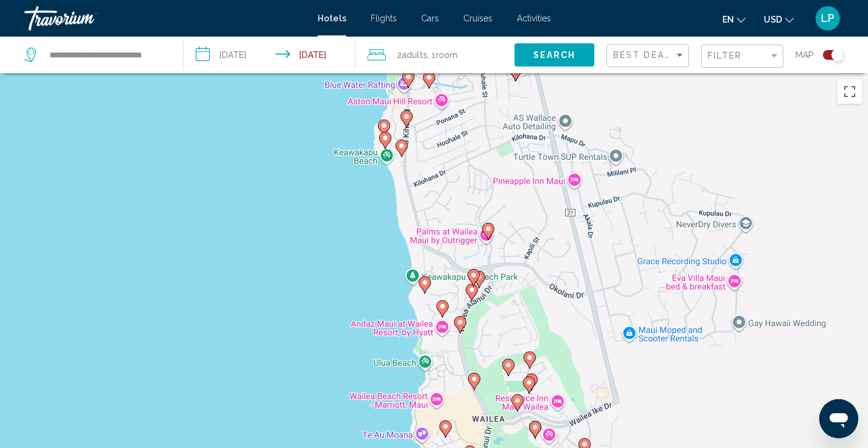
drag, startPoint x: 467, startPoint y: 383, endPoint x: 477, endPoint y: 159, distance: 224.6
click at [477, 159] on div "To activate drag with keyboard, press Alt + Enter. Once in keyboard drag state,…" at bounding box center [434, 297] width 868 height 448
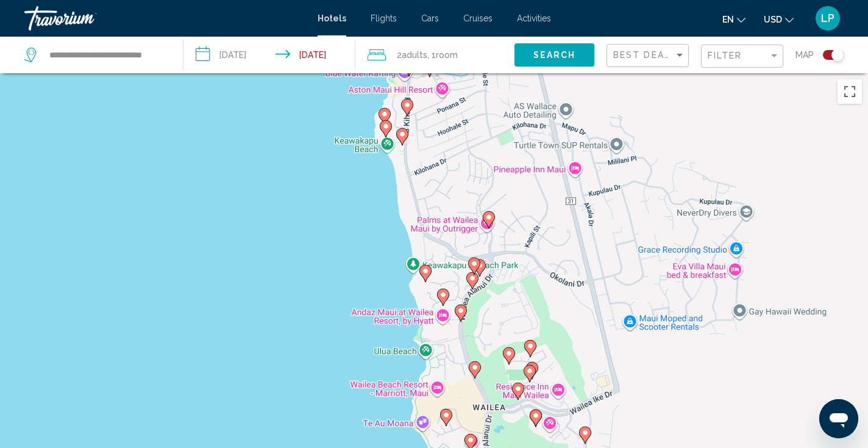
click at [487, 215] on image "Main content" at bounding box center [488, 216] width 7 height 7
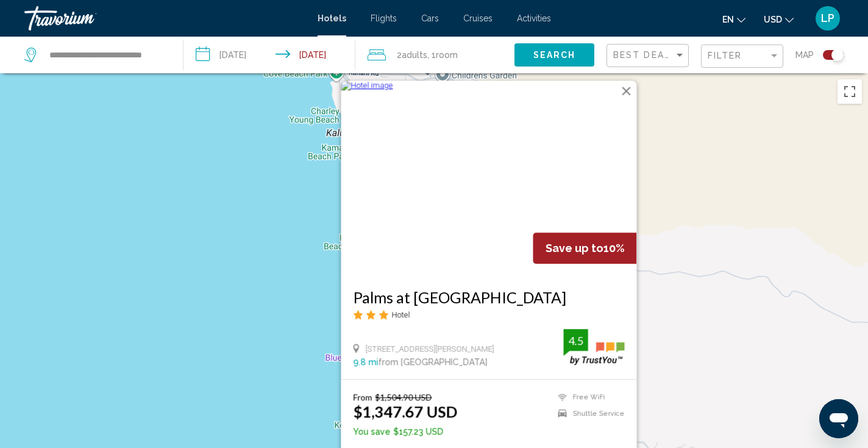
click at [471, 180] on img "Main content" at bounding box center [489, 177] width 296 height 195
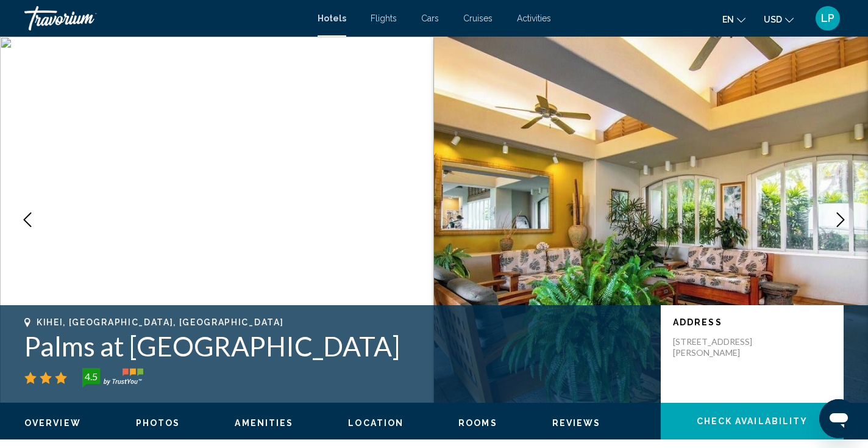
click at [844, 221] on icon "Next image" at bounding box center [840, 219] width 15 height 15
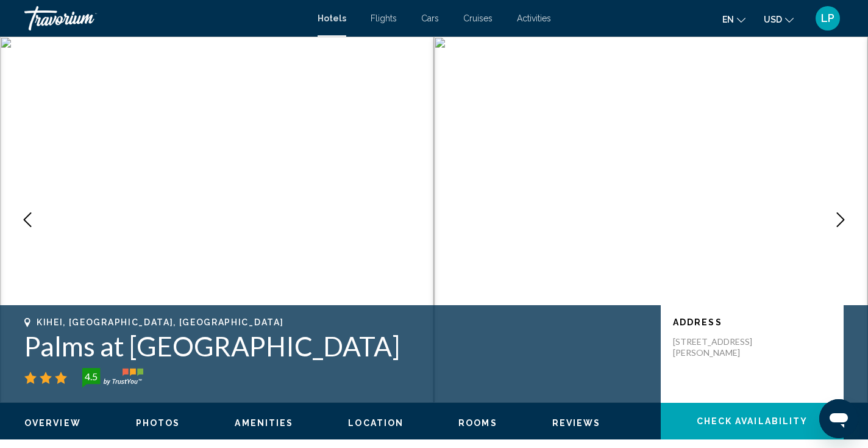
click at [844, 221] on icon "Next image" at bounding box center [840, 219] width 15 height 15
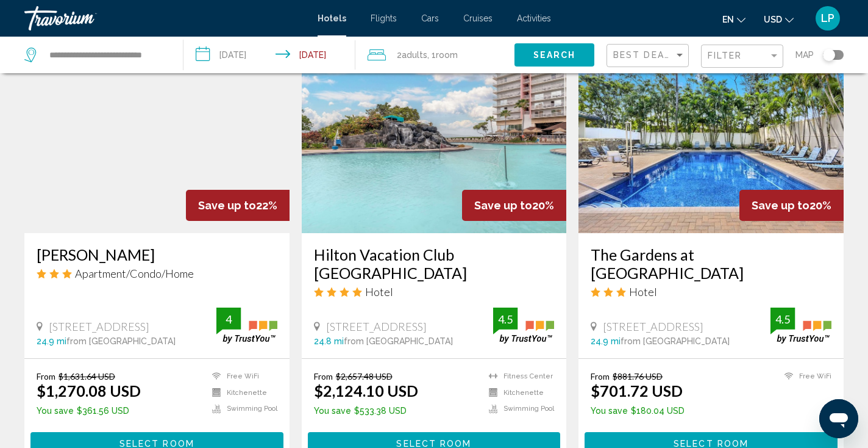
scroll to position [974, 0]
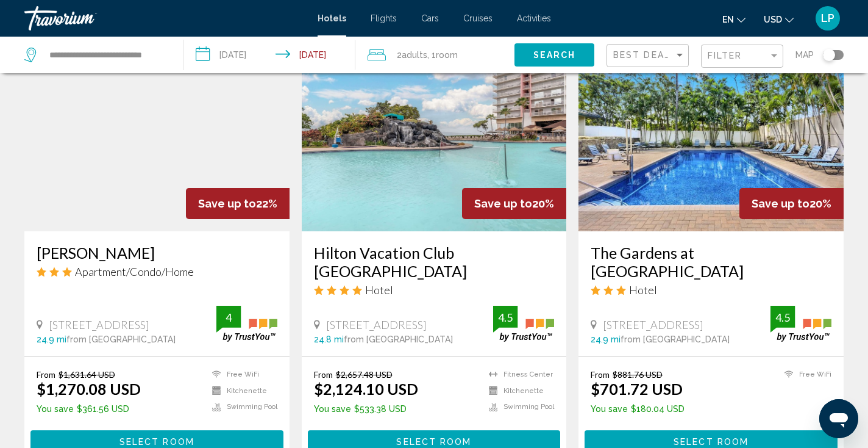
click at [830, 49] on div "Toggle map" at bounding box center [829, 55] width 12 height 12
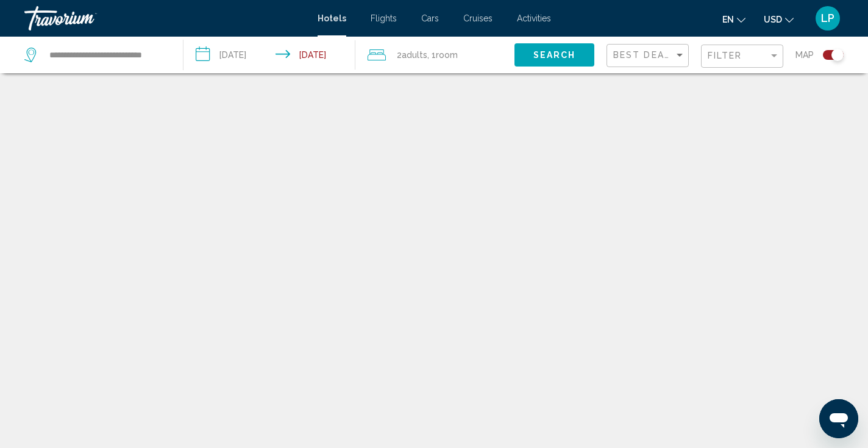
scroll to position [73, 0]
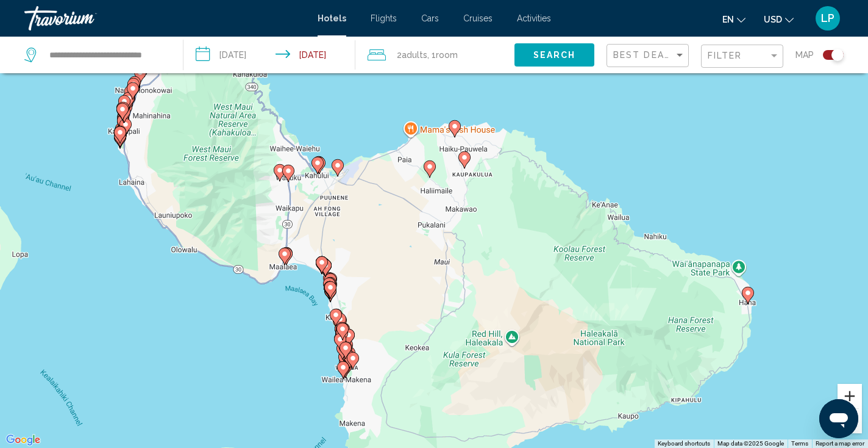
click at [858, 398] on button "Zoom in" at bounding box center [850, 395] width 24 height 24
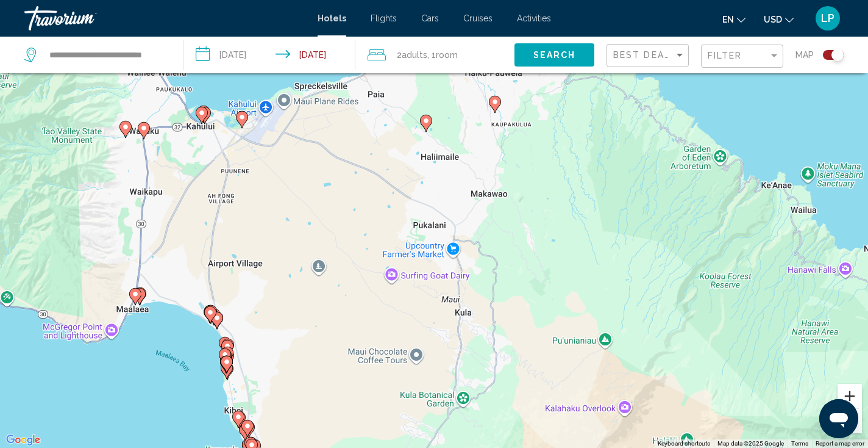
click at [858, 398] on button "Zoom in" at bounding box center [850, 395] width 24 height 24
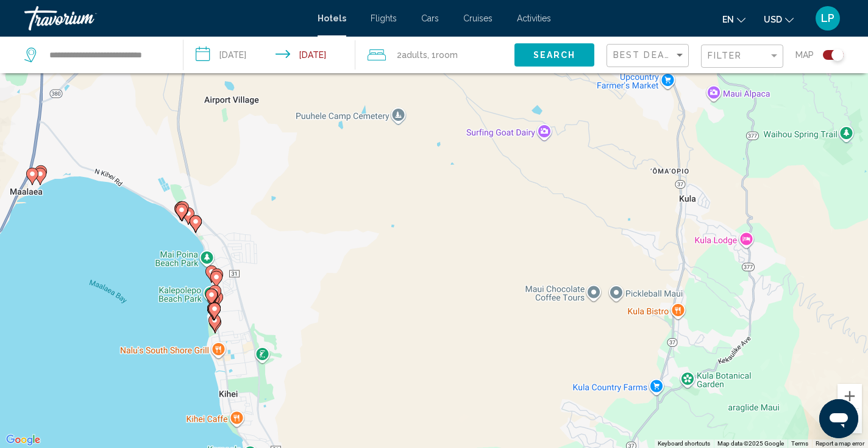
drag, startPoint x: 508, startPoint y: 433, endPoint x: 747, endPoint y: 209, distance: 327.4
click at [747, 209] on div "To activate drag with keyboard, press Alt + Enter. Once in keyboard drag state,…" at bounding box center [434, 224] width 868 height 448
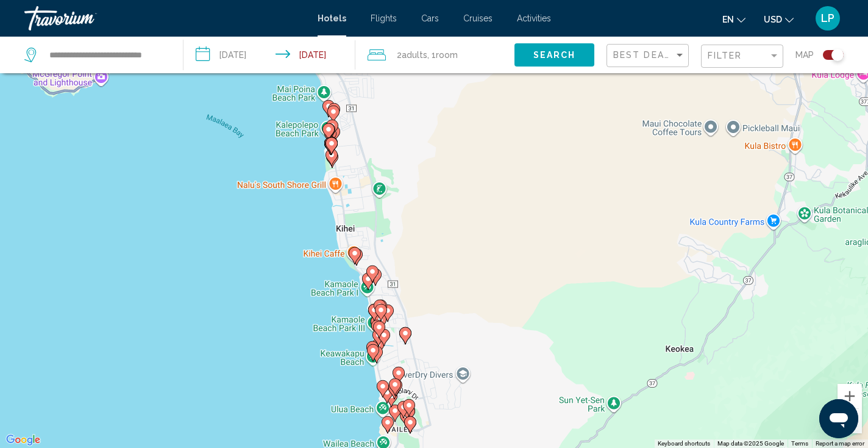
drag, startPoint x: 588, startPoint y: 362, endPoint x: 690, endPoint y: 178, distance: 210.1
click at [691, 178] on div "To activate drag with keyboard, press Alt + Enter. Once in keyboard drag state,…" at bounding box center [434, 224] width 868 height 448
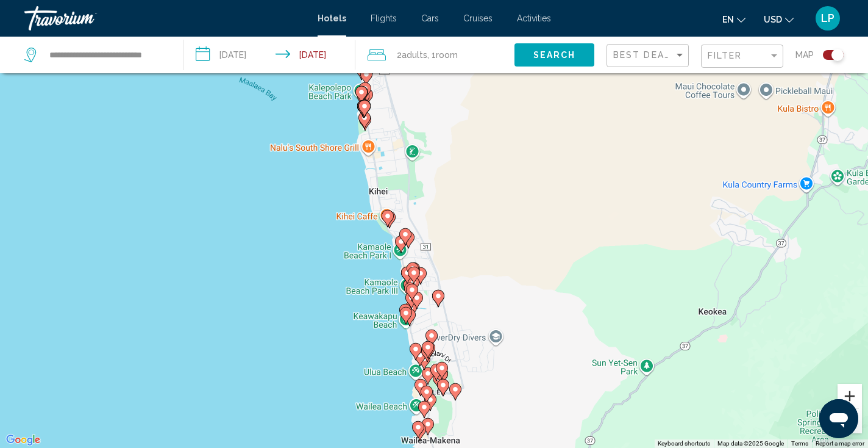
click at [848, 392] on button "Zoom in" at bounding box center [850, 395] width 24 height 24
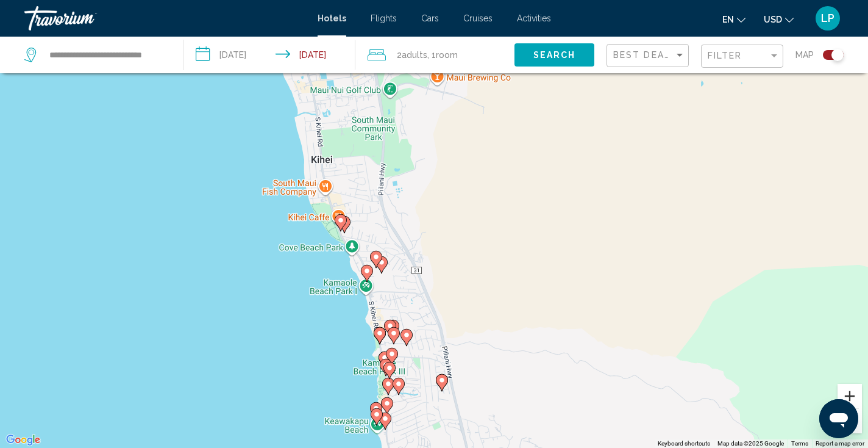
click at [848, 392] on button "Zoom in" at bounding box center [850, 395] width 24 height 24
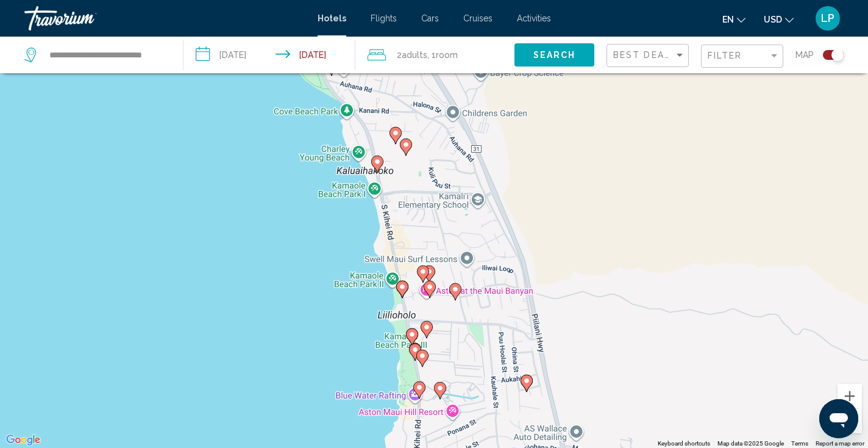
drag, startPoint x: 621, startPoint y: 403, endPoint x: 718, endPoint y: 208, distance: 218.1
click at [718, 208] on div "To activate drag with keyboard, press Alt + Enter. Once in keyboard drag state,…" at bounding box center [434, 224] width 868 height 448
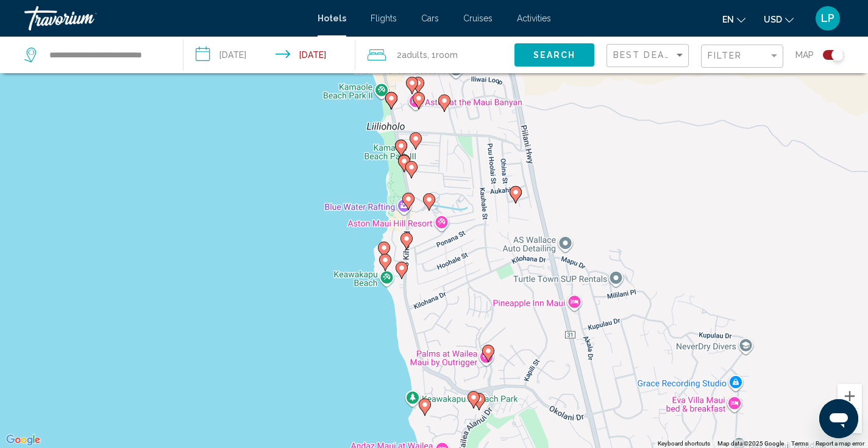
drag, startPoint x: 665, startPoint y: 383, endPoint x: 632, endPoint y: 219, distance: 167.2
click at [632, 219] on div "To activate drag with keyboard, press Alt + Enter. Once in keyboard drag state,…" at bounding box center [434, 224] width 868 height 448
click at [398, 266] on image "Main content" at bounding box center [401, 267] width 7 height 7
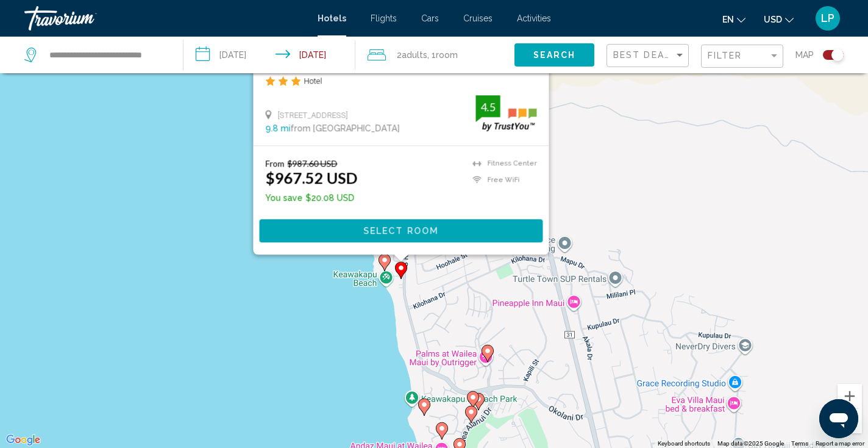
scroll to position [0, 0]
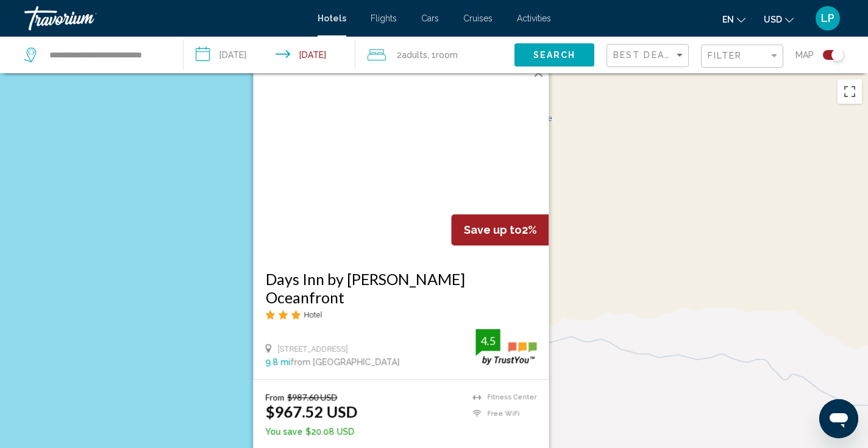
click at [176, 362] on div "To activate drag with keyboard, press Alt + Enter. Once in keyboard drag state,…" at bounding box center [434, 297] width 868 height 448
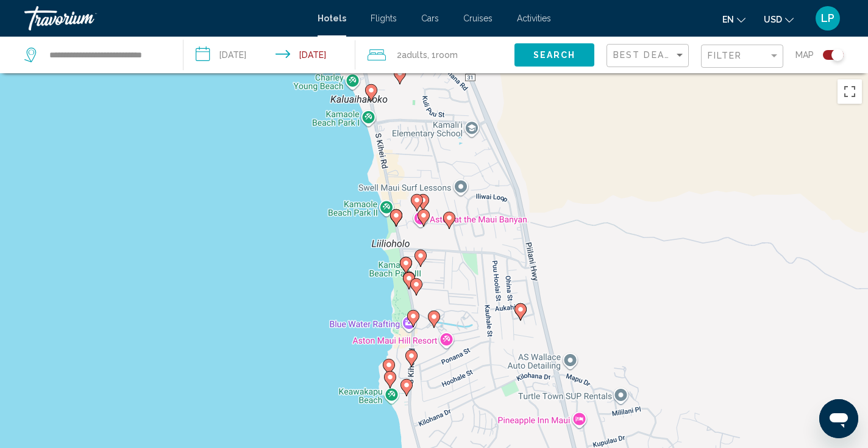
drag, startPoint x: 395, startPoint y: 421, endPoint x: 401, endPoint y: 300, distance: 121.5
click at [401, 300] on div "To activate drag with keyboard, press Alt + Enter. Once in keyboard drag state,…" at bounding box center [434, 297] width 868 height 448
click at [389, 374] on image "Main content" at bounding box center [390, 376] width 7 height 7
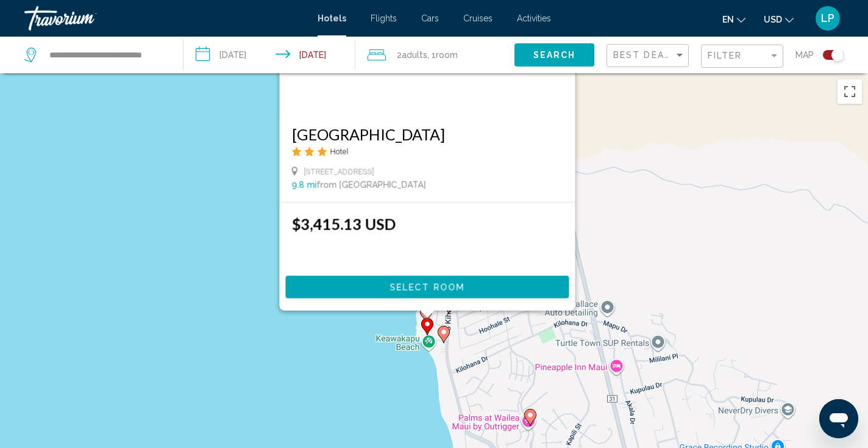
drag, startPoint x: 194, startPoint y: 351, endPoint x: 240, endPoint y: 152, distance: 204.7
click at [241, 152] on div "To activate drag with keyboard, press Alt + Enter. Once in keyboard drag state,…" at bounding box center [434, 297] width 868 height 448
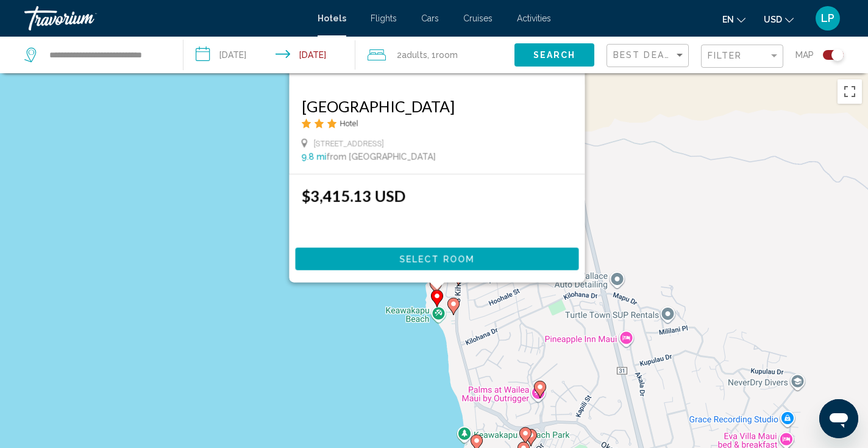
click at [413, 310] on div "To activate drag with keyboard, press Alt + Enter. Once in keyboard drag state,…" at bounding box center [434, 297] width 868 height 448
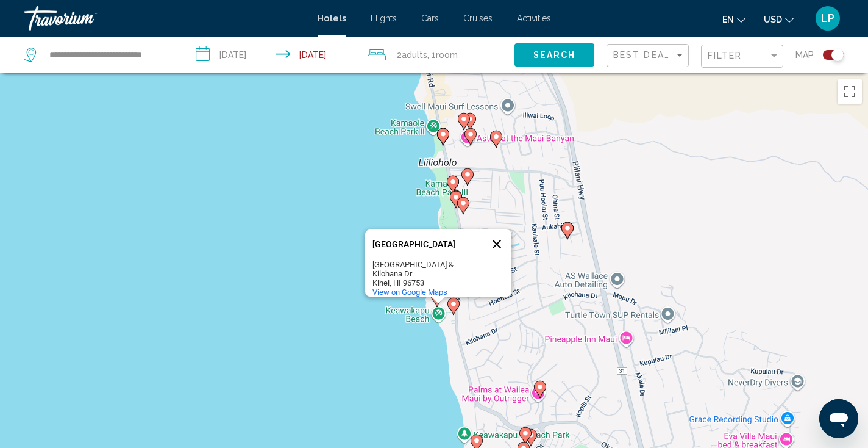
click at [497, 236] on button "Close" at bounding box center [496, 243] width 29 height 29
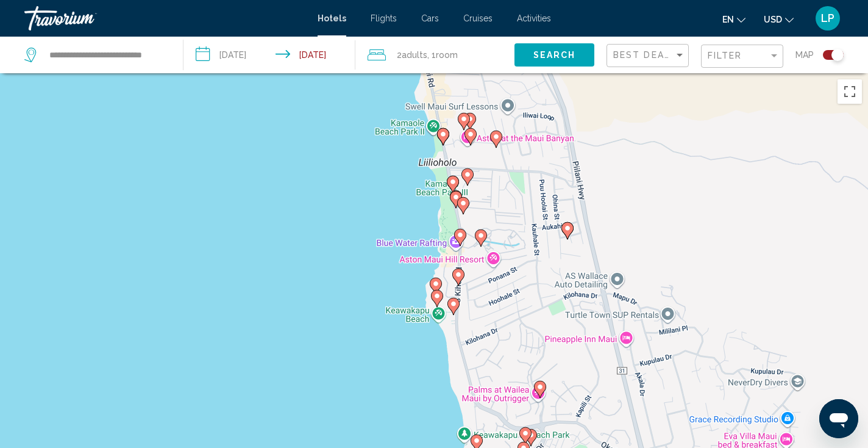
click at [435, 287] on image "Main content" at bounding box center [435, 283] width 7 height 7
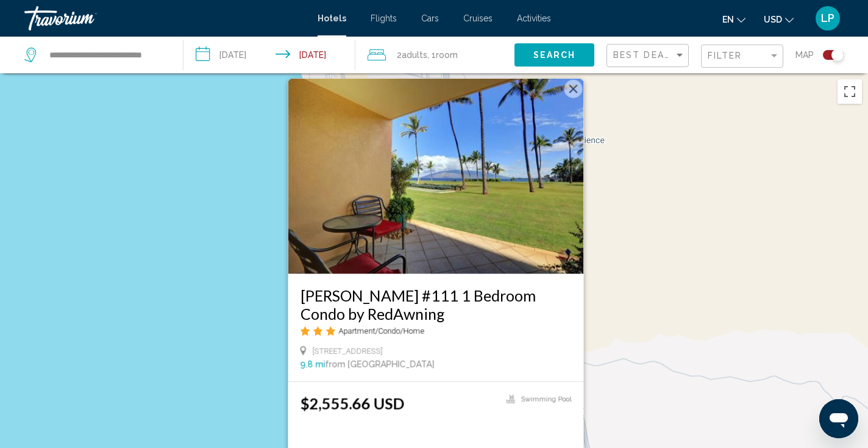
click at [226, 320] on div "To activate drag with keyboard, press Alt + Enter. Once in keyboard drag state,…" at bounding box center [434, 297] width 868 height 448
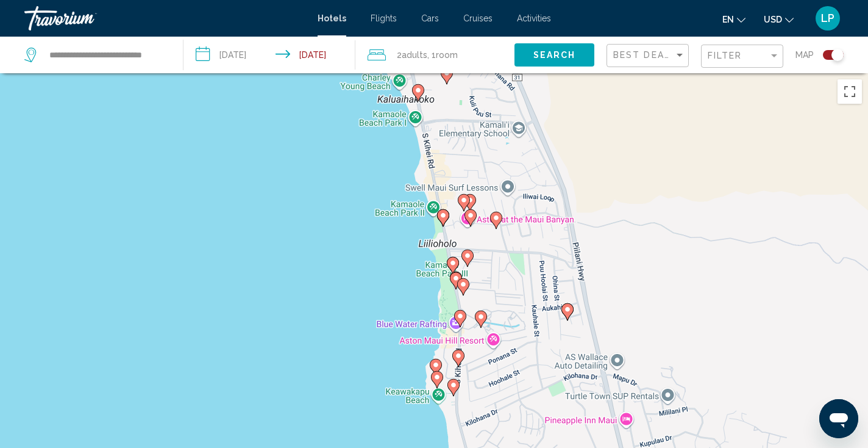
drag, startPoint x: 499, startPoint y: 390, endPoint x: 499, endPoint y: 248, distance: 142.1
click at [499, 248] on div "To activate drag with keyboard, press Alt + Enter. Once in keyboard drag state,…" at bounding box center [434, 297] width 868 height 448
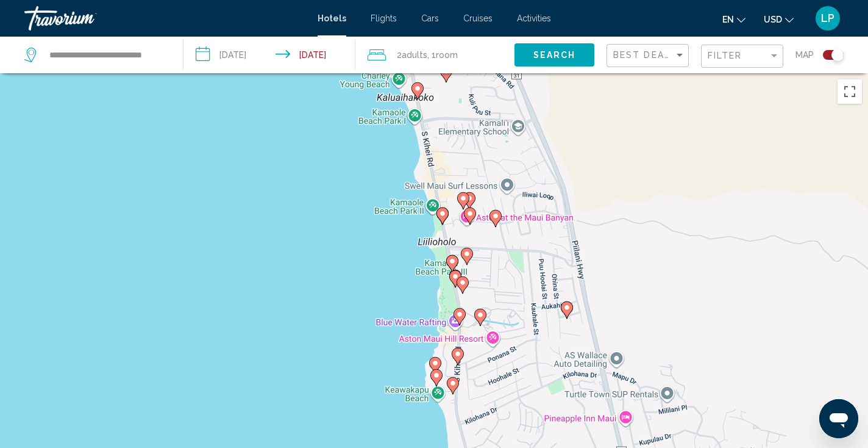
click at [461, 316] on image "Main content" at bounding box center [459, 313] width 7 height 7
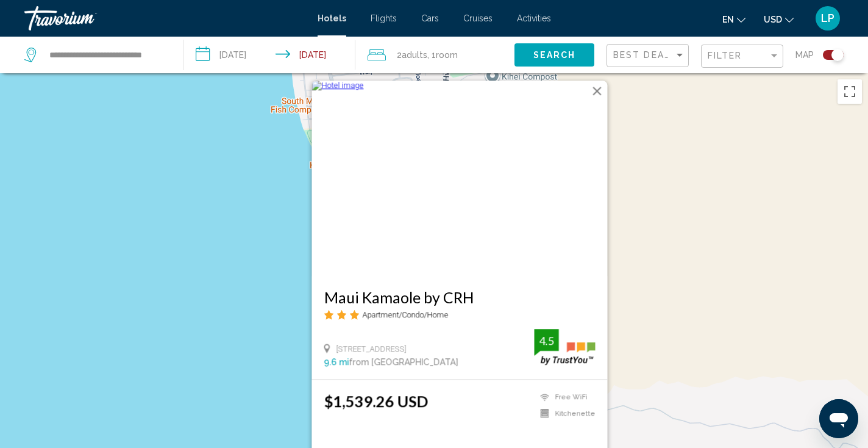
click at [275, 342] on div "To activate drag with keyboard, press Alt + Enter. Once in keyboard drag state,…" at bounding box center [434, 297] width 868 height 448
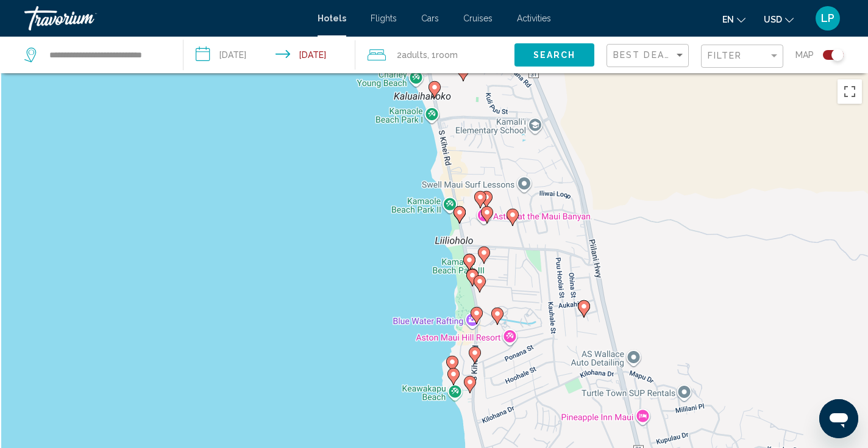
drag, startPoint x: 396, startPoint y: 399, endPoint x: 413, endPoint y: 210, distance: 190.4
click at [413, 210] on div "To activate drag with keyboard, press Alt + Enter. Once in keyboard drag state,…" at bounding box center [434, 297] width 868 height 448
click at [470, 274] on image "Main content" at bounding box center [472, 274] width 7 height 7
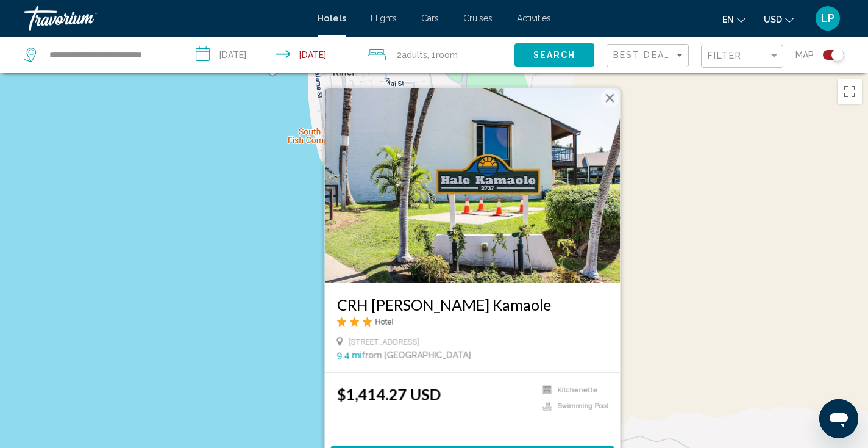
click at [235, 308] on div "To activate drag with keyboard, press Alt + Enter. Once in keyboard drag state,…" at bounding box center [434, 297] width 868 height 448
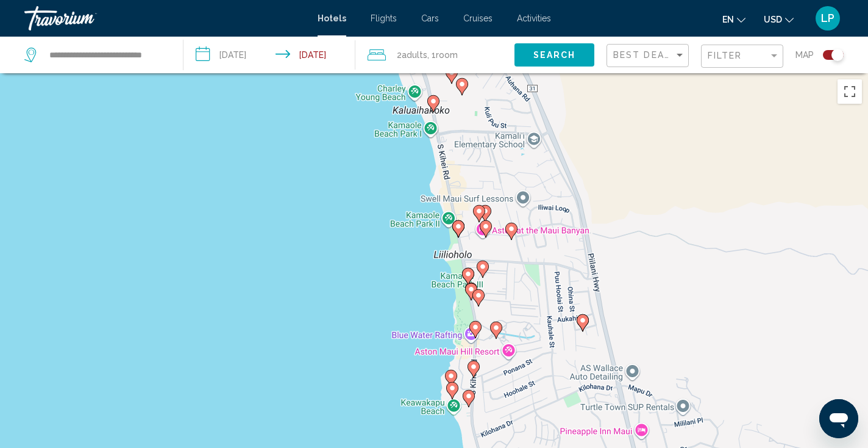
drag, startPoint x: 471, startPoint y: 354, endPoint x: 470, endPoint y: 148, distance: 206.1
click at [470, 148] on div "To activate drag with keyboard, press Alt + Enter. Once in keyboard drag state,…" at bounding box center [434, 297] width 868 height 448
click at [512, 229] on image "Main content" at bounding box center [511, 228] width 7 height 7
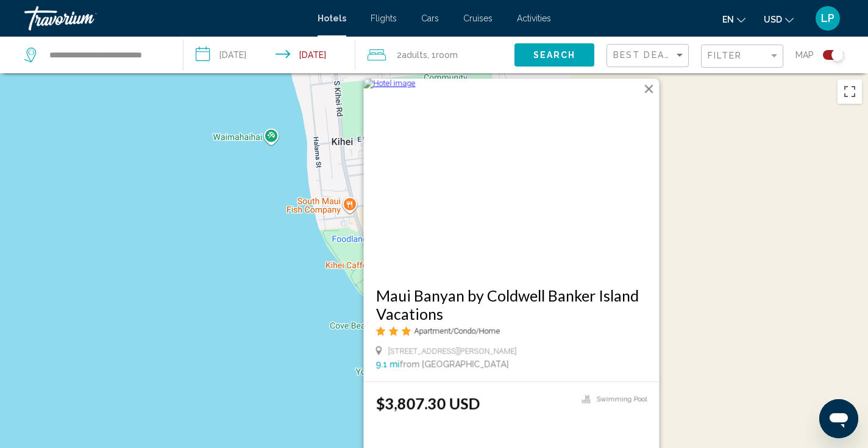
click at [321, 343] on div "To activate drag with keyboard, press Alt + Enter. Once in keyboard drag state,…" at bounding box center [434, 297] width 868 height 448
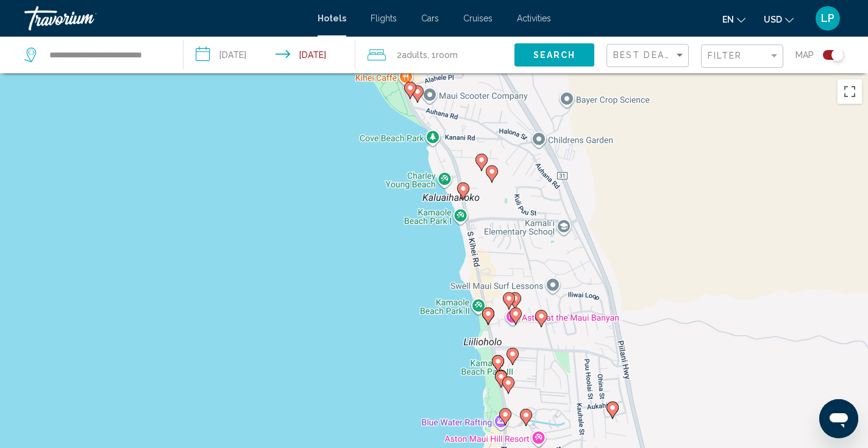
drag, startPoint x: 343, startPoint y: 371, endPoint x: 374, endPoint y: 169, distance: 204.7
click at [374, 169] on div "To activate drag with keyboard, press Alt + Enter. Once in keyboard drag state,…" at bounding box center [434, 297] width 868 height 448
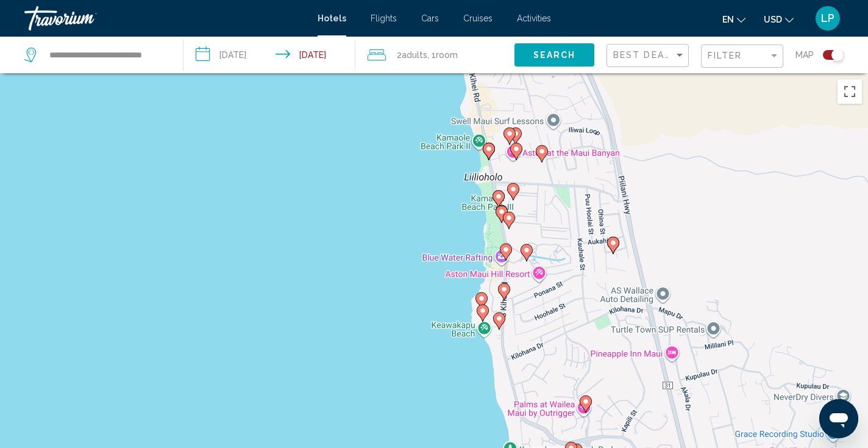
drag, startPoint x: 458, startPoint y: 380, endPoint x: 458, endPoint y: 223, distance: 157.3
click at [458, 223] on div "To activate drag with keyboard, press Alt + Enter. Once in keyboard drag state,…" at bounding box center [434, 297] width 868 height 448
click at [507, 251] on image "Main content" at bounding box center [505, 247] width 7 height 7
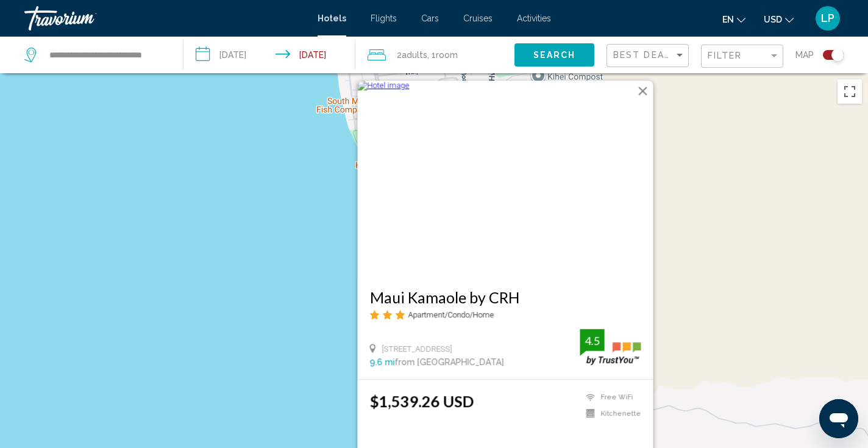
click at [268, 273] on div "To activate drag with keyboard, press Alt + Enter. Once in keyboard drag state,…" at bounding box center [434, 297] width 868 height 448
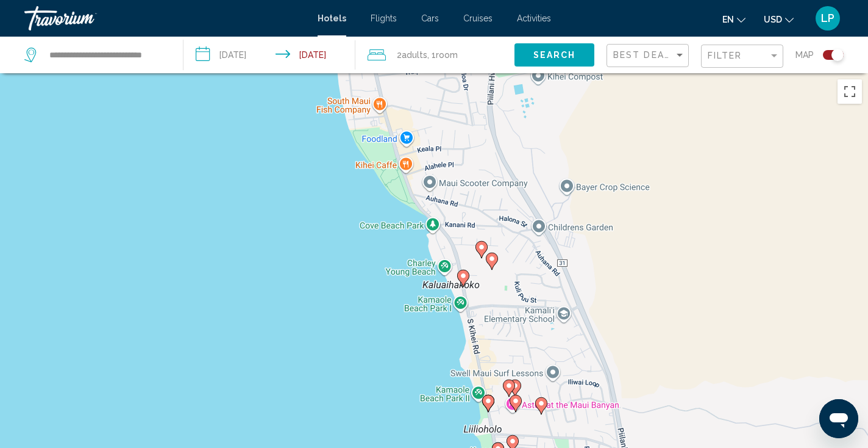
click at [488, 398] on image "Main content" at bounding box center [488, 400] width 7 height 7
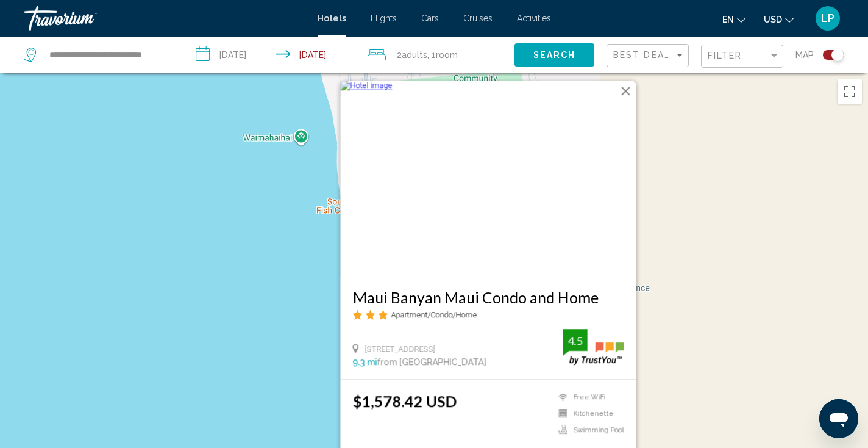
click at [630, 93] on button "Close" at bounding box center [626, 91] width 18 height 18
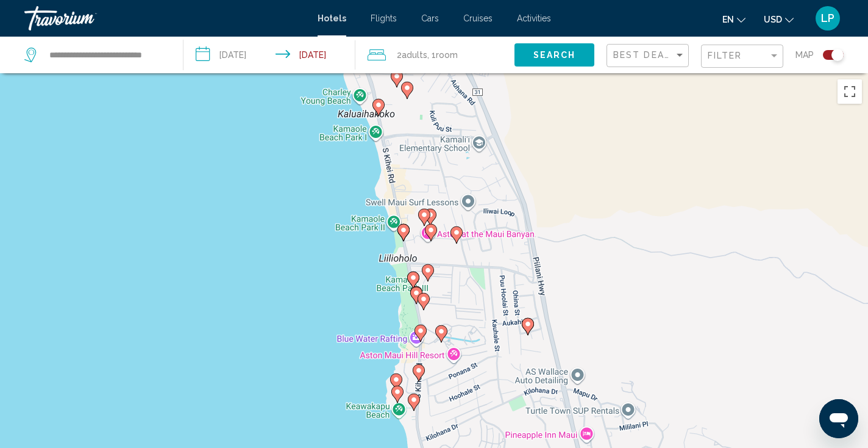
drag, startPoint x: 678, startPoint y: 333, endPoint x: 590, endPoint y: 49, distance: 296.8
click at [591, 73] on div "**********" at bounding box center [434, 333] width 868 height 521
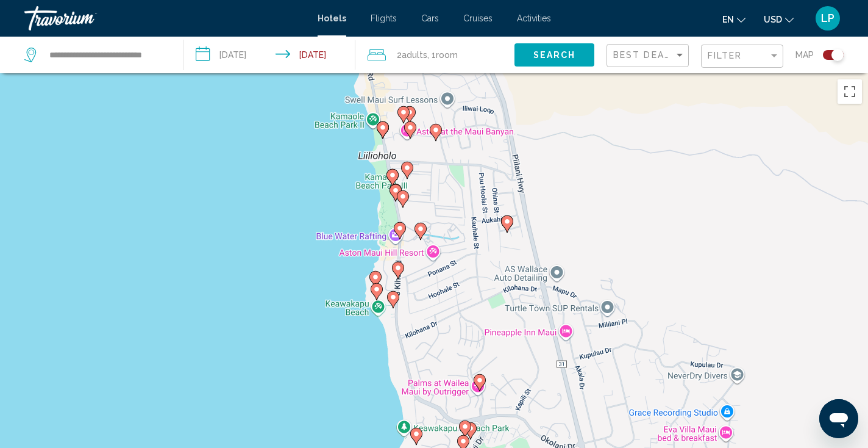
drag, startPoint x: 510, startPoint y: 52, endPoint x: 515, endPoint y: 134, distance: 81.2
click at [515, 134] on div "**********" at bounding box center [434, 333] width 868 height 521
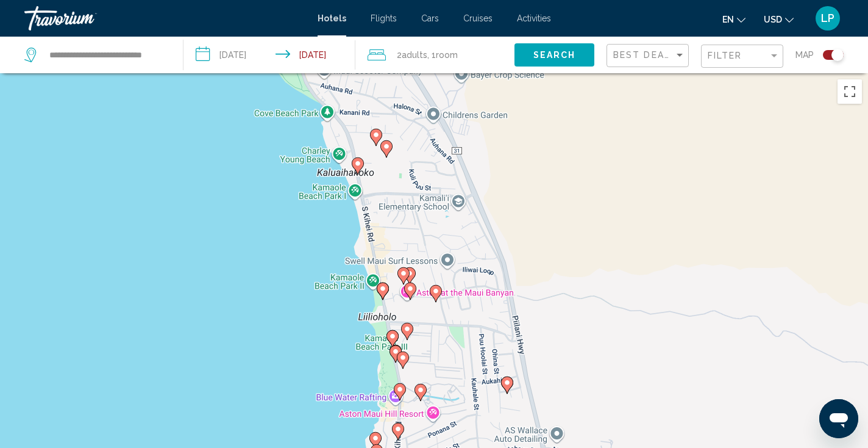
drag, startPoint x: 516, startPoint y: 136, endPoint x: 517, endPoint y: 310, distance: 174.4
click at [518, 310] on div "To activate drag with keyboard, press Alt + Enter. Once in keyboard drag state,…" at bounding box center [434, 297] width 868 height 448
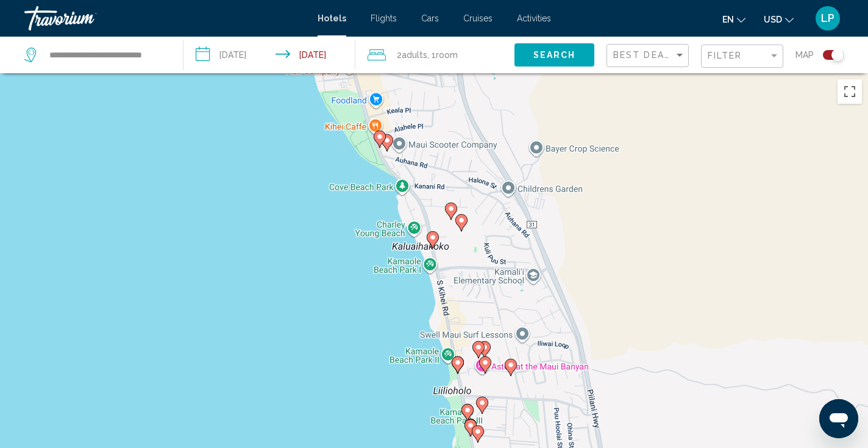
drag, startPoint x: 451, startPoint y: 241, endPoint x: 526, endPoint y: 300, distance: 96.0
click at [526, 300] on div "To activate drag with keyboard, press Alt + Enter. Once in keyboard drag state,…" at bounding box center [434, 297] width 868 height 448
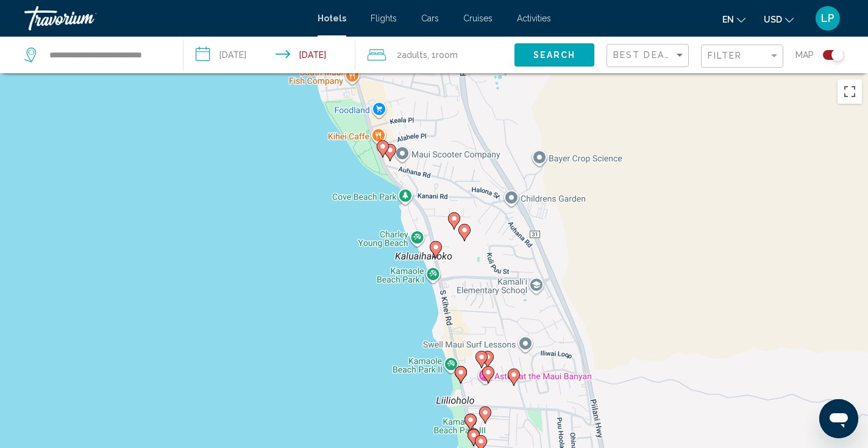
drag, startPoint x: 526, startPoint y: 301, endPoint x: 541, endPoint y: 354, distance: 55.0
click at [541, 354] on div "To activate drag with keyboard, press Alt + Enter. Once in keyboard drag state,…" at bounding box center [434, 297] width 868 height 448
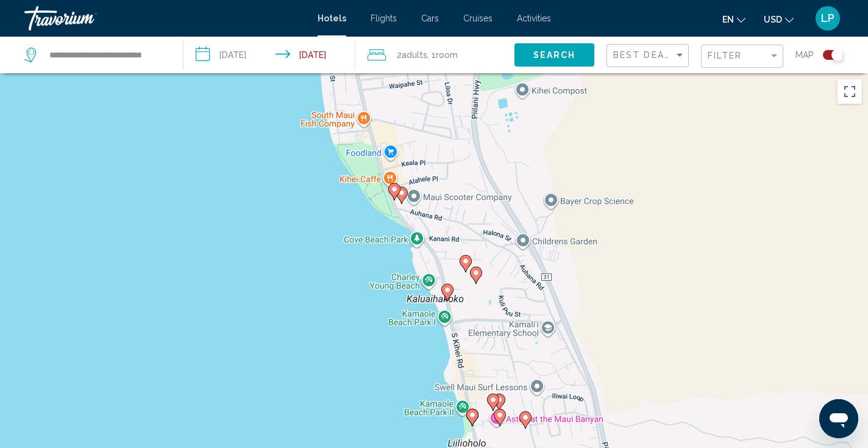
click at [394, 193] on icon "Main content" at bounding box center [394, 192] width 11 height 16
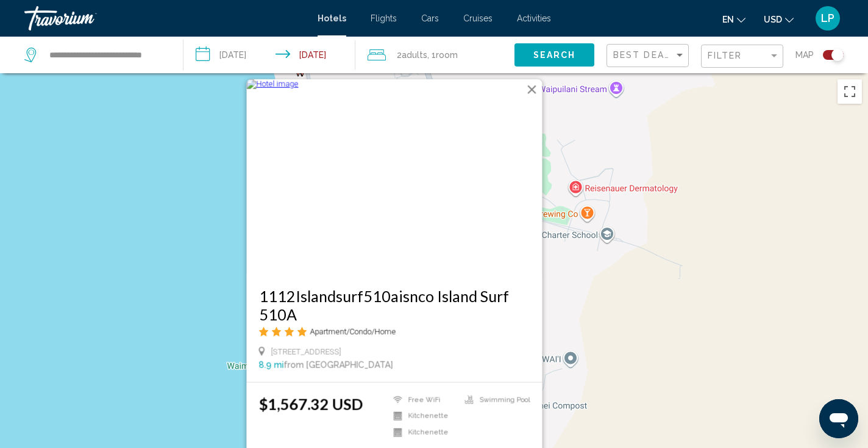
click at [162, 227] on div "To activate drag with keyboard, press Alt + Enter. Once in keyboard drag state,…" at bounding box center [434, 297] width 868 height 448
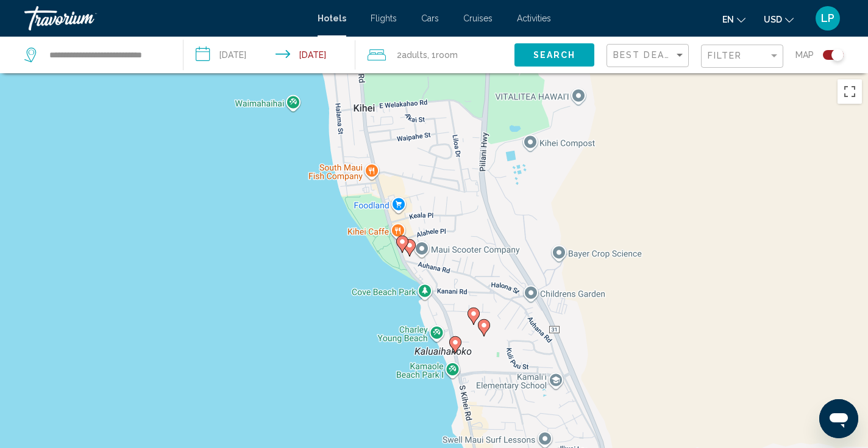
drag, startPoint x: 497, startPoint y: 344, endPoint x: 504, endPoint y: 80, distance: 264.7
click at [504, 80] on div "To activate drag with keyboard, press Alt + Enter. Once in keyboard drag state,…" at bounding box center [434, 297] width 868 height 448
click at [401, 205] on div "To activate drag with keyboard, press Alt + Enter. Once in keyboard drag state,…" at bounding box center [434, 297] width 868 height 448
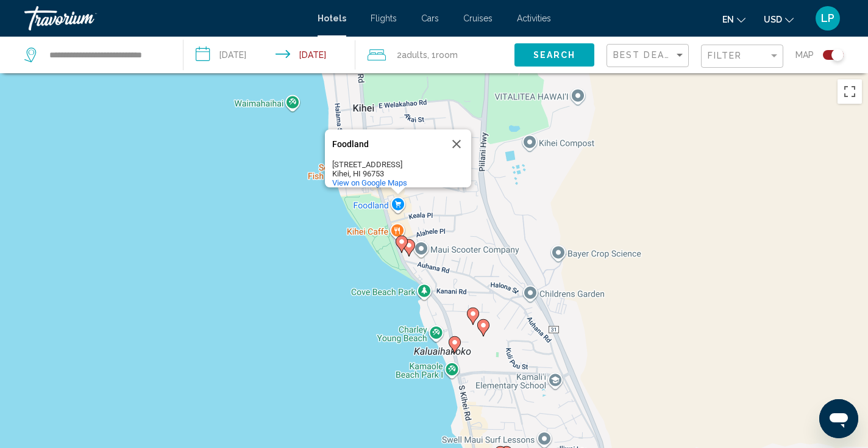
click at [473, 310] on image "Main content" at bounding box center [472, 313] width 7 height 7
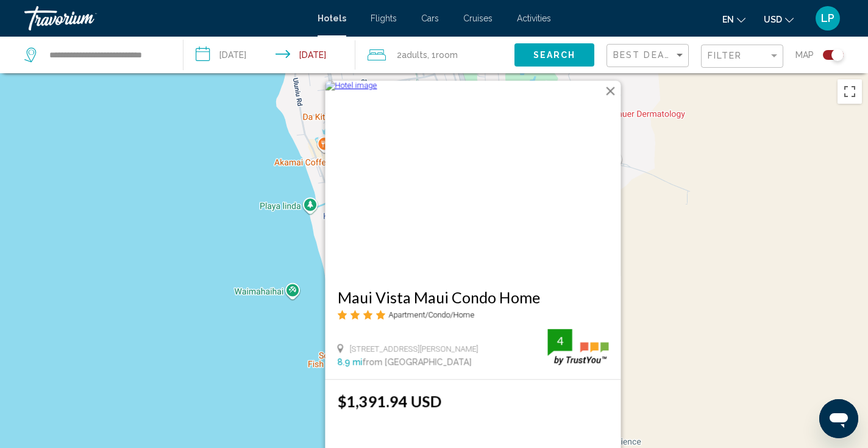
click at [612, 87] on button "Close" at bounding box center [611, 91] width 18 height 18
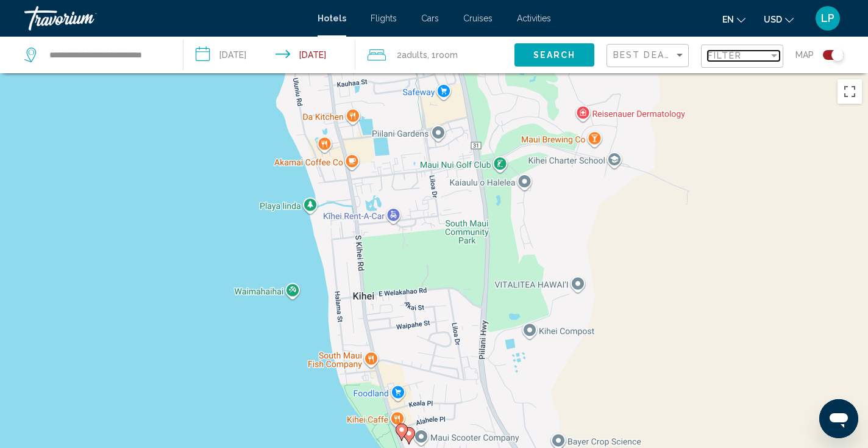
click at [769, 59] on div "Filter" at bounding box center [774, 56] width 11 height 10
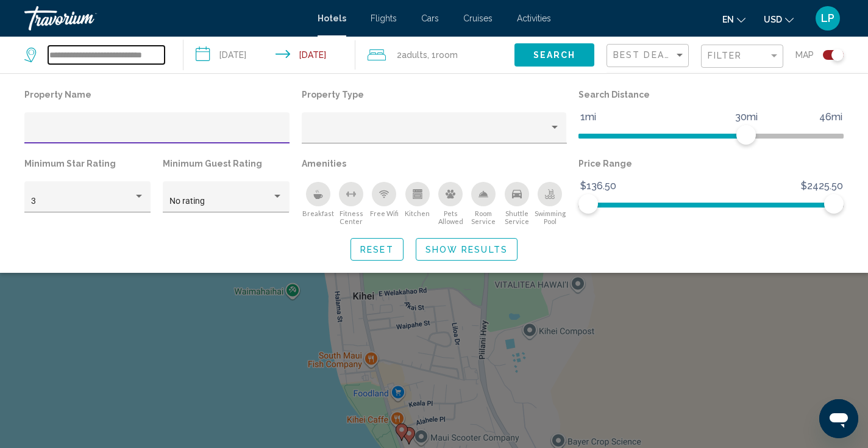
click at [103, 58] on input "**********" at bounding box center [106, 55] width 116 height 18
click at [48, 54] on input "**********" at bounding box center [106, 55] width 116 height 18
drag, startPoint x: 48, startPoint y: 54, endPoint x: 205, endPoint y: 62, distance: 156.9
click at [205, 62] on div "**********" at bounding box center [434, 55] width 868 height 37
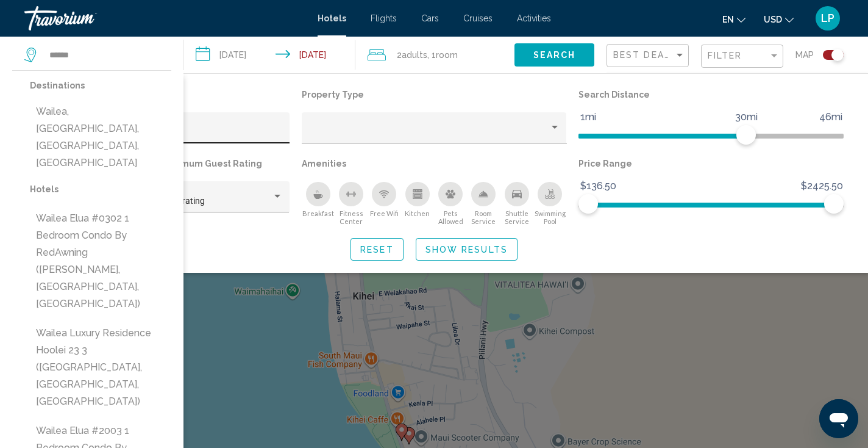
drag, startPoint x: 205, startPoint y: 62, endPoint x: 141, endPoint y: 123, distance: 88.0
click at [142, 123] on button "Wailea, [GEOGRAPHIC_DATA], [GEOGRAPHIC_DATA], [GEOGRAPHIC_DATA]" at bounding box center [100, 137] width 141 height 74
type input "**********"
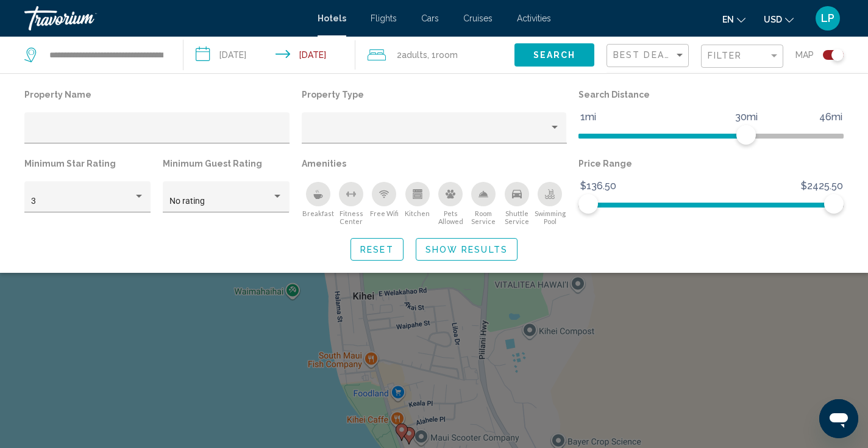
click at [529, 54] on button "Search" at bounding box center [555, 54] width 80 height 23
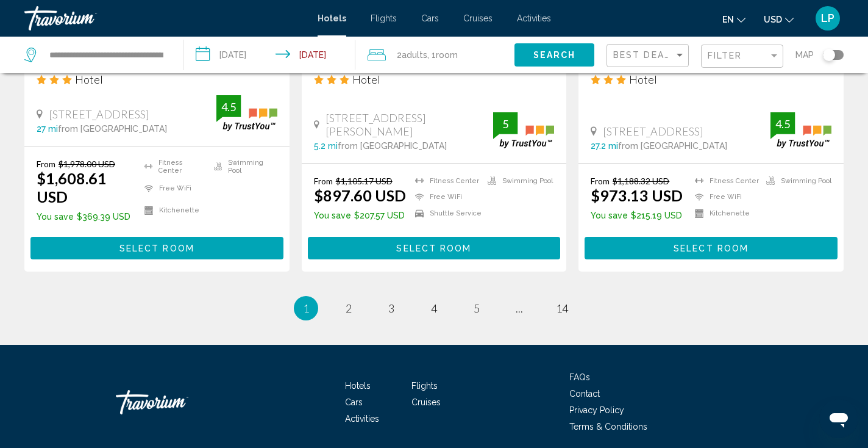
scroll to position [1633, 0]
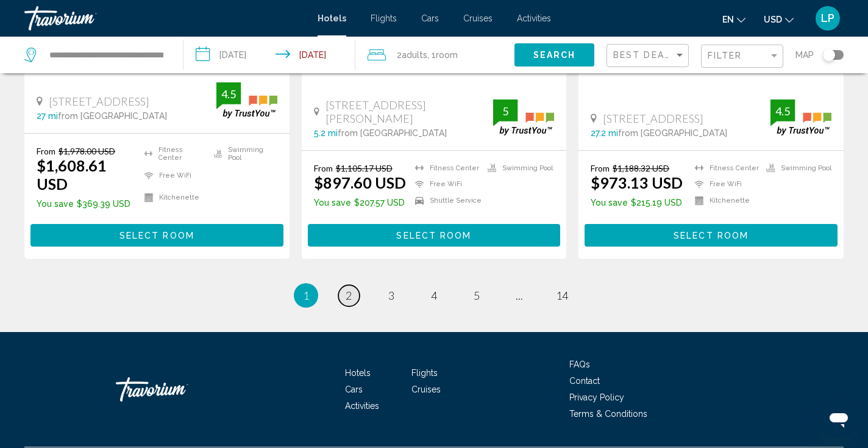
click at [350, 298] on span "2" at bounding box center [349, 294] width 6 height 13
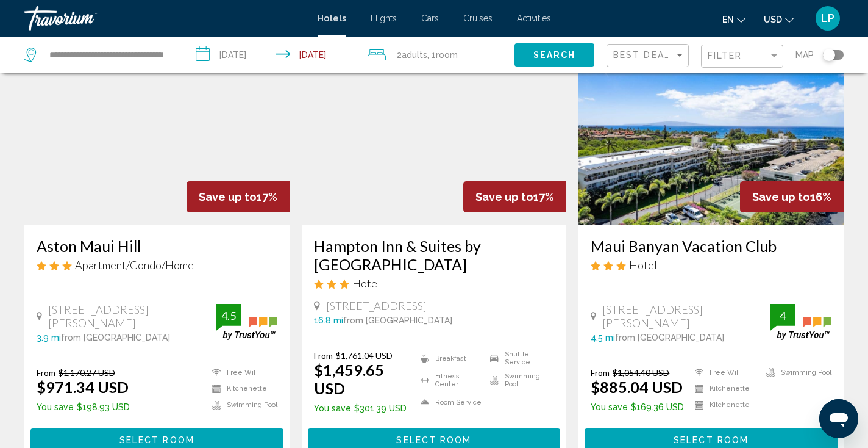
scroll to position [87, 0]
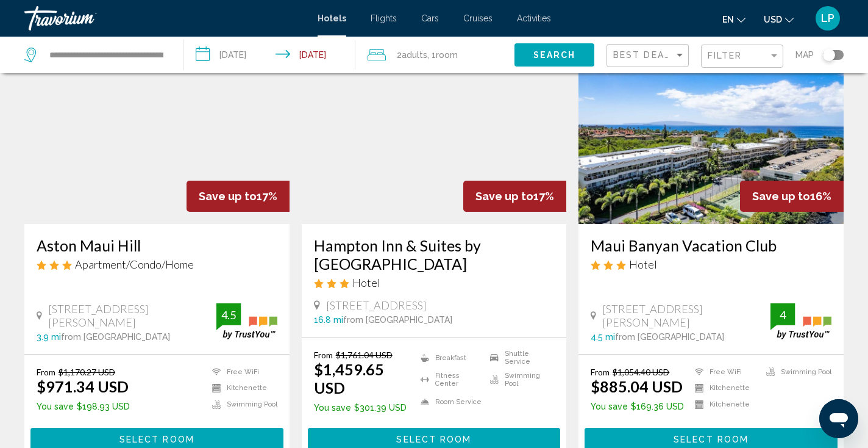
click at [183, 155] on img "Main content" at bounding box center [156, 126] width 265 height 195
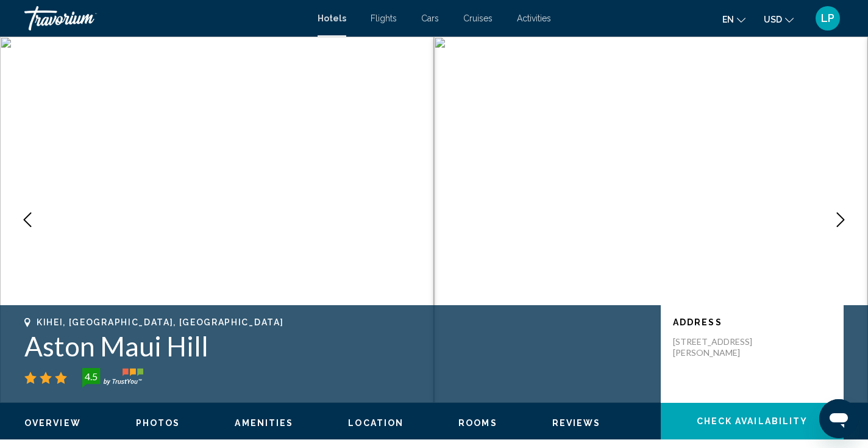
click at [841, 219] on icon "Next image" at bounding box center [840, 219] width 15 height 15
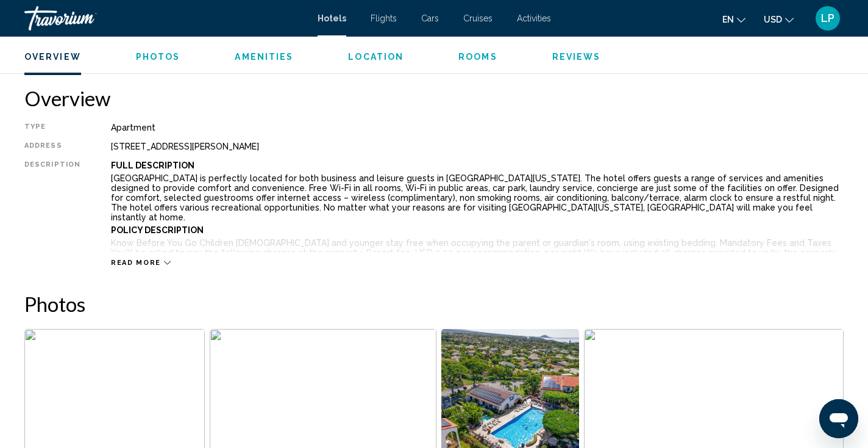
scroll to position [430, 0]
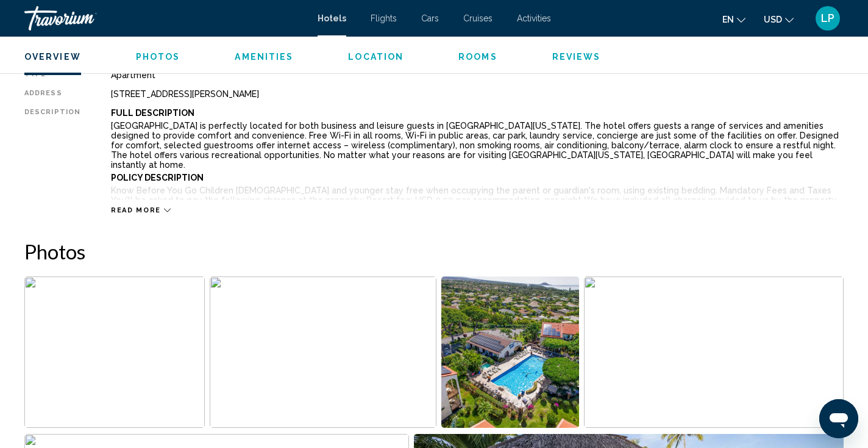
click at [143, 211] on span "Read more" at bounding box center [136, 210] width 50 height 8
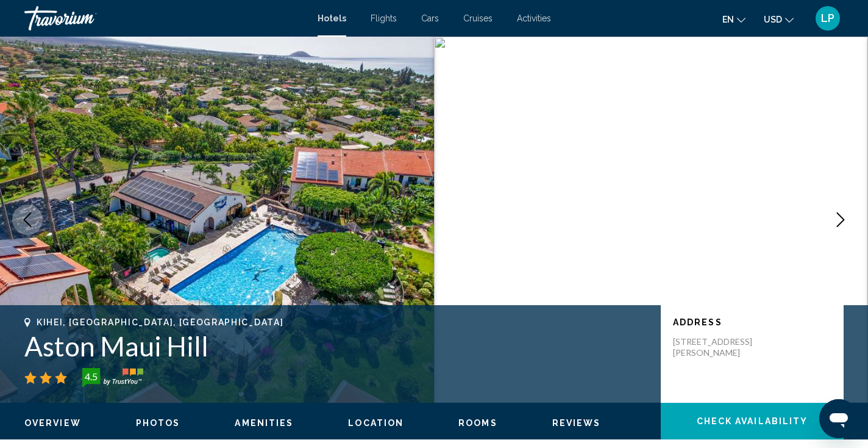
scroll to position [0, 0]
click at [844, 221] on icon "Next image" at bounding box center [840, 219] width 15 height 15
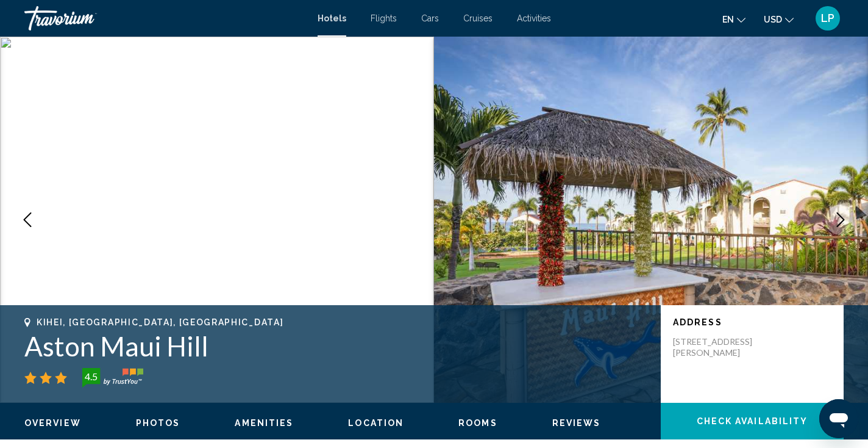
click at [844, 221] on icon "Next image" at bounding box center [840, 219] width 15 height 15
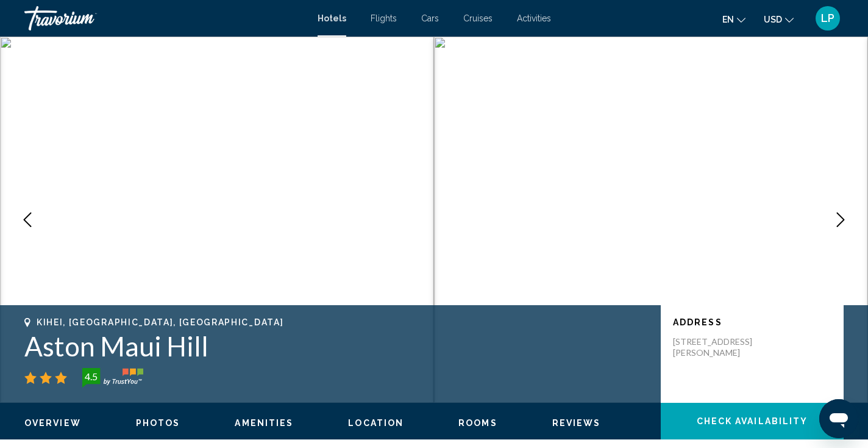
click at [844, 221] on icon "Next image" at bounding box center [840, 219] width 15 height 15
click at [836, 218] on icon "Next image" at bounding box center [840, 219] width 15 height 15
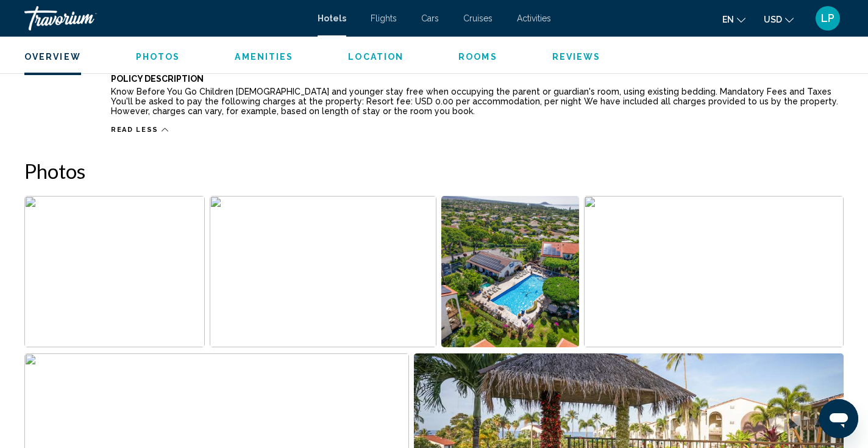
scroll to position [530, 0]
click at [458, 55] on span "Rooms" at bounding box center [477, 57] width 39 height 10
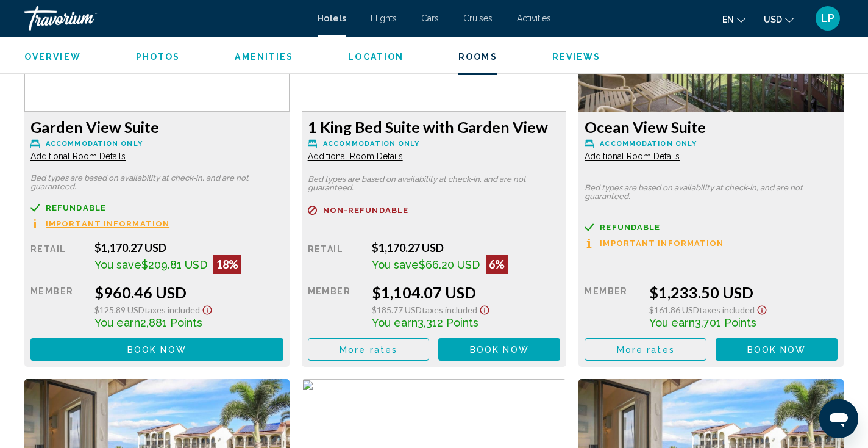
scroll to position [1737, 0]
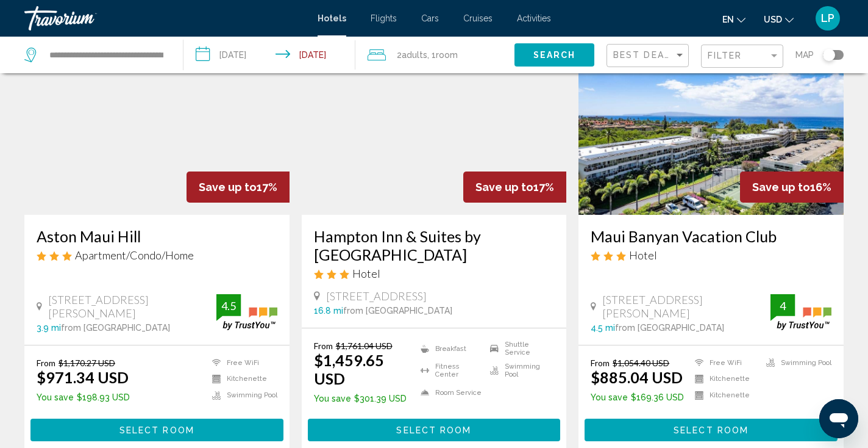
scroll to position [93, 0]
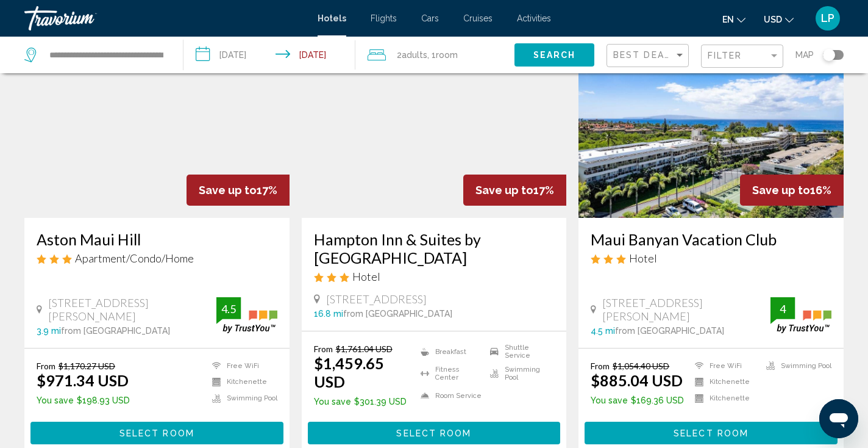
click at [668, 153] on img "Main content" at bounding box center [711, 120] width 265 height 195
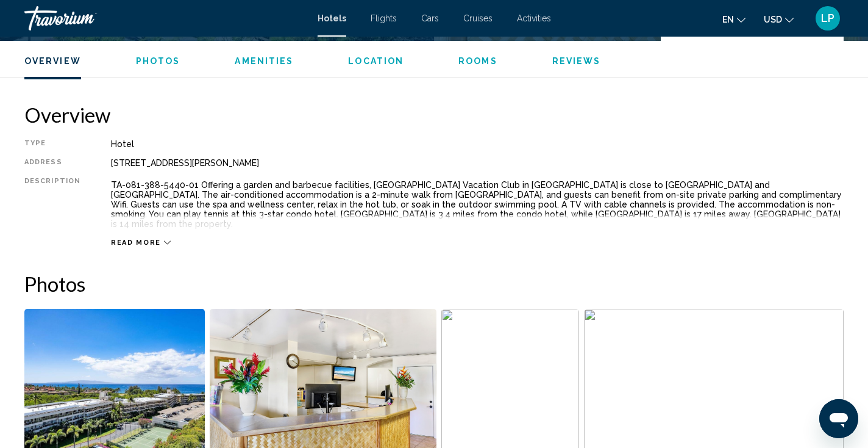
scroll to position [449, 0]
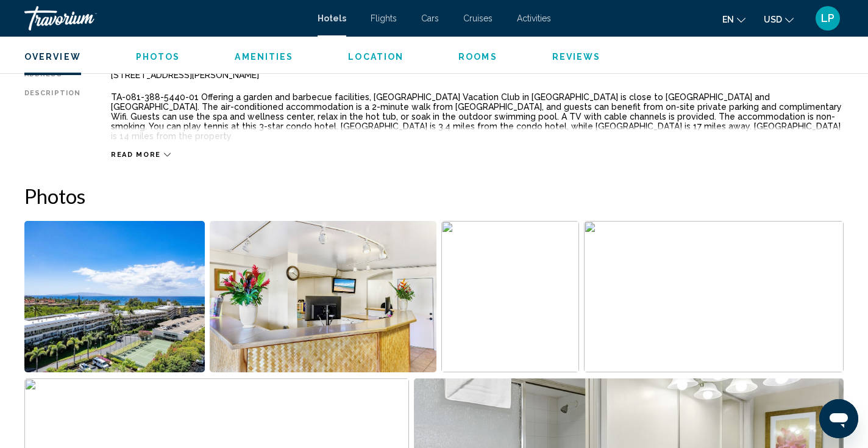
click at [145, 151] on span "Read more" at bounding box center [136, 155] width 50 height 8
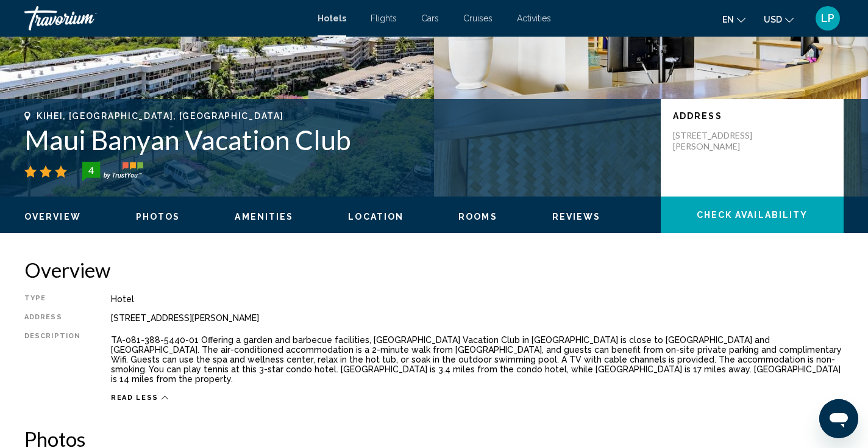
scroll to position [141, 0]
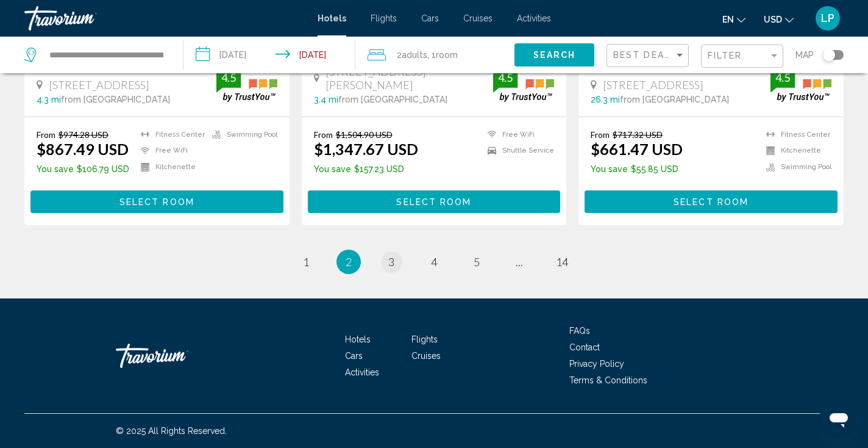
scroll to position [1702, 0]
click at [391, 261] on span "3" at bounding box center [391, 261] width 6 height 13
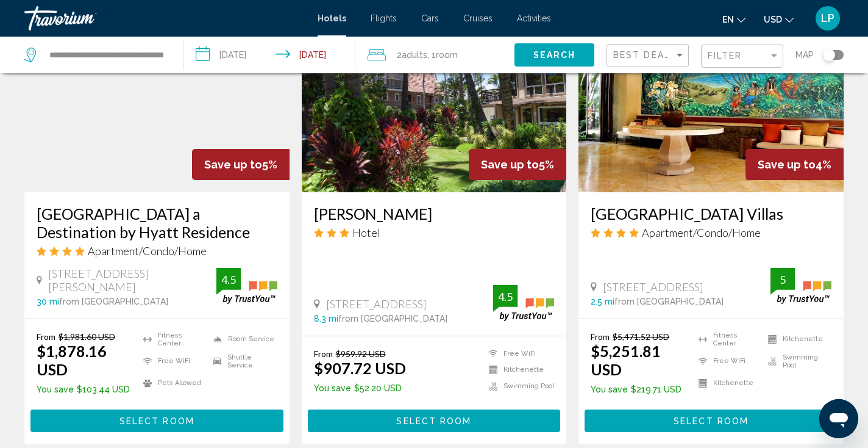
scroll to position [1535, 0]
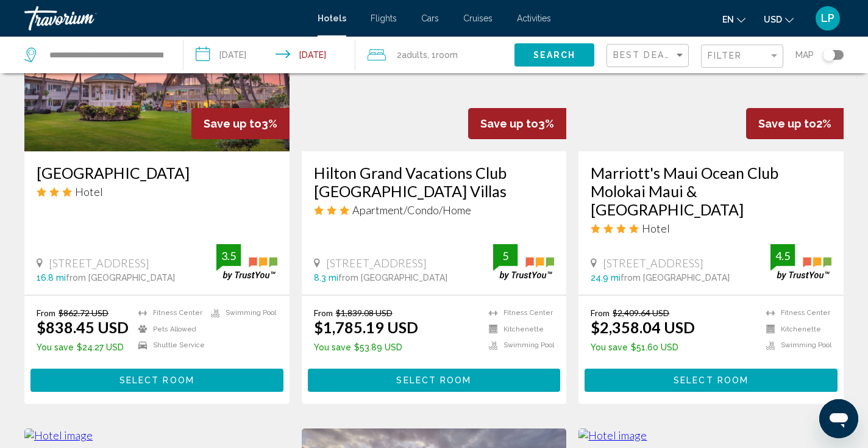
scroll to position [650, 0]
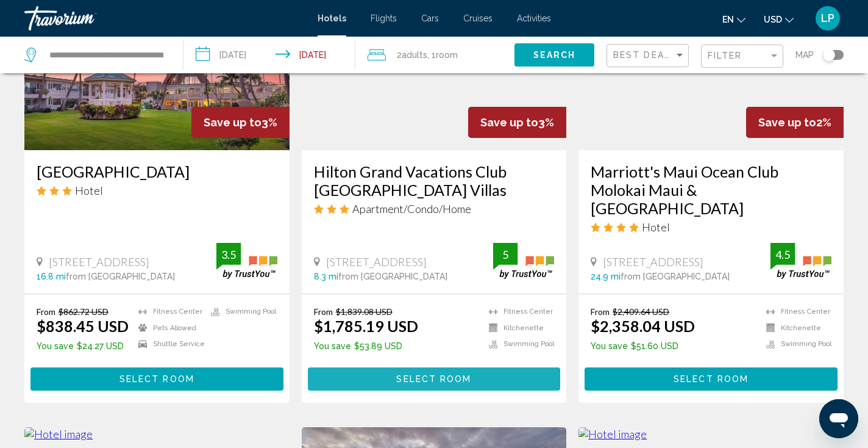
click at [446, 374] on span "Select Room" at bounding box center [433, 379] width 75 height 10
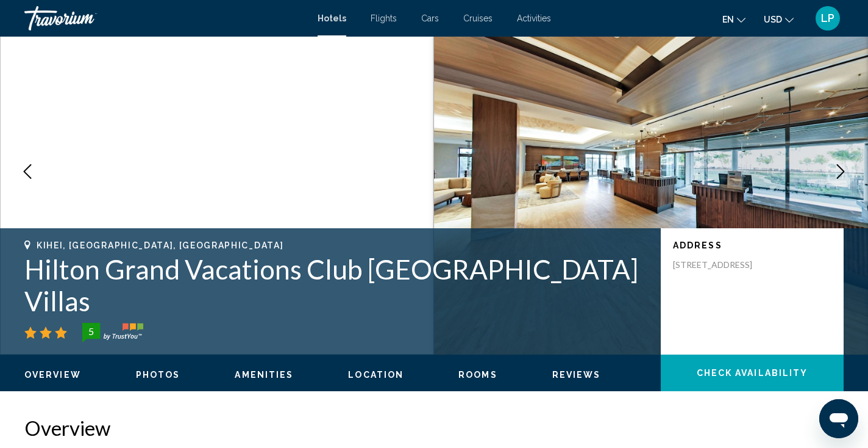
scroll to position [46, 0]
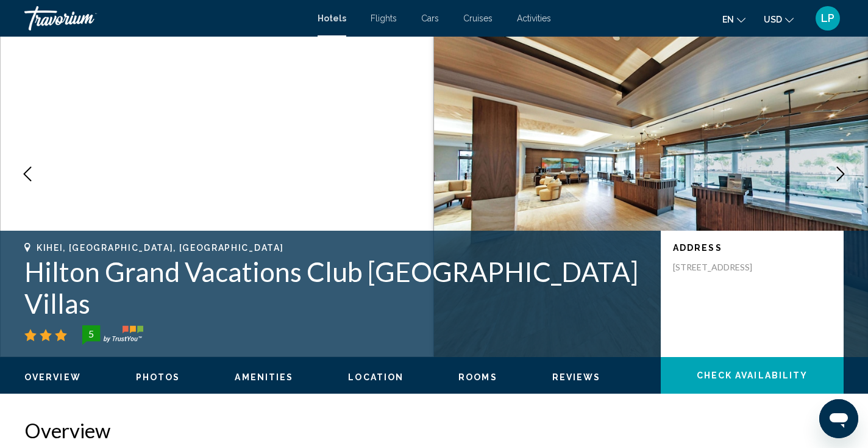
click at [844, 177] on icon "Next image" at bounding box center [840, 173] width 15 height 15
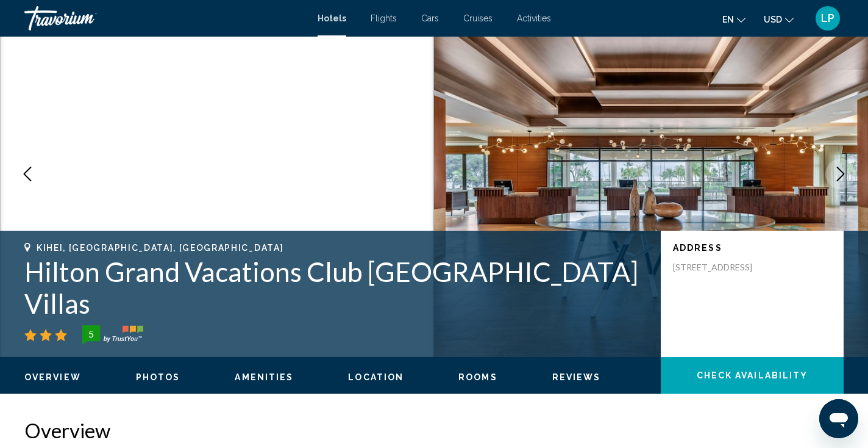
click at [844, 177] on icon "Next image" at bounding box center [840, 173] width 15 height 15
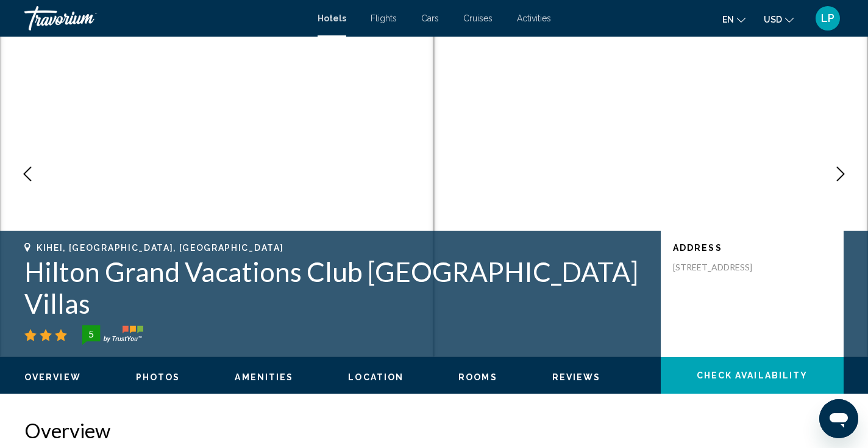
click at [844, 177] on icon "Next image" at bounding box center [840, 173] width 15 height 15
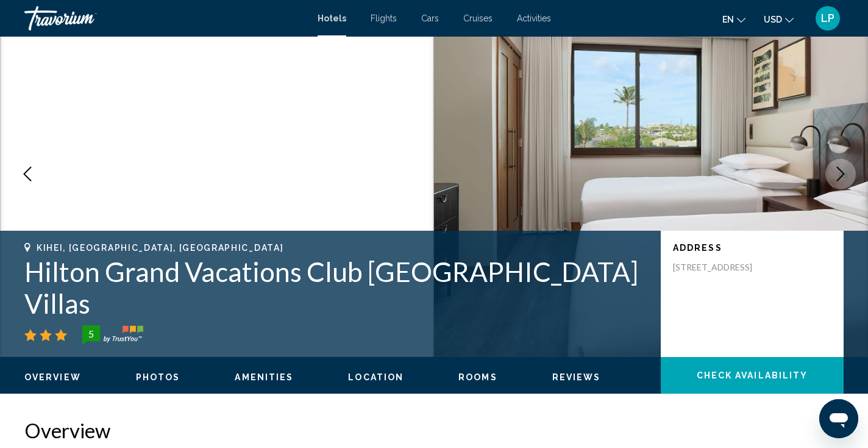
click at [844, 177] on icon "Next image" at bounding box center [840, 173] width 15 height 15
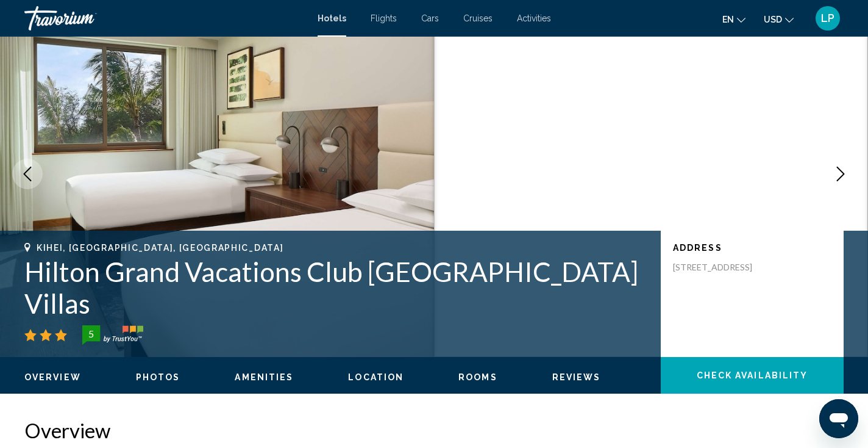
click at [844, 177] on icon "Next image" at bounding box center [840, 173] width 15 height 15
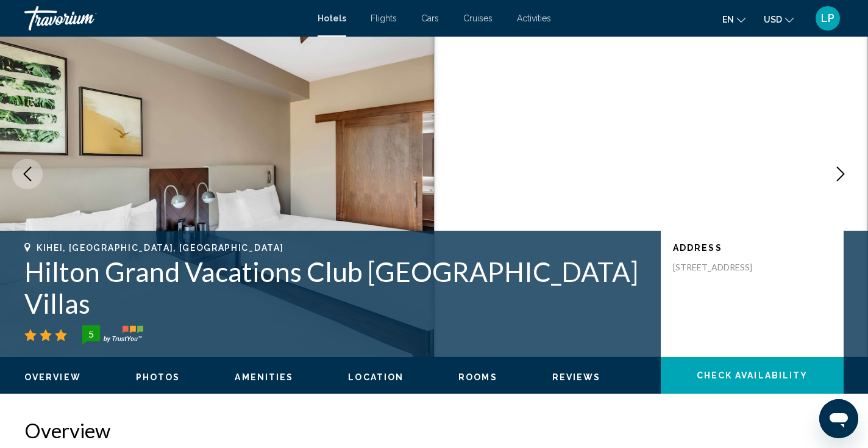
click at [844, 177] on icon "Next image" at bounding box center [840, 173] width 15 height 15
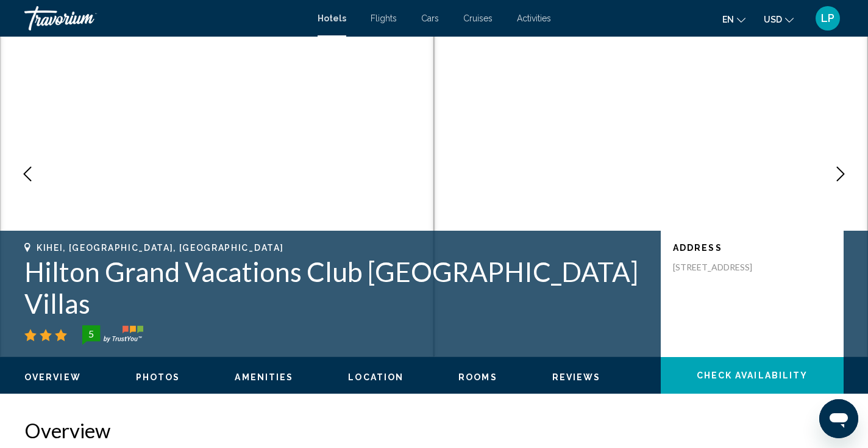
click at [844, 177] on icon "Next image" at bounding box center [840, 173] width 15 height 15
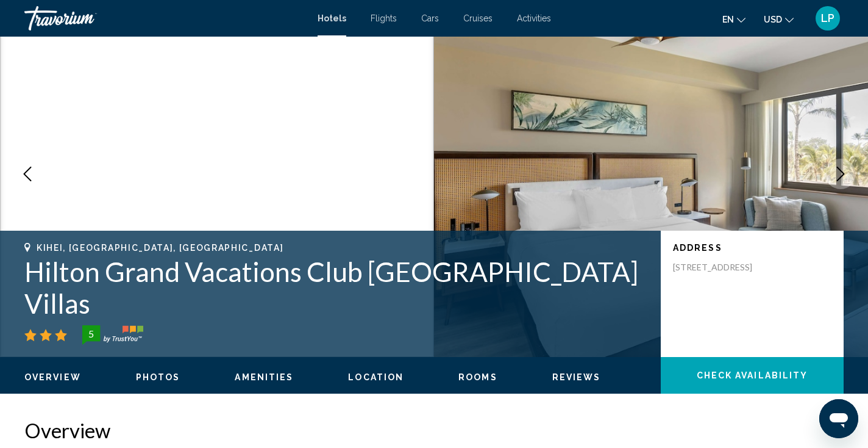
click at [844, 177] on icon "Next image" at bounding box center [840, 173] width 15 height 15
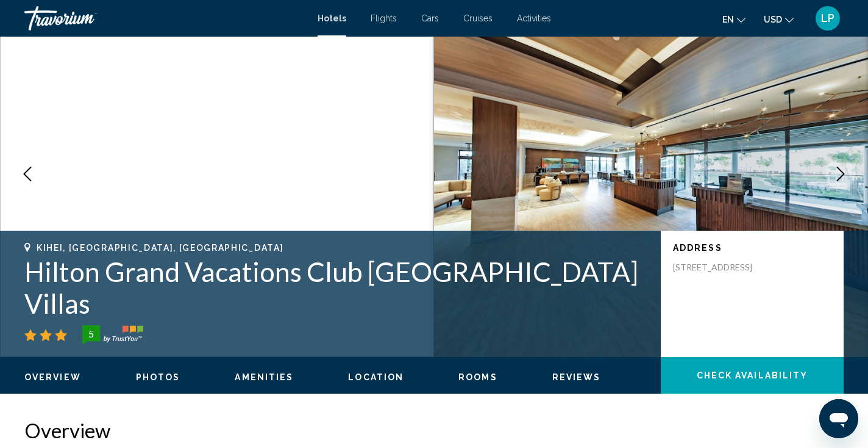
click at [844, 177] on icon "Next image" at bounding box center [840, 173] width 15 height 15
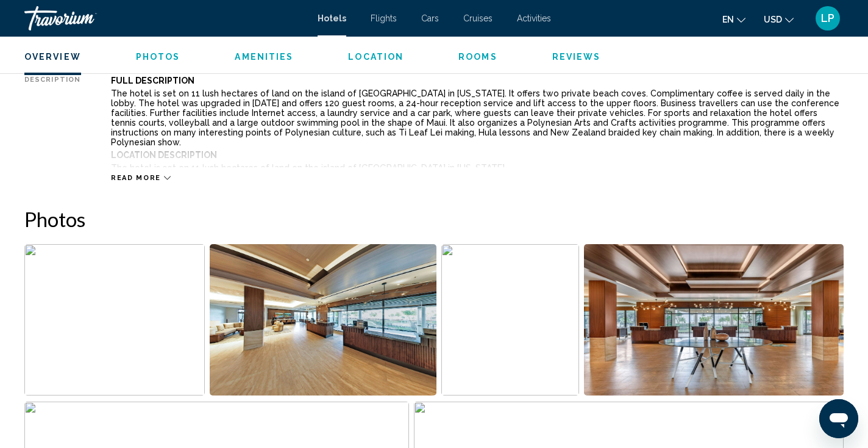
scroll to position [438, 0]
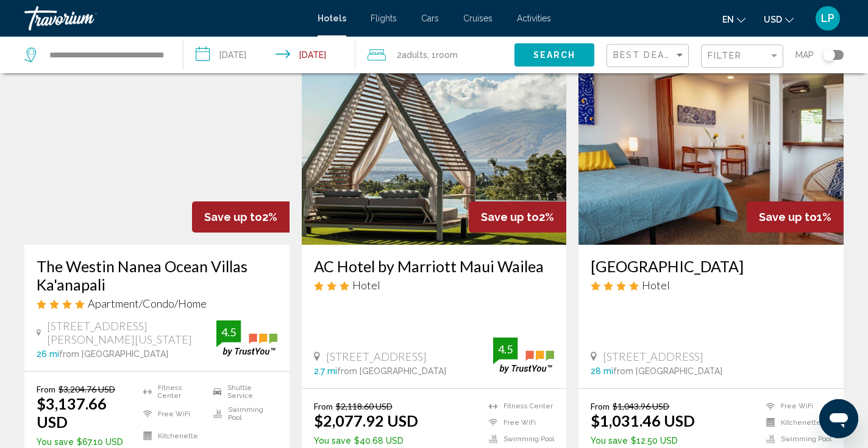
scroll to position [1508, 0]
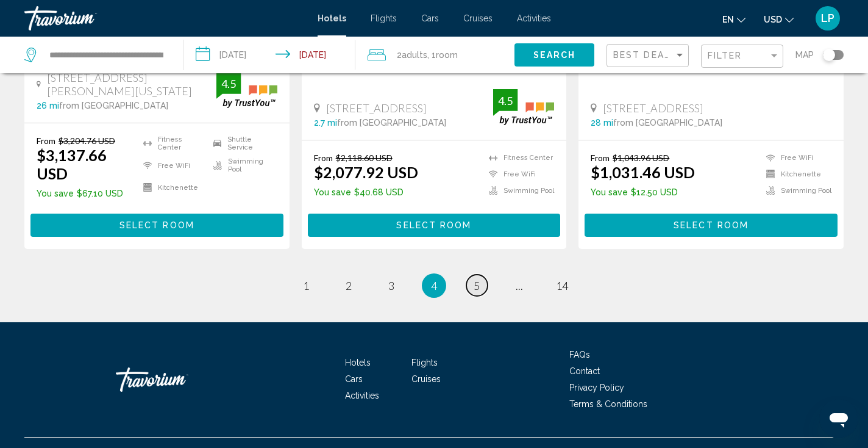
click at [483, 274] on link "page 5" at bounding box center [476, 284] width 21 height 21
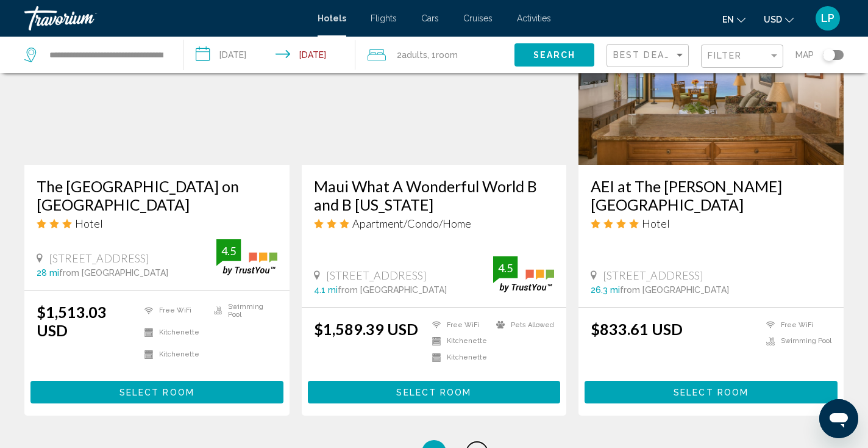
scroll to position [1630, 0]
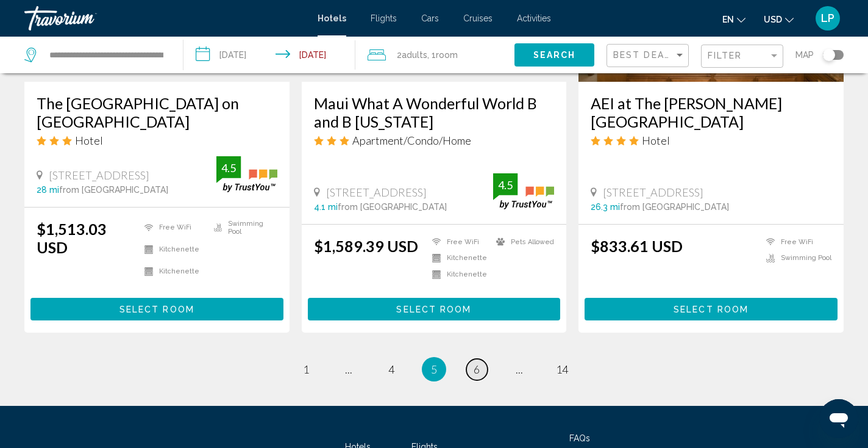
click at [485, 358] on link "page 6" at bounding box center [476, 368] width 21 height 21
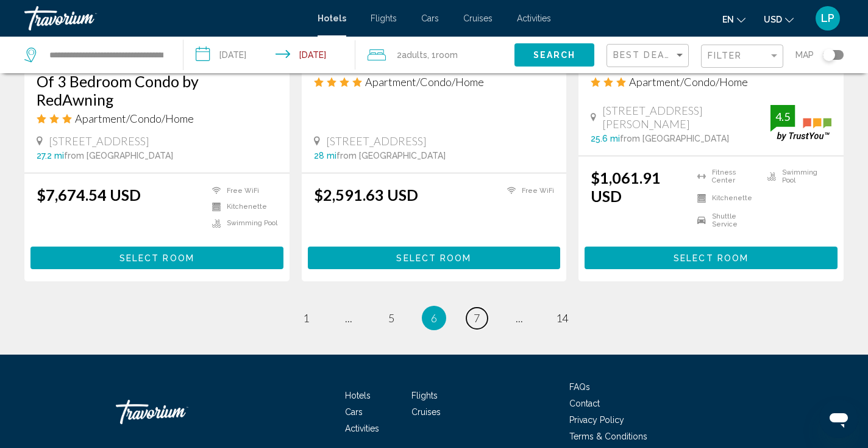
scroll to position [1599, 0]
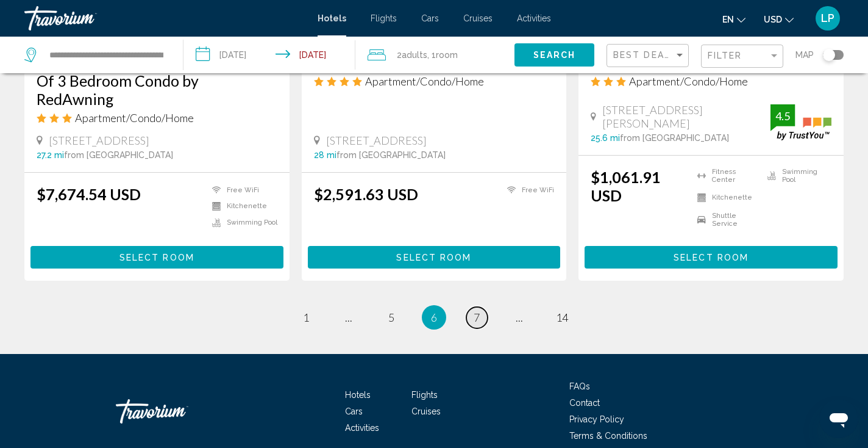
click at [479, 310] on span "7" at bounding box center [477, 316] width 6 height 13
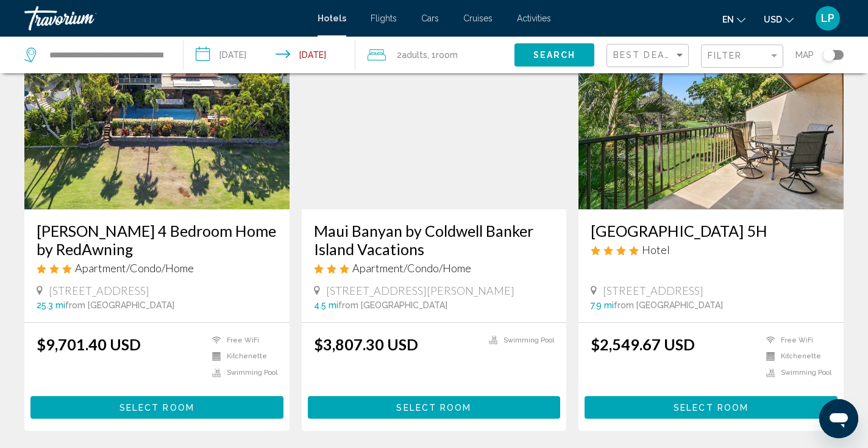
scroll to position [97, 0]
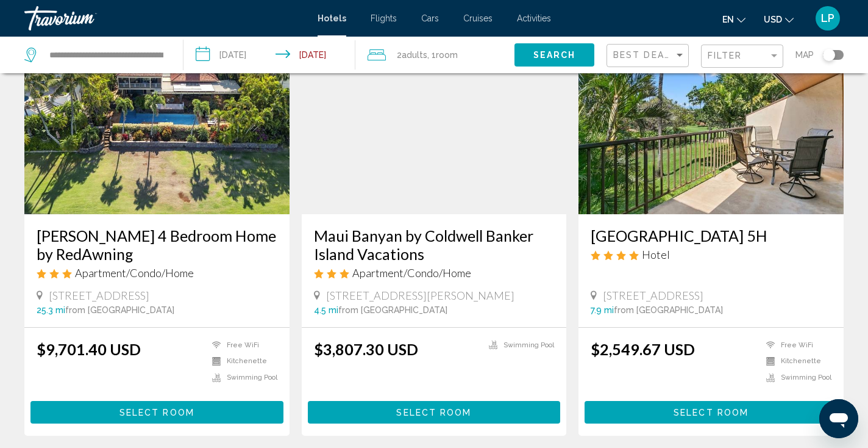
click at [487, 168] on img "Main content" at bounding box center [434, 116] width 265 height 195
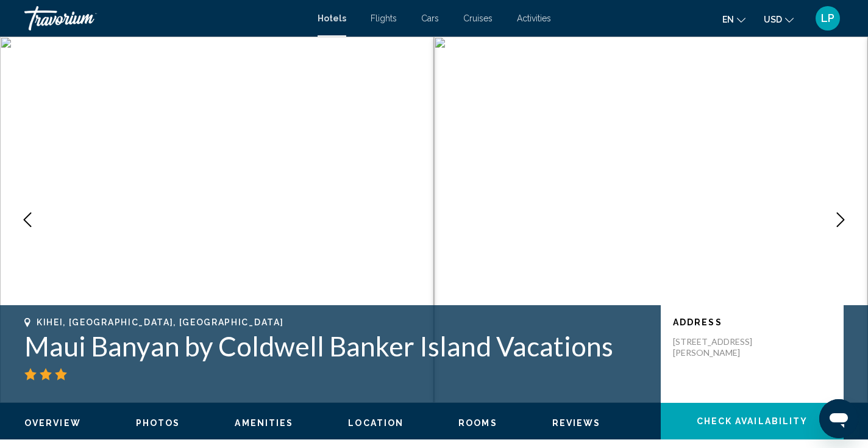
click at [840, 221] on icon "Next image" at bounding box center [840, 219] width 15 height 15
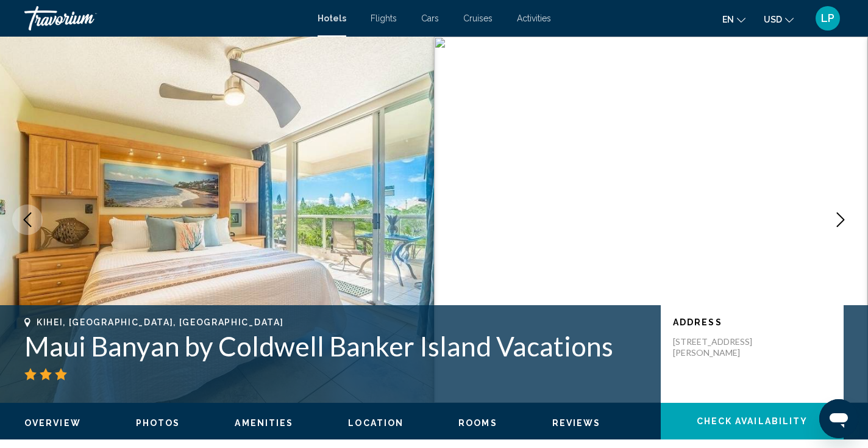
click at [840, 221] on icon "Next image" at bounding box center [840, 219] width 15 height 15
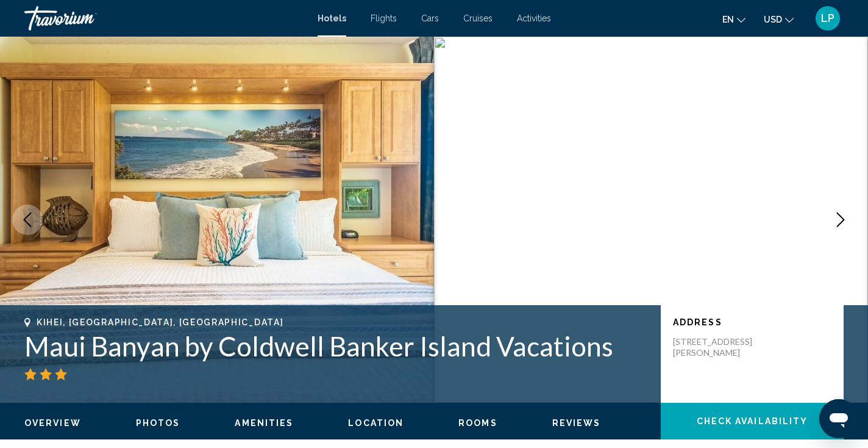
click at [840, 221] on icon "Next image" at bounding box center [840, 219] width 15 height 15
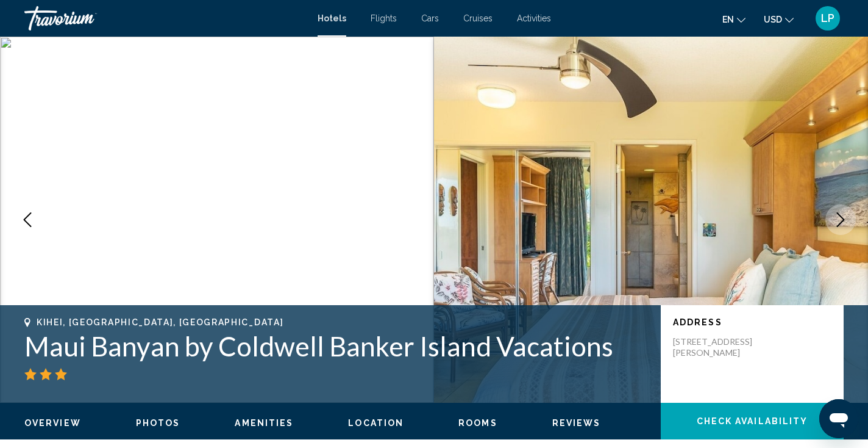
click at [840, 221] on icon "Next image" at bounding box center [840, 219] width 15 height 15
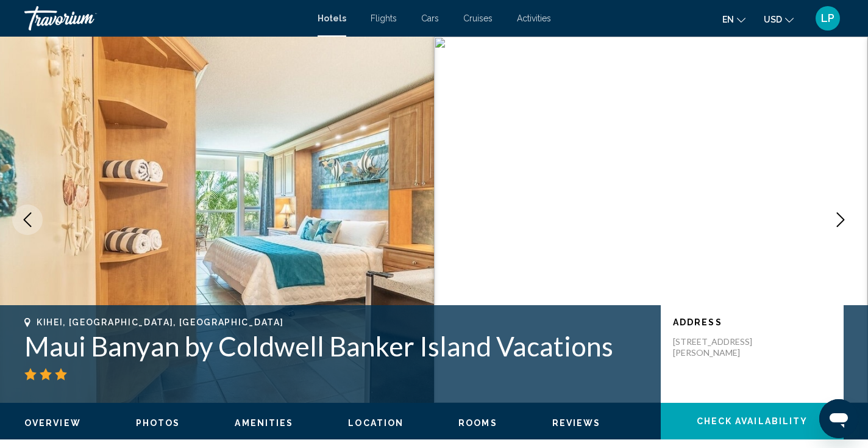
click at [840, 221] on icon "Next image" at bounding box center [840, 219] width 15 height 15
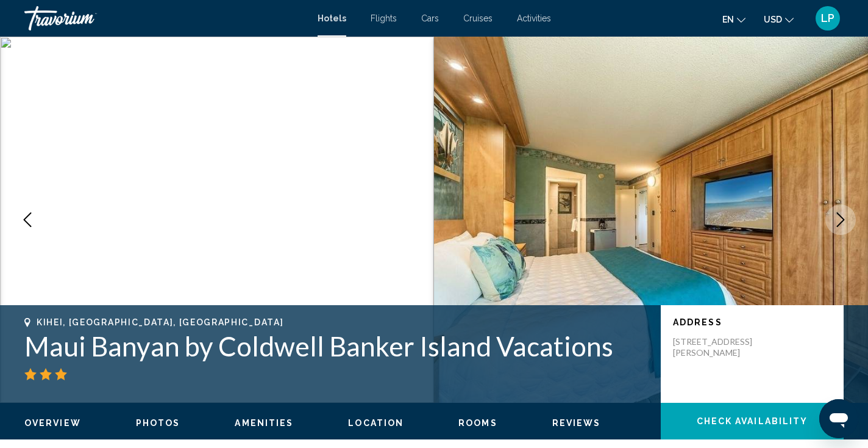
click at [840, 221] on icon "Next image" at bounding box center [840, 219] width 15 height 15
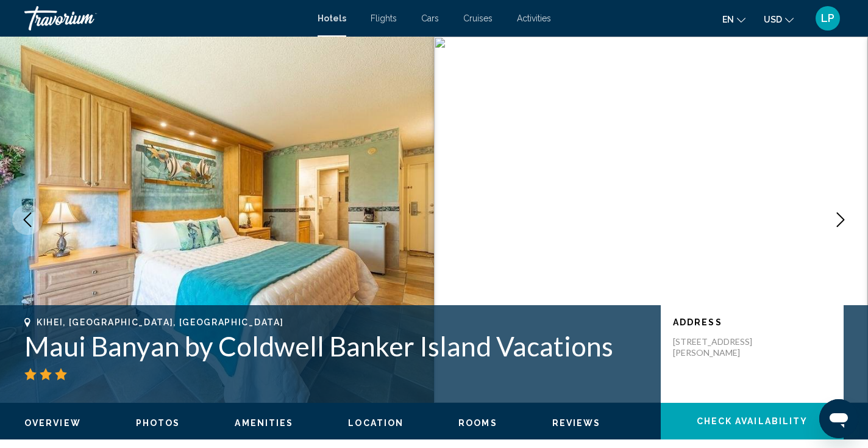
click at [840, 221] on icon "Next image" at bounding box center [840, 219] width 15 height 15
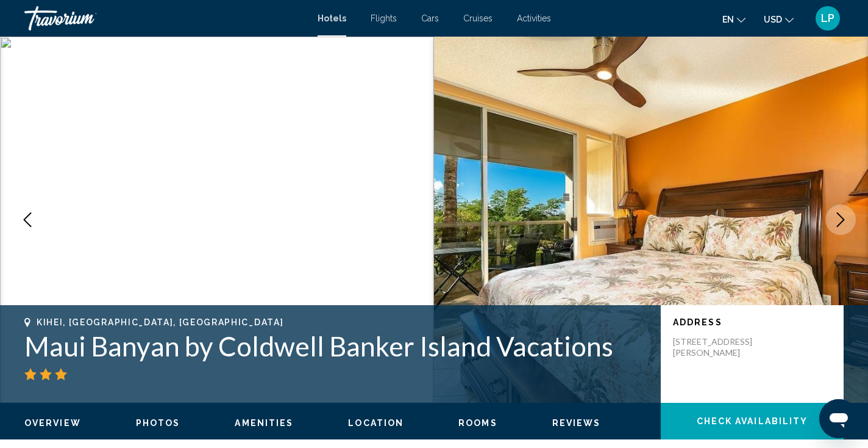
click at [840, 221] on icon "Next image" at bounding box center [840, 219] width 15 height 15
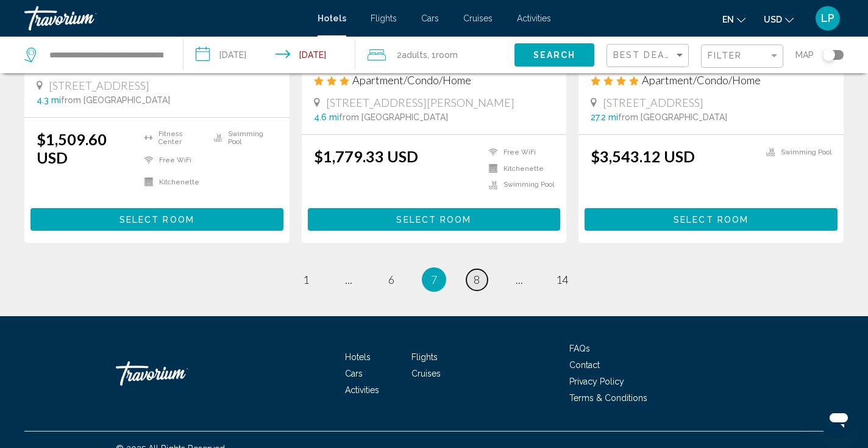
click at [482, 269] on link "page 8" at bounding box center [476, 279] width 21 height 21
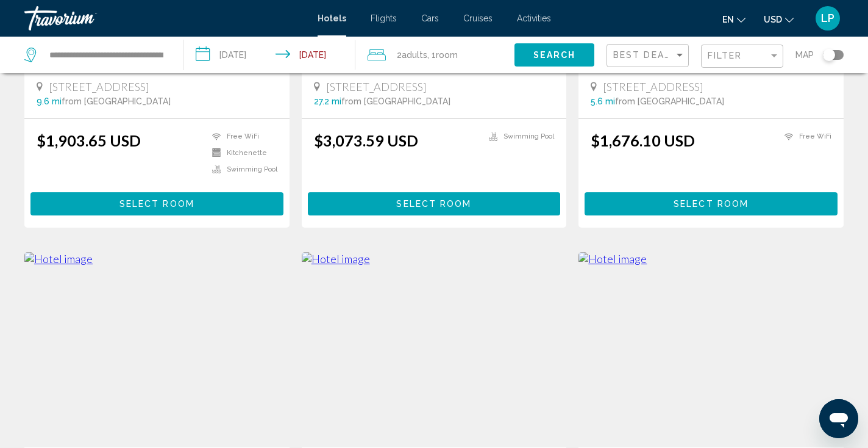
scroll to position [902, 0]
